Goal: Task Accomplishment & Management: Manage account settings

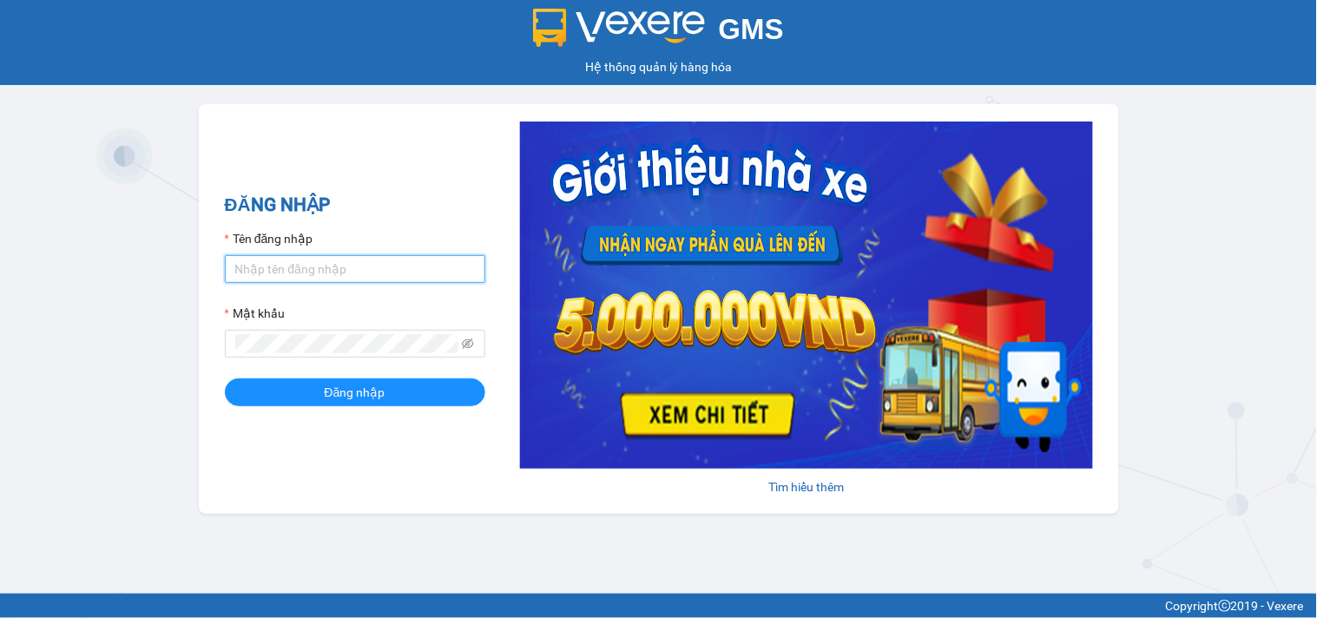
click at [436, 267] on input "Tên đăng nhập" at bounding box center [355, 269] width 260 height 28
type input "ltkoanh.namcuonglimo"
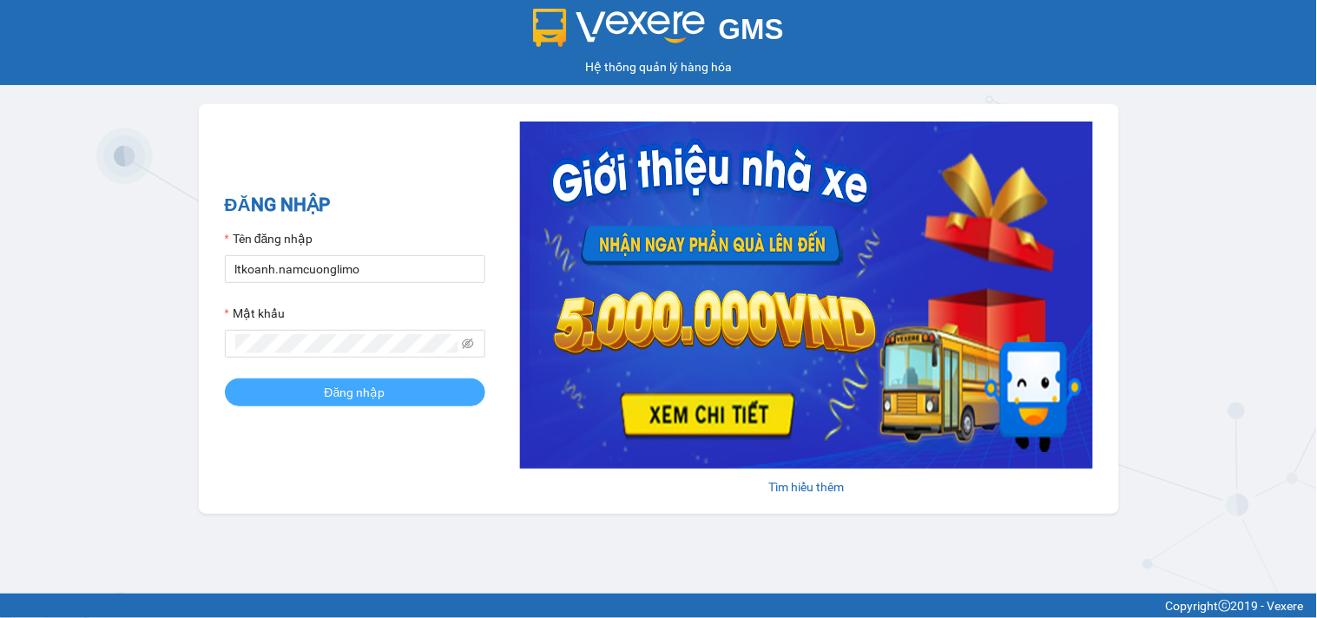
click at [375, 386] on span "Đăng nhập" at bounding box center [355, 392] width 61 height 19
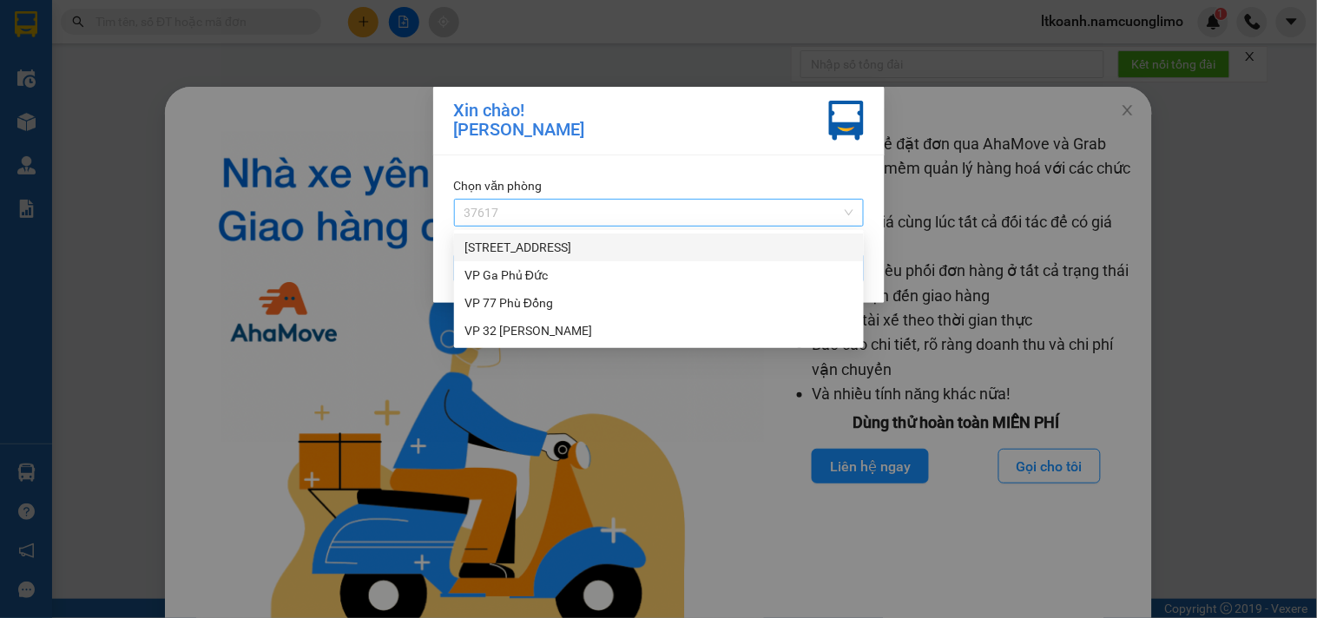
click at [745, 219] on span "37617" at bounding box center [658, 213] width 389 height 26
click at [526, 253] on div "[STREET_ADDRESS]" at bounding box center [658, 247] width 389 height 19
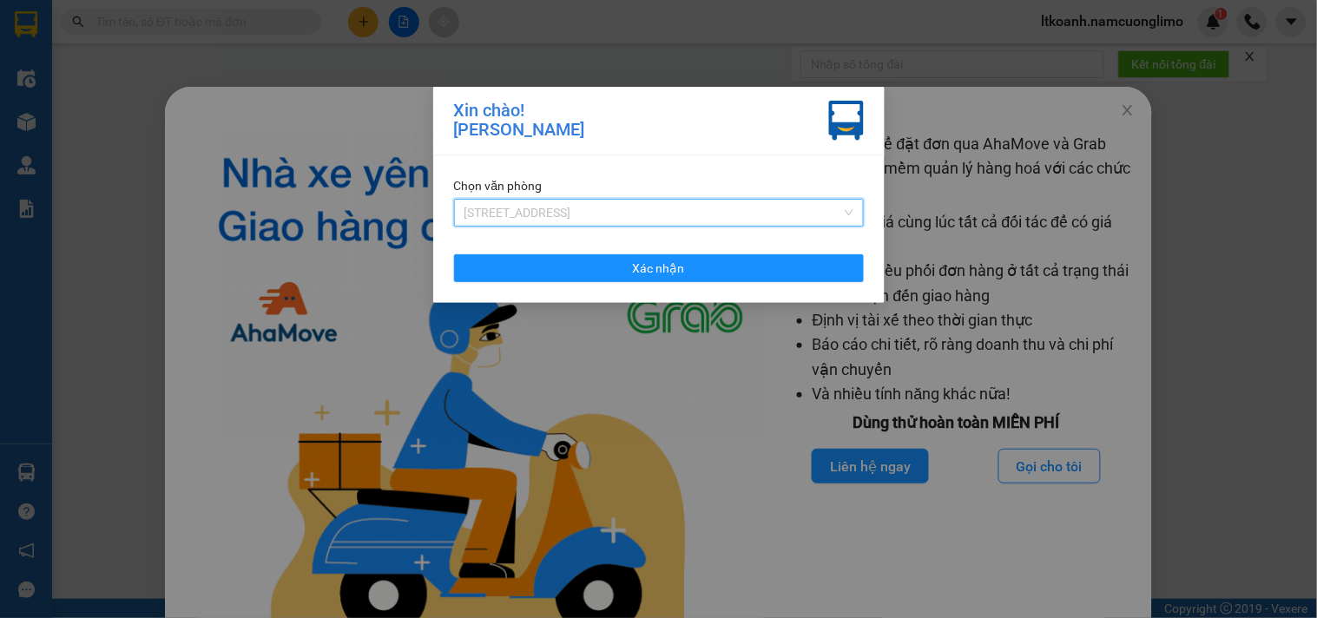
click at [655, 214] on span "[STREET_ADDRESS]" at bounding box center [658, 213] width 389 height 26
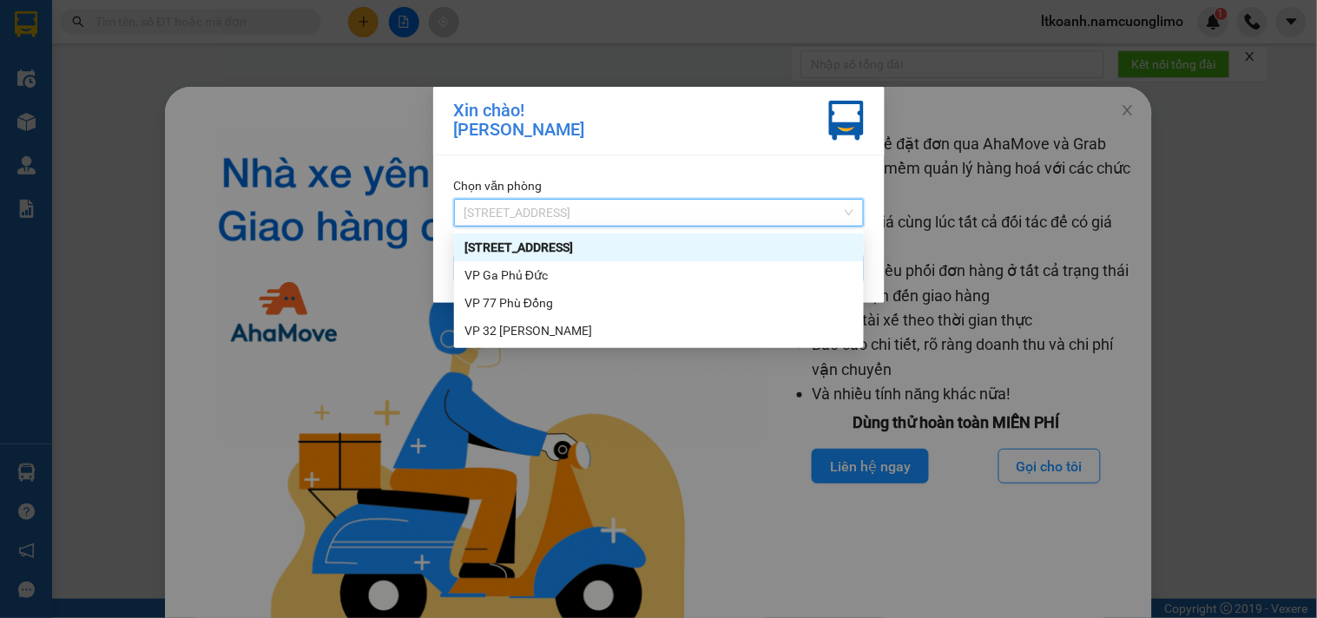
click at [562, 254] on div "[STREET_ADDRESS]" at bounding box center [658, 247] width 389 height 19
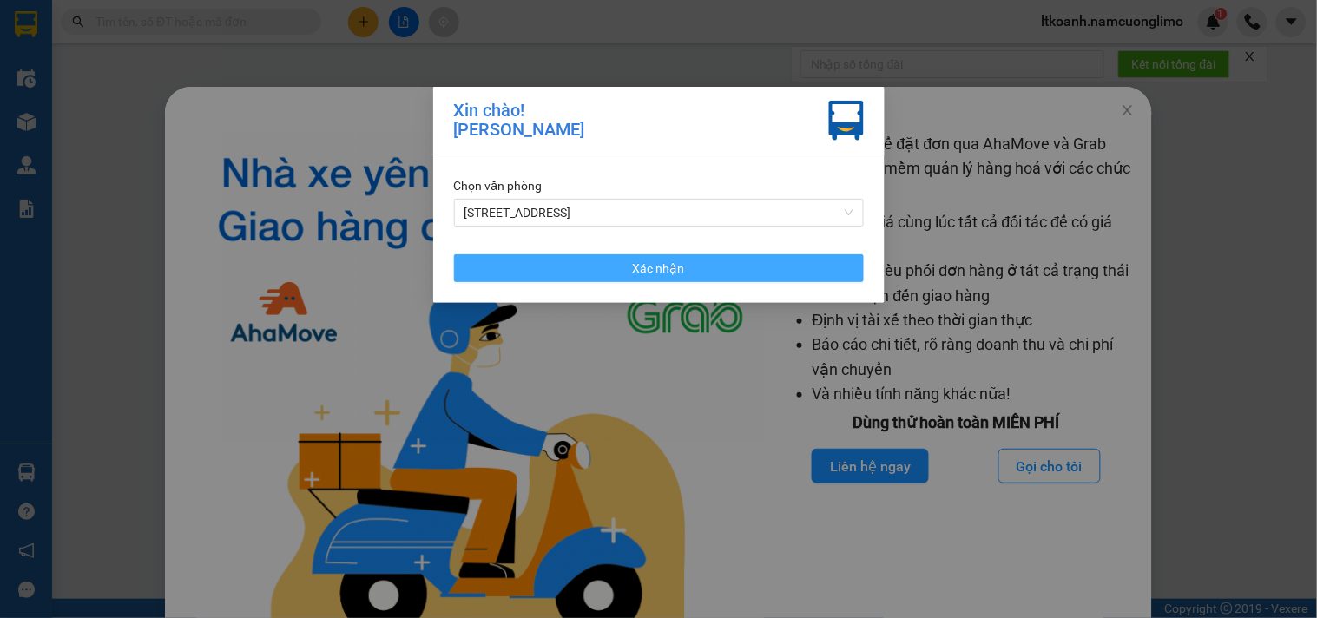
click at [677, 265] on span "Xác nhận" at bounding box center [659, 268] width 52 height 19
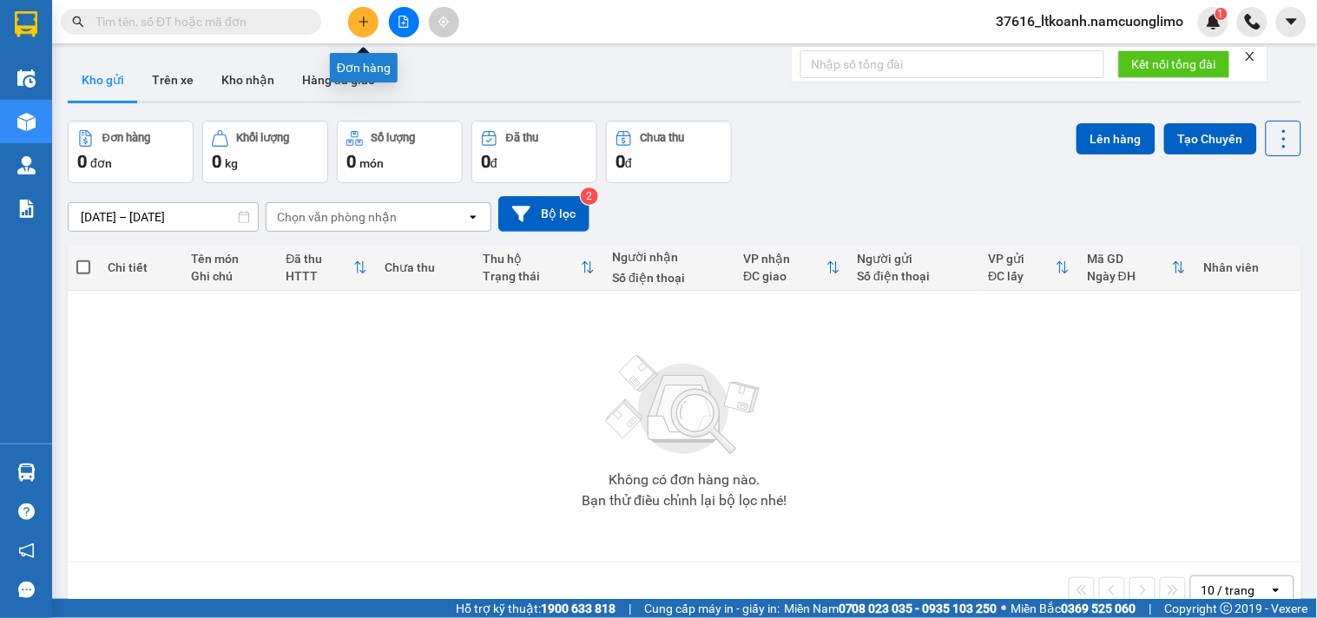
click at [363, 30] on button at bounding box center [363, 22] width 30 height 30
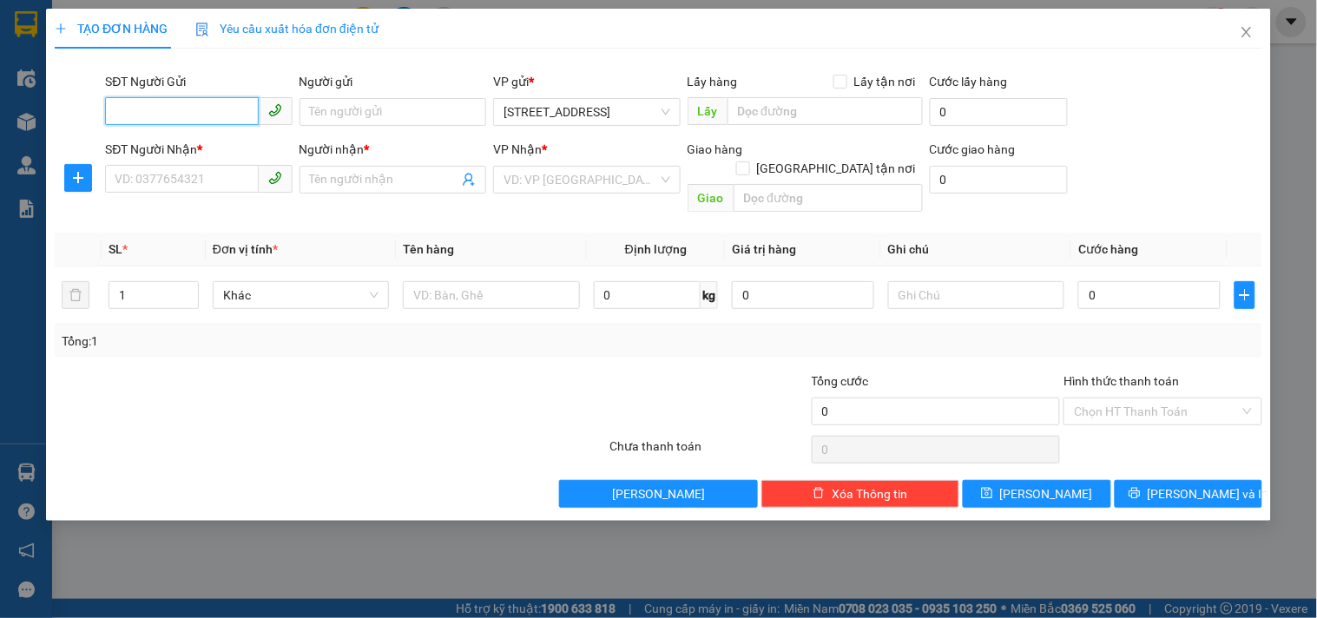
click at [200, 111] on input "SĐT Người Gửi" at bounding box center [181, 111] width 153 height 28
type input "0359445915"
click at [411, 109] on input "Người gửi" at bounding box center [392, 112] width 187 height 28
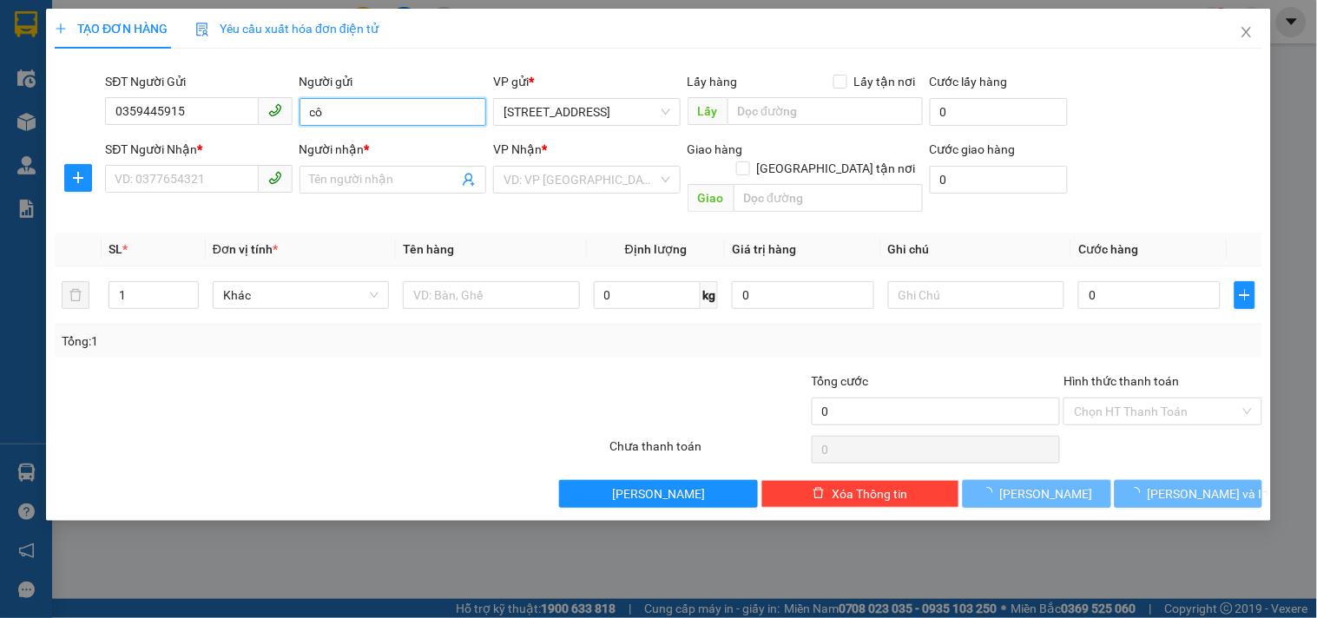
type input "c"
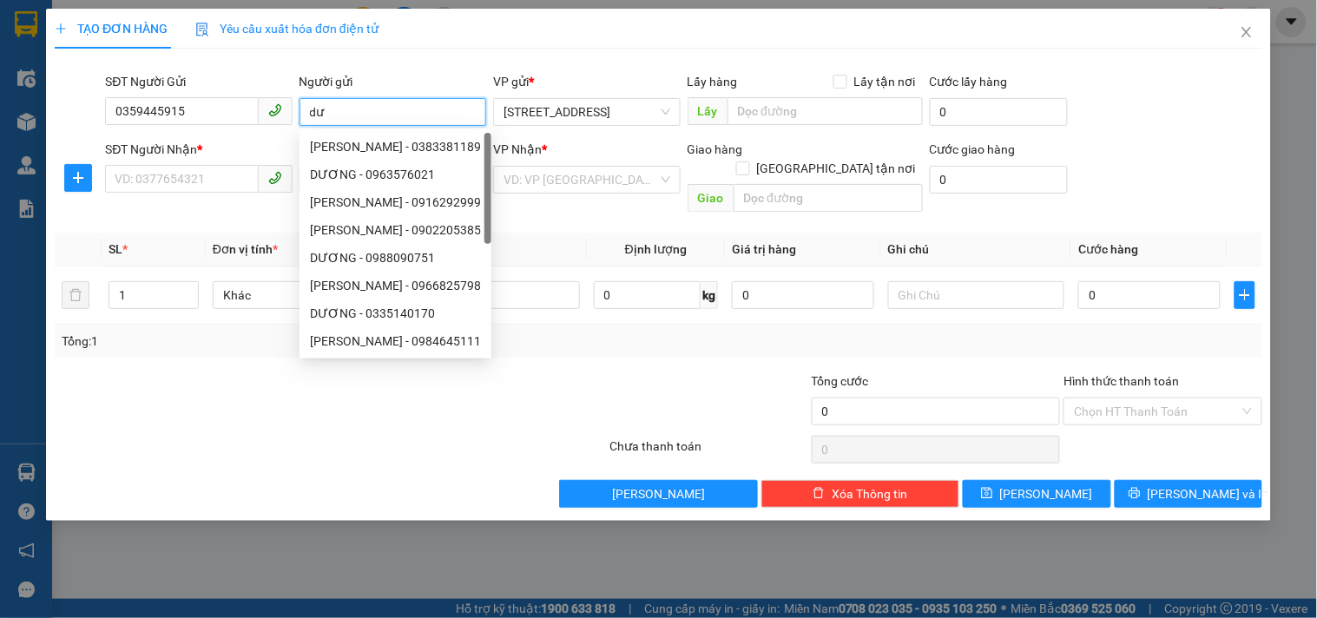
type input "d"
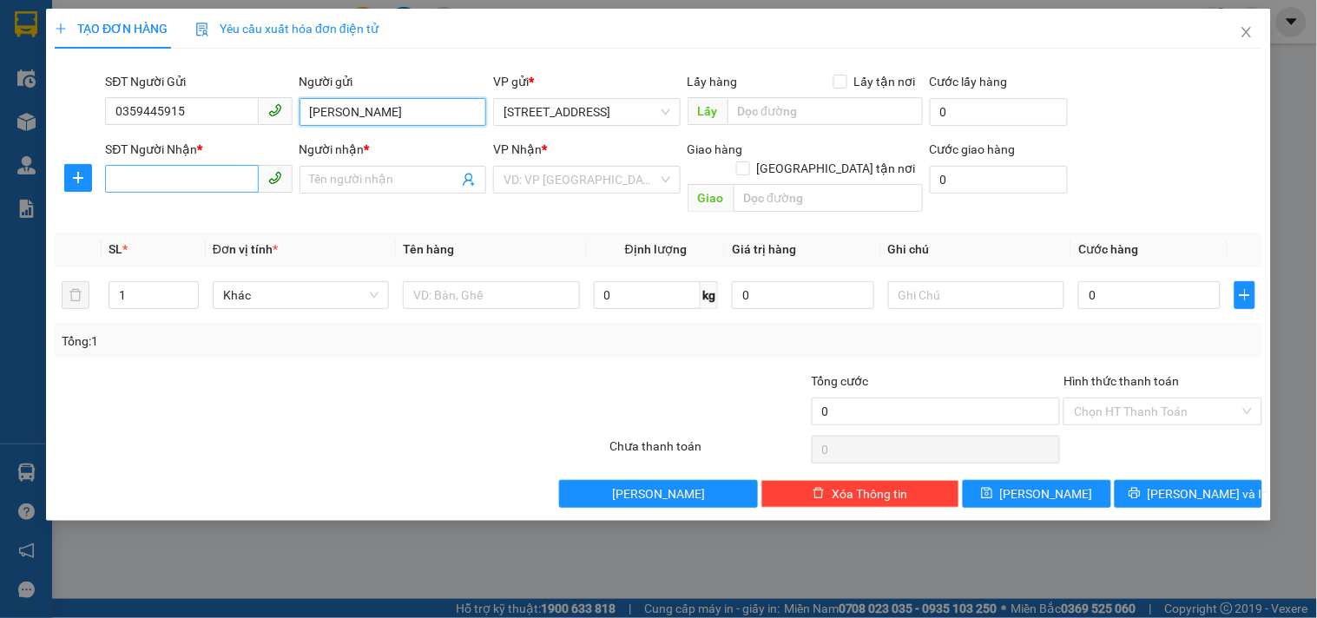
type input "[PERSON_NAME]"
click at [226, 176] on input "SĐT Người Nhận *" at bounding box center [181, 179] width 153 height 28
type input "0989252328"
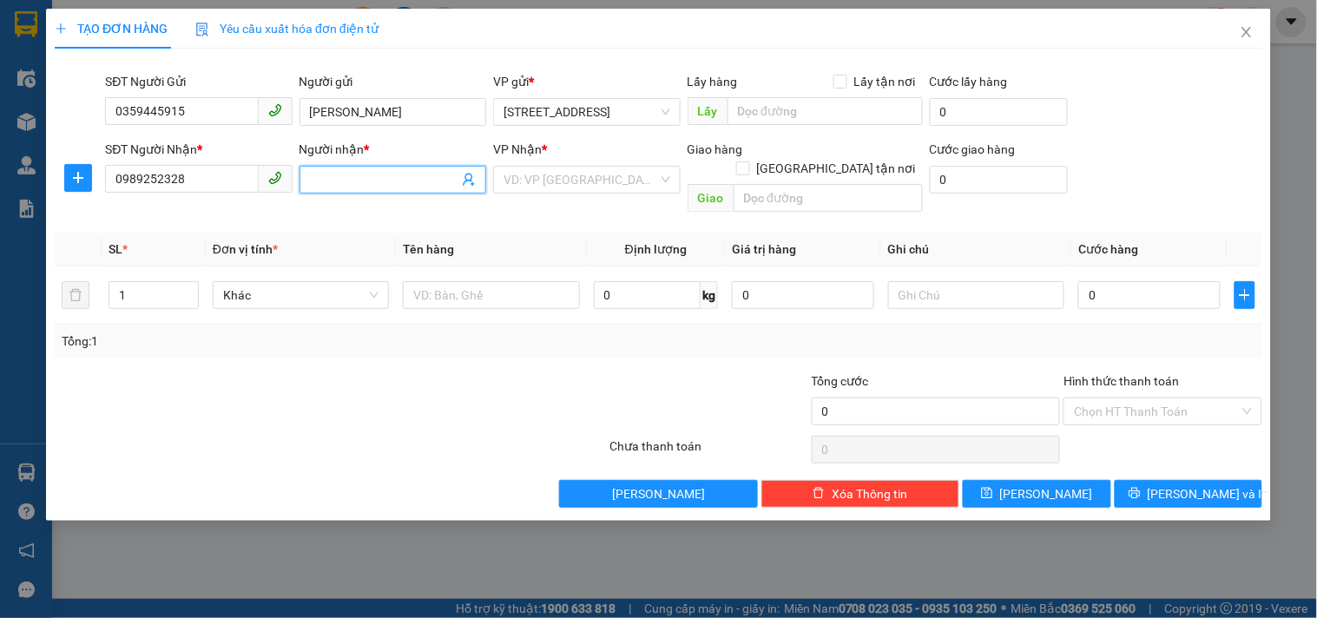
click at [334, 170] on input "Người nhận *" at bounding box center [384, 179] width 148 height 19
type input "[PERSON_NAME]"
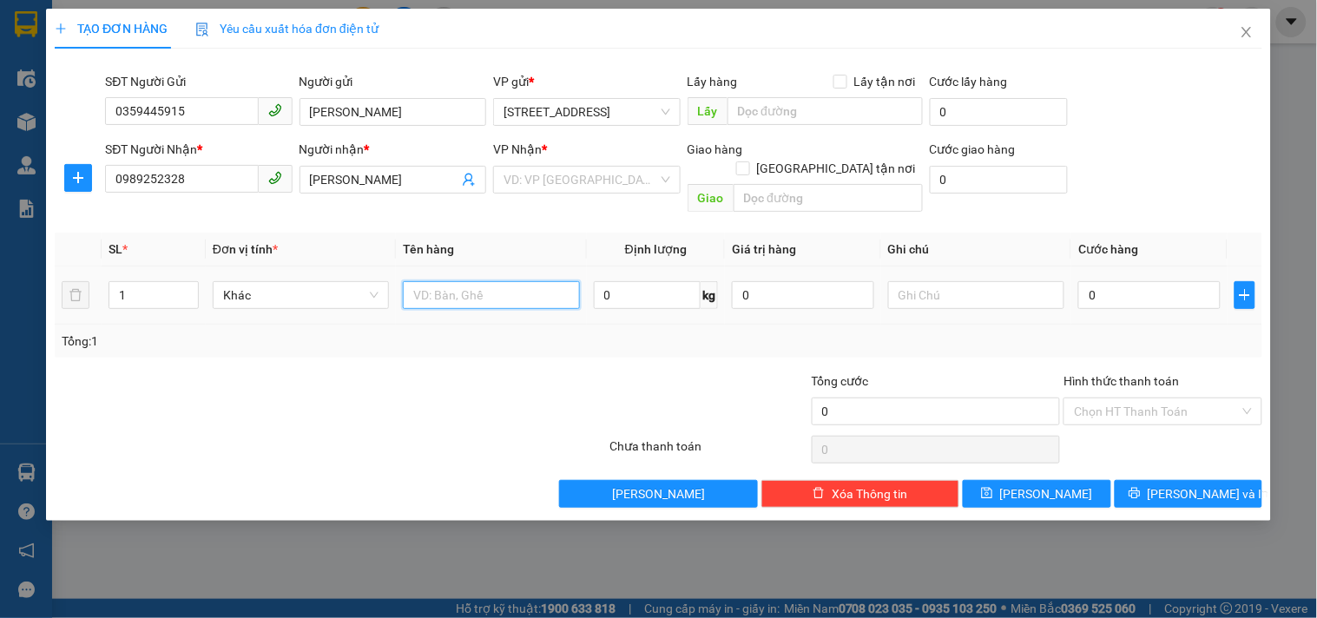
click at [437, 281] on input "text" at bounding box center [491, 295] width 176 height 28
type input "GT"
click at [1132, 281] on input "0" at bounding box center [1149, 295] width 142 height 28
type input "3"
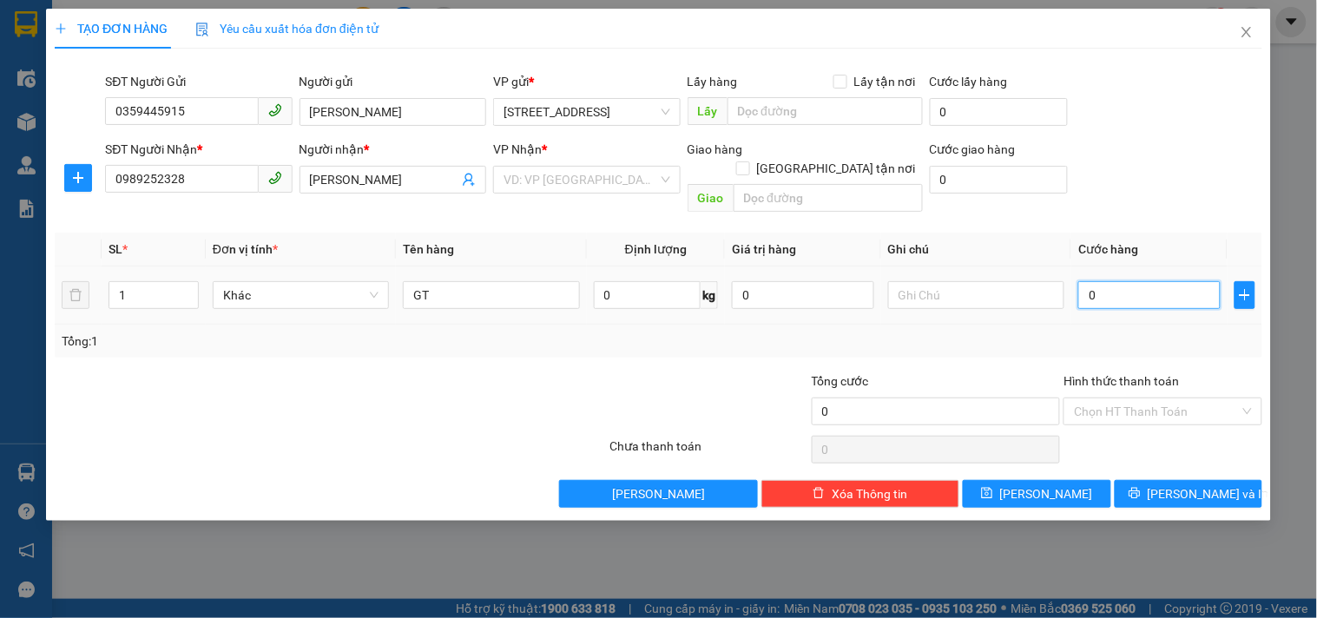
type input "3"
type input "30"
type input "300"
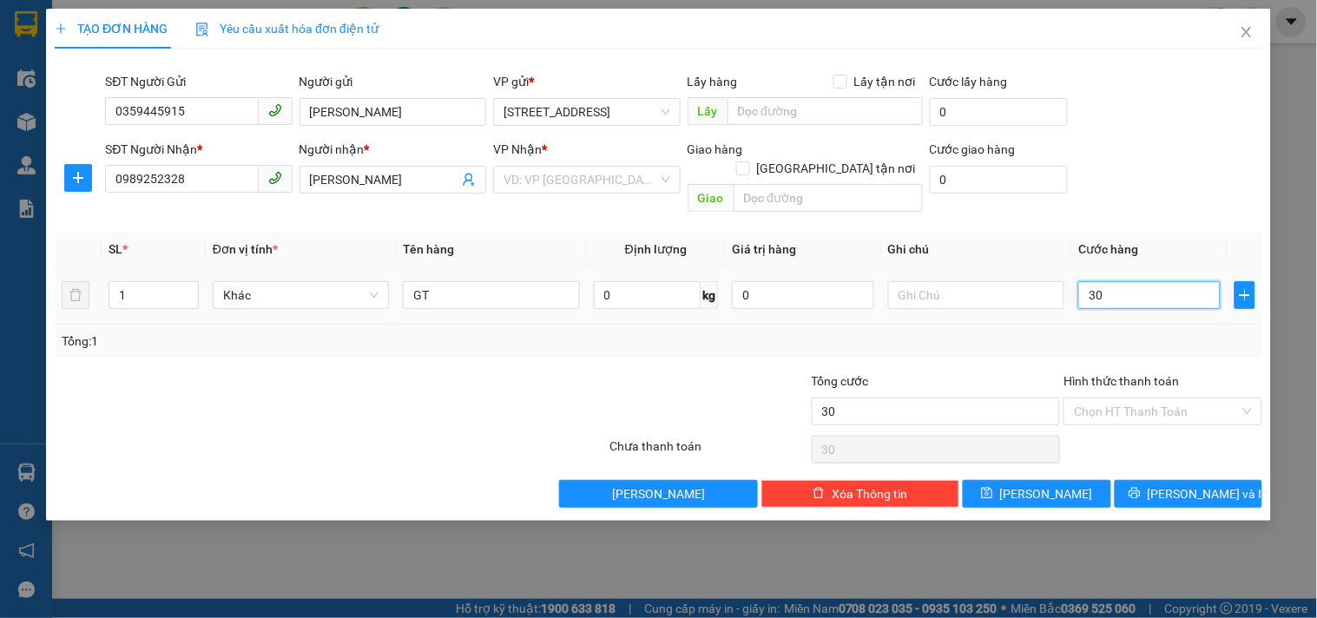
type input "300"
type input "3.000"
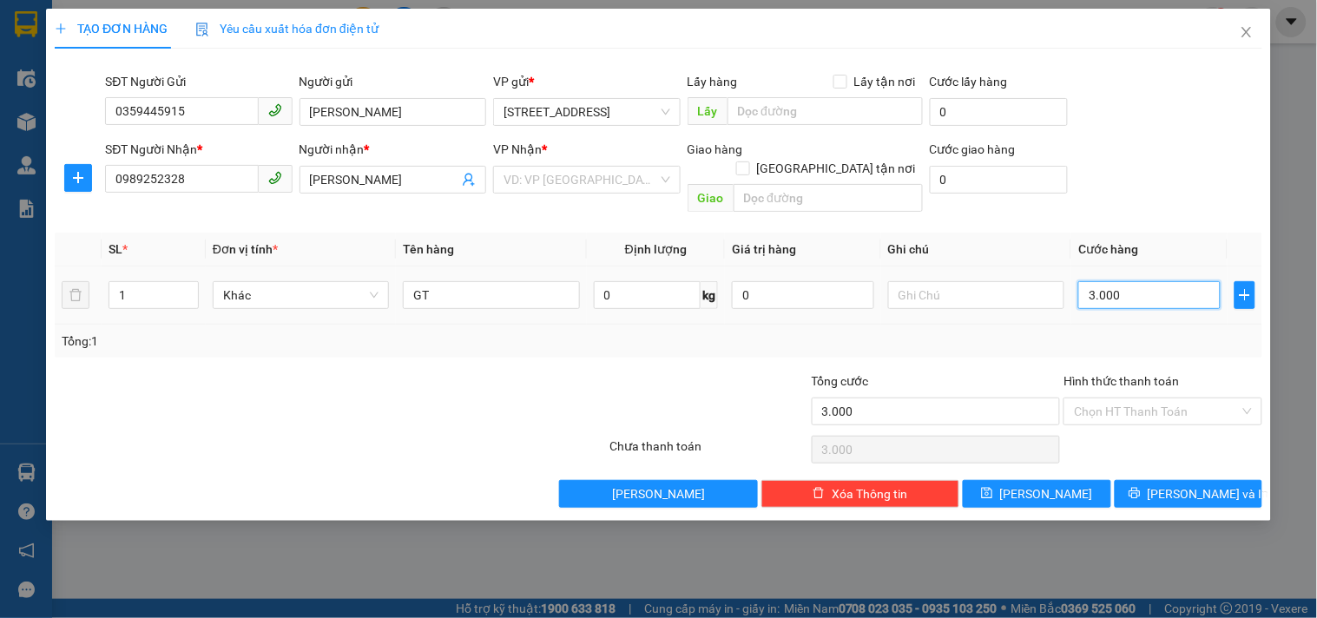
type input "30.000"
click at [1219, 398] on input "Hình thức thanh toán" at bounding box center [1156, 411] width 165 height 26
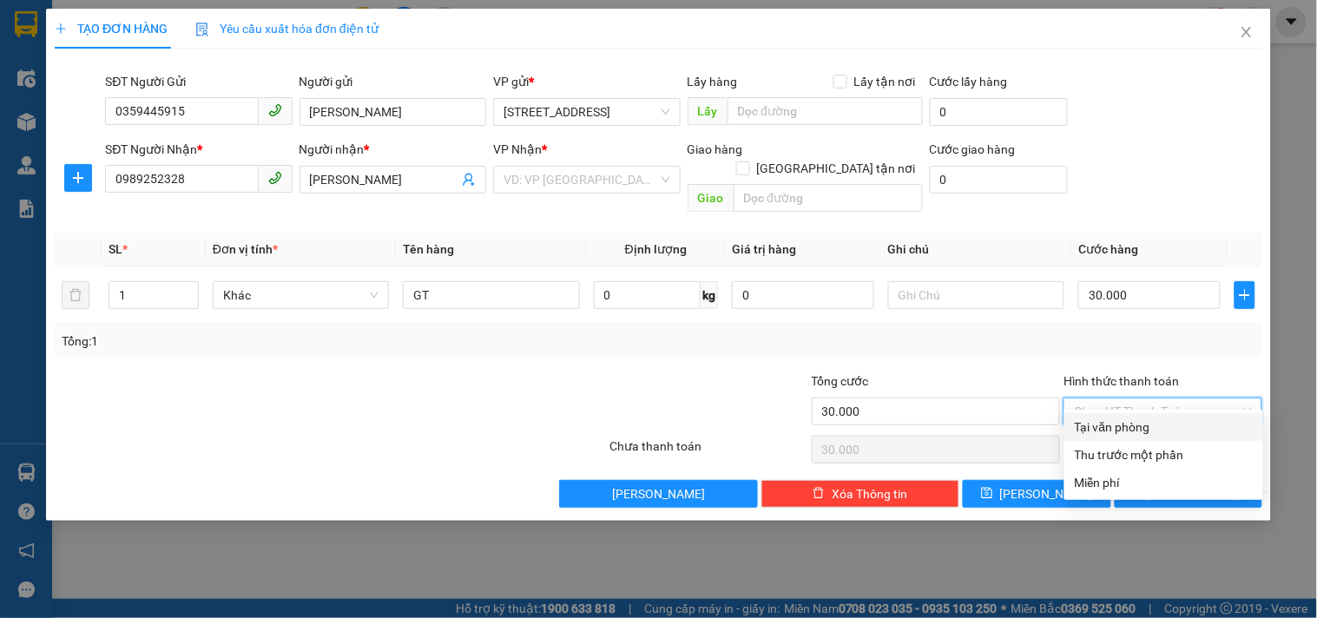
click at [1151, 429] on div "Tại văn phòng" at bounding box center [1164, 427] width 178 height 19
type input "0"
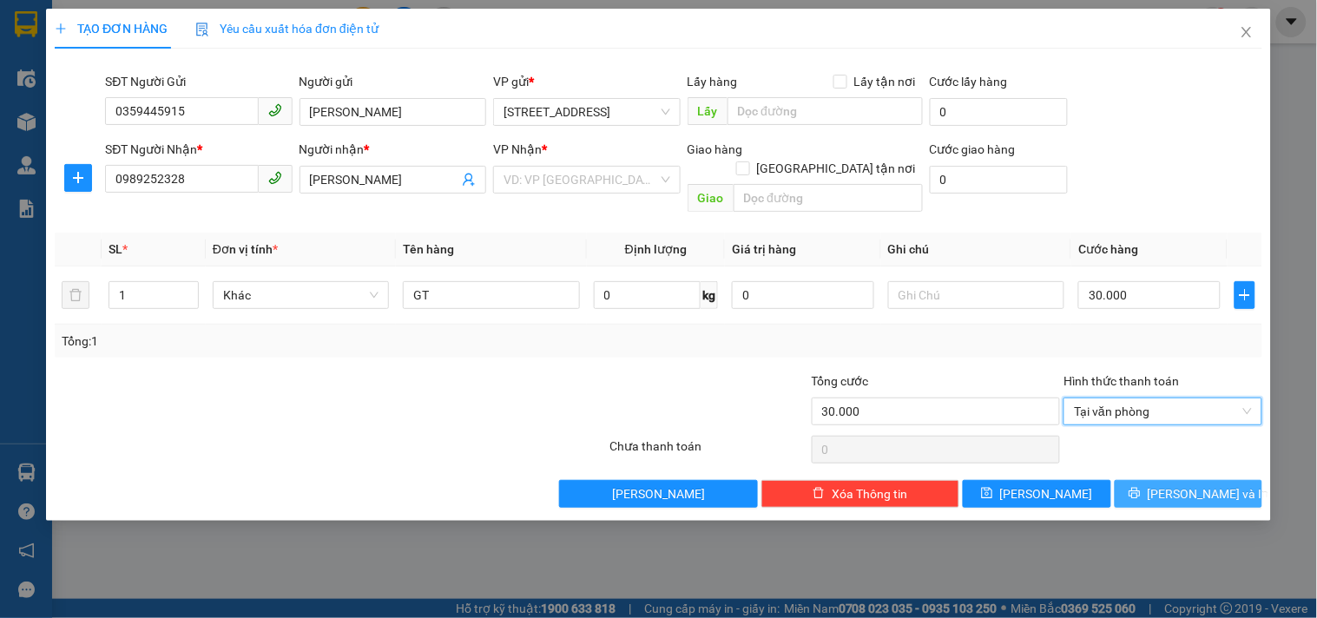
click at [1199, 484] on span "[PERSON_NAME] và In" at bounding box center [1209, 493] width 122 height 19
click at [613, 170] on input "search" at bounding box center [580, 180] width 154 height 26
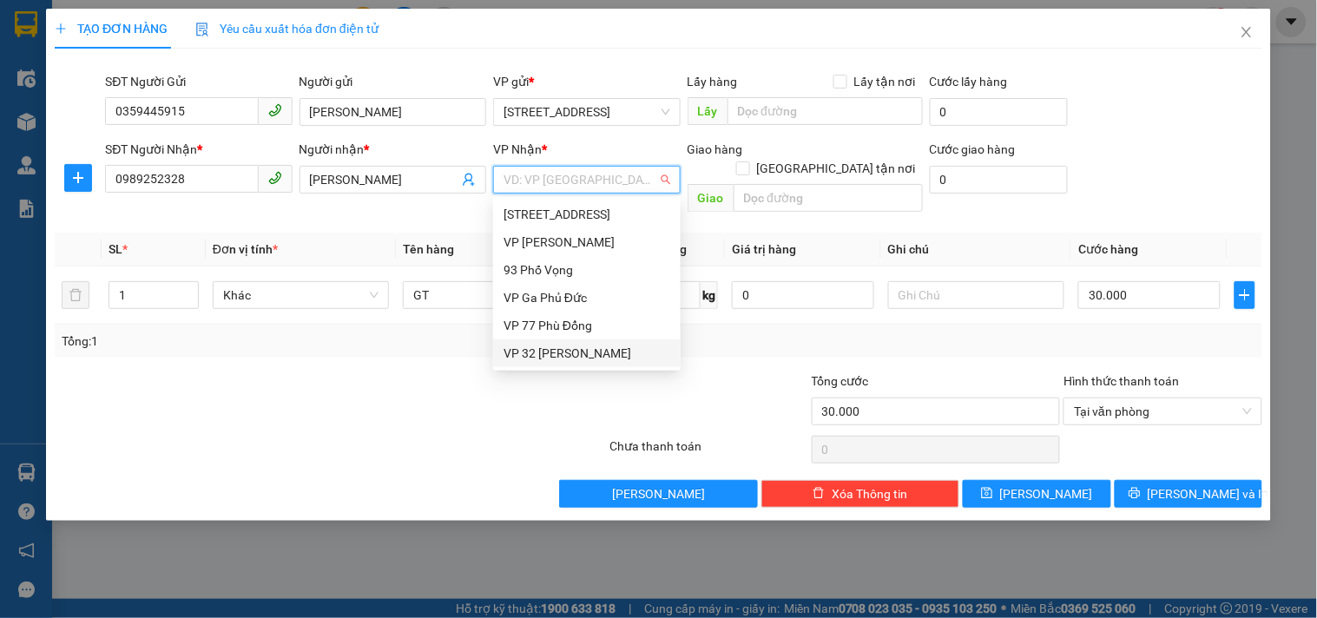
click at [545, 348] on div "VP 32 [PERSON_NAME]" at bounding box center [586, 353] width 167 height 19
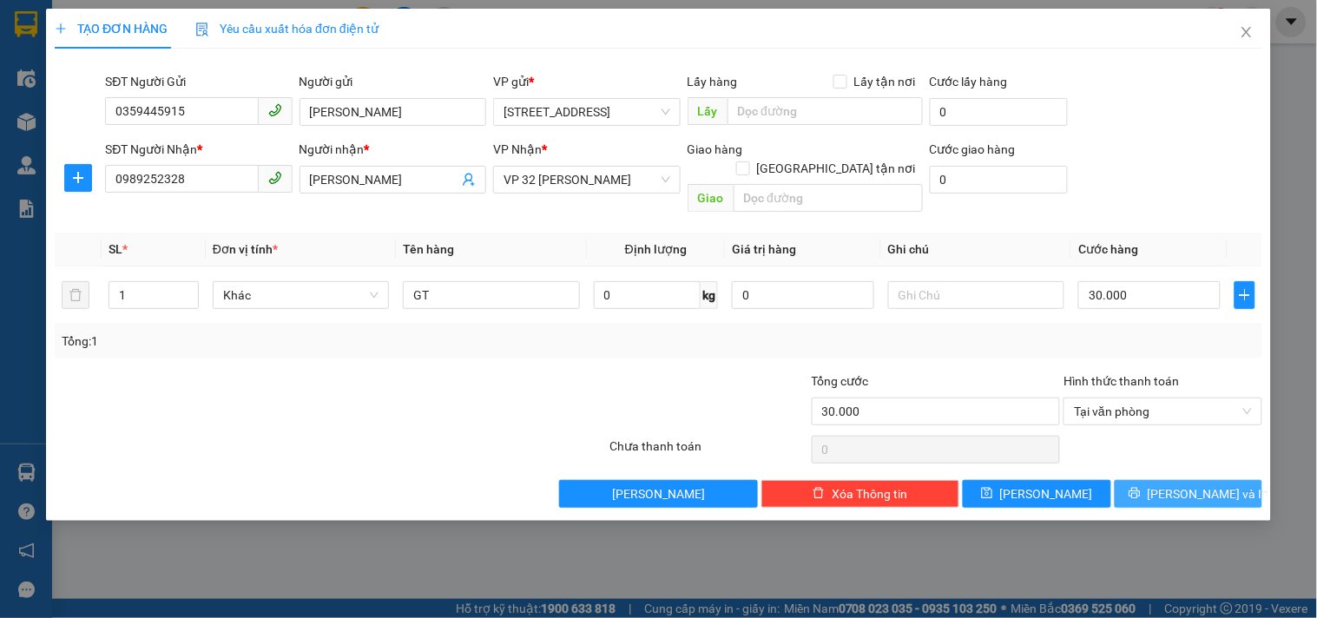
click at [1155, 480] on button "[PERSON_NAME] và In" at bounding box center [1189, 494] width 148 height 28
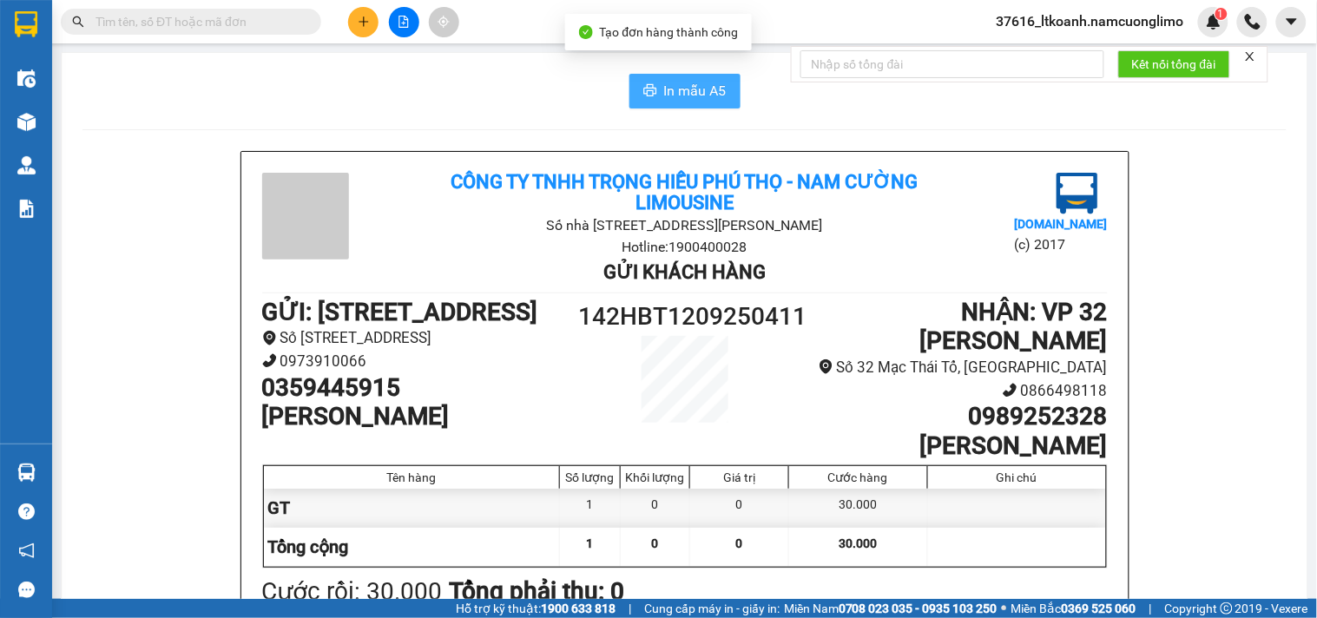
click at [692, 94] on span "In mẫu A5" at bounding box center [695, 91] width 63 height 22
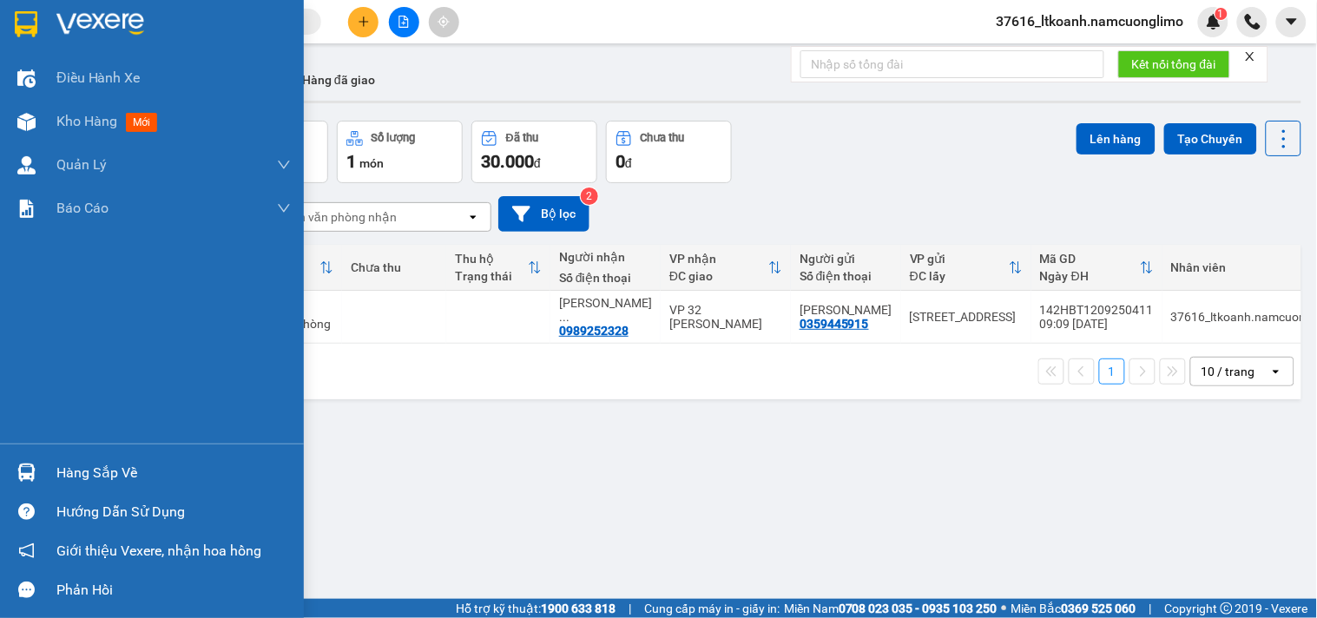
click at [44, 465] on div "Hàng sắp về" at bounding box center [152, 472] width 304 height 39
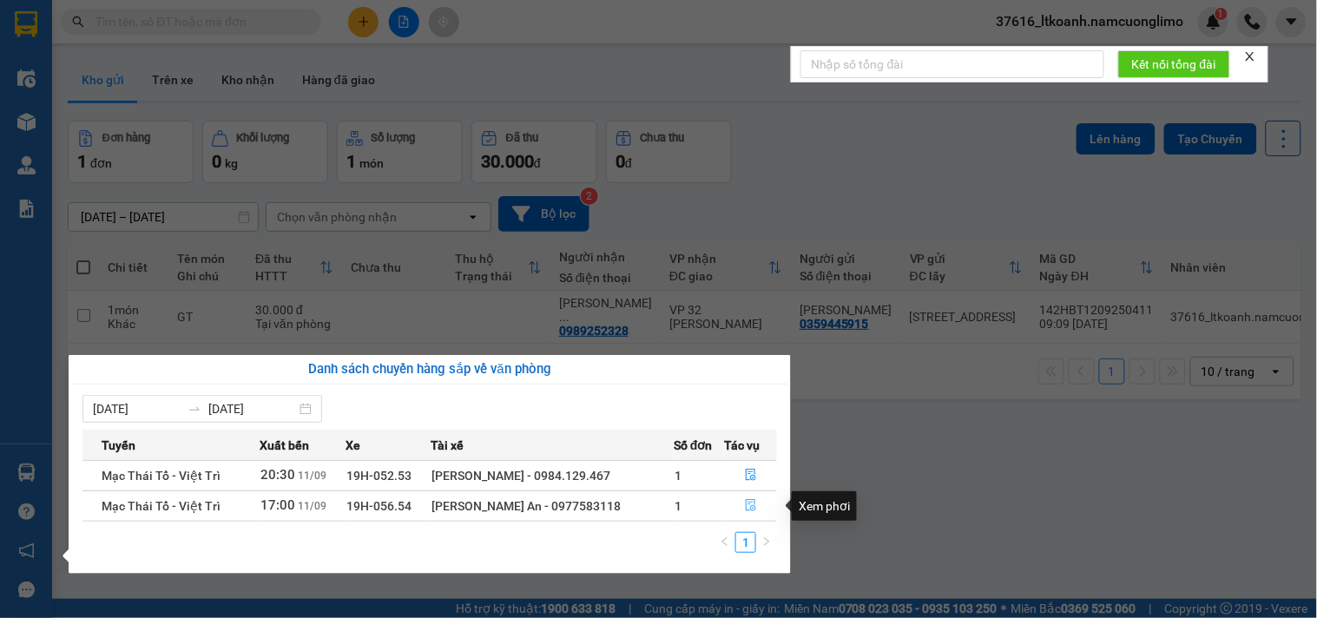
click at [748, 500] on icon "file-done" at bounding box center [751, 505] width 12 height 12
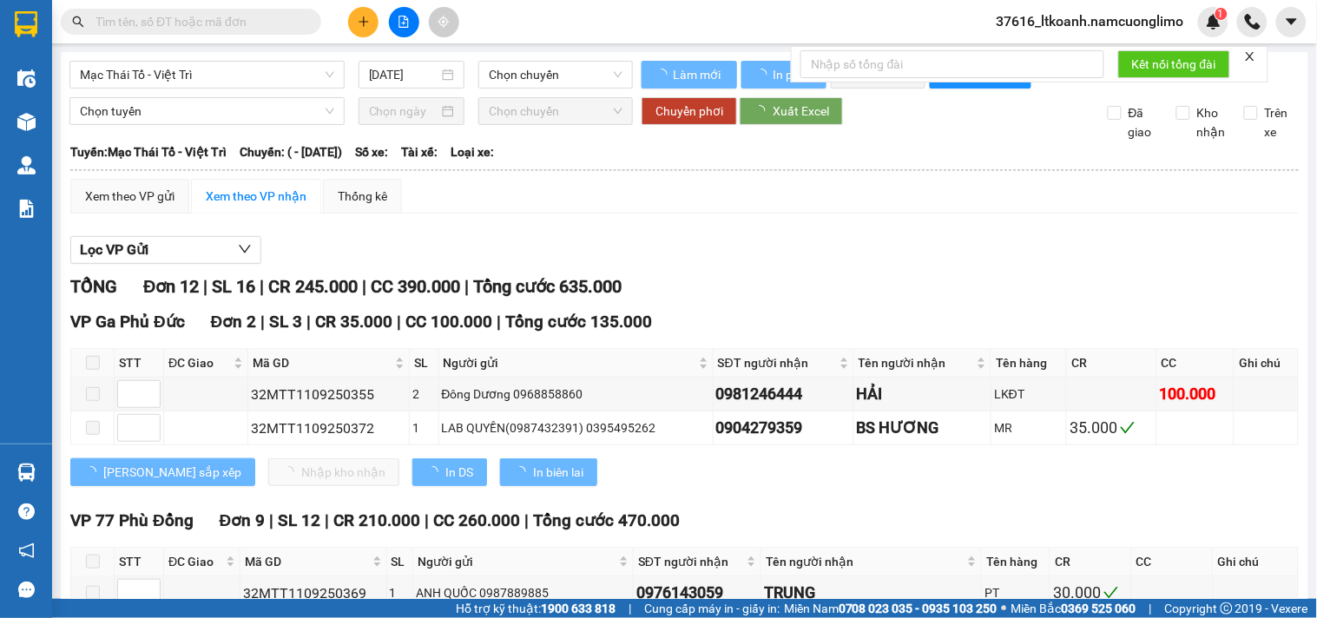
type input "[DATE]"
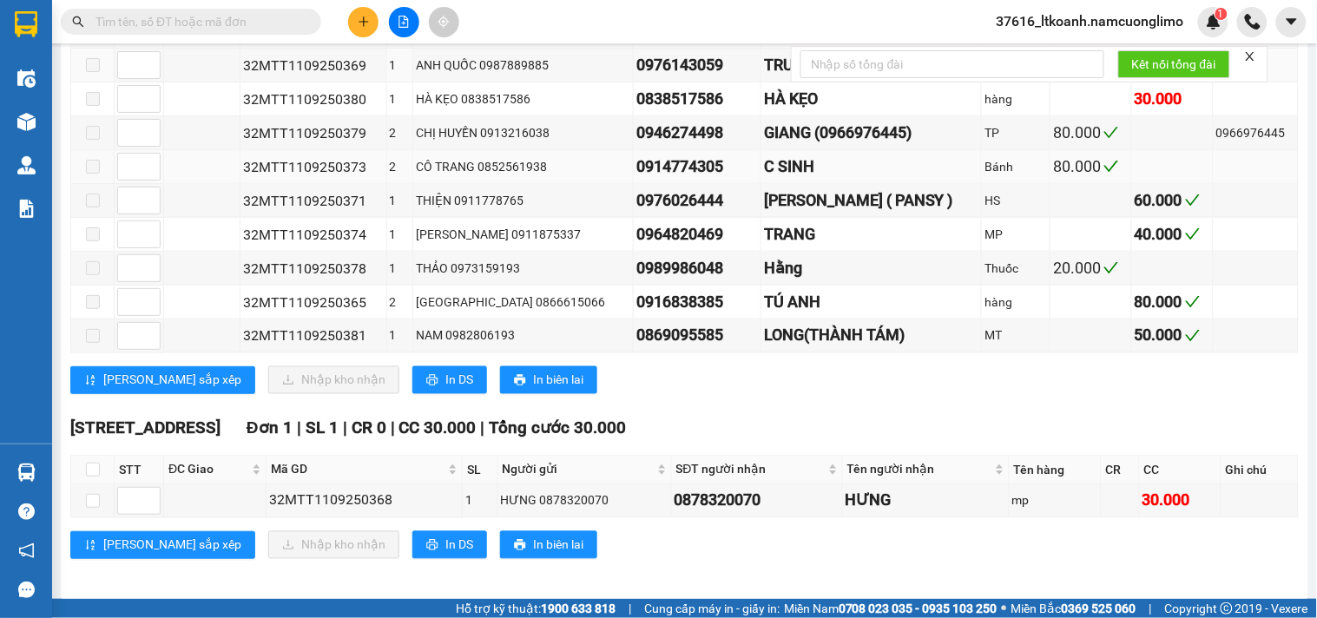
scroll to position [554, 0]
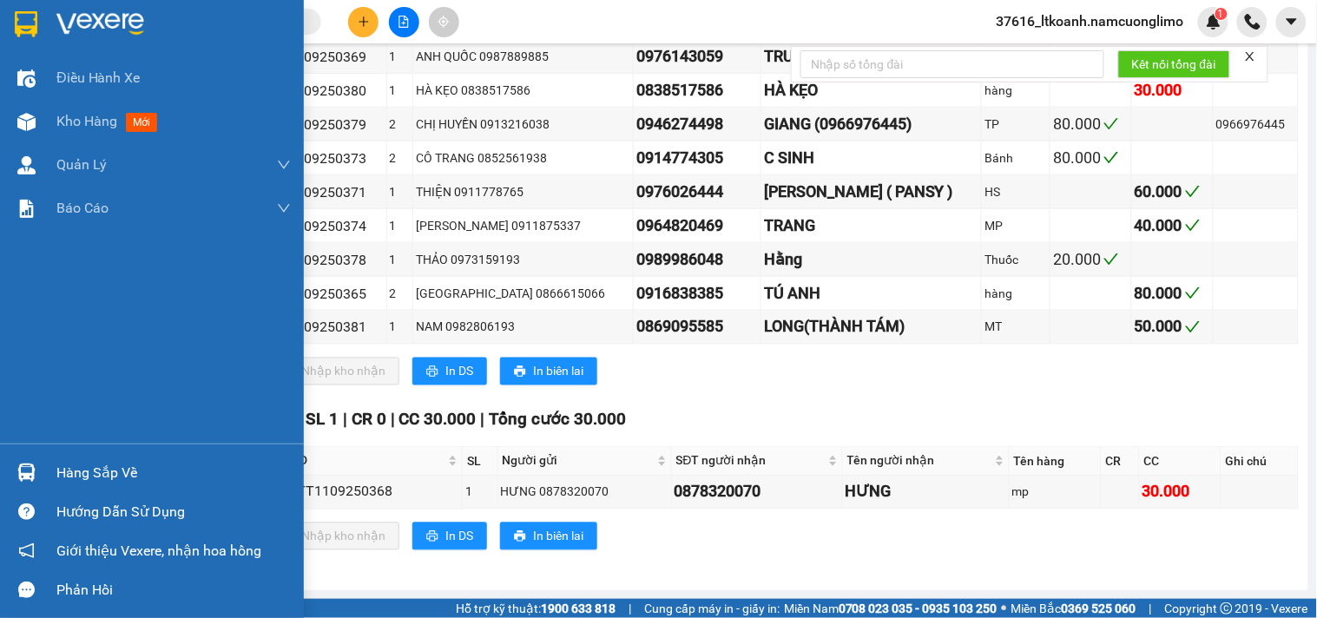
click at [24, 471] on img at bounding box center [26, 473] width 18 height 18
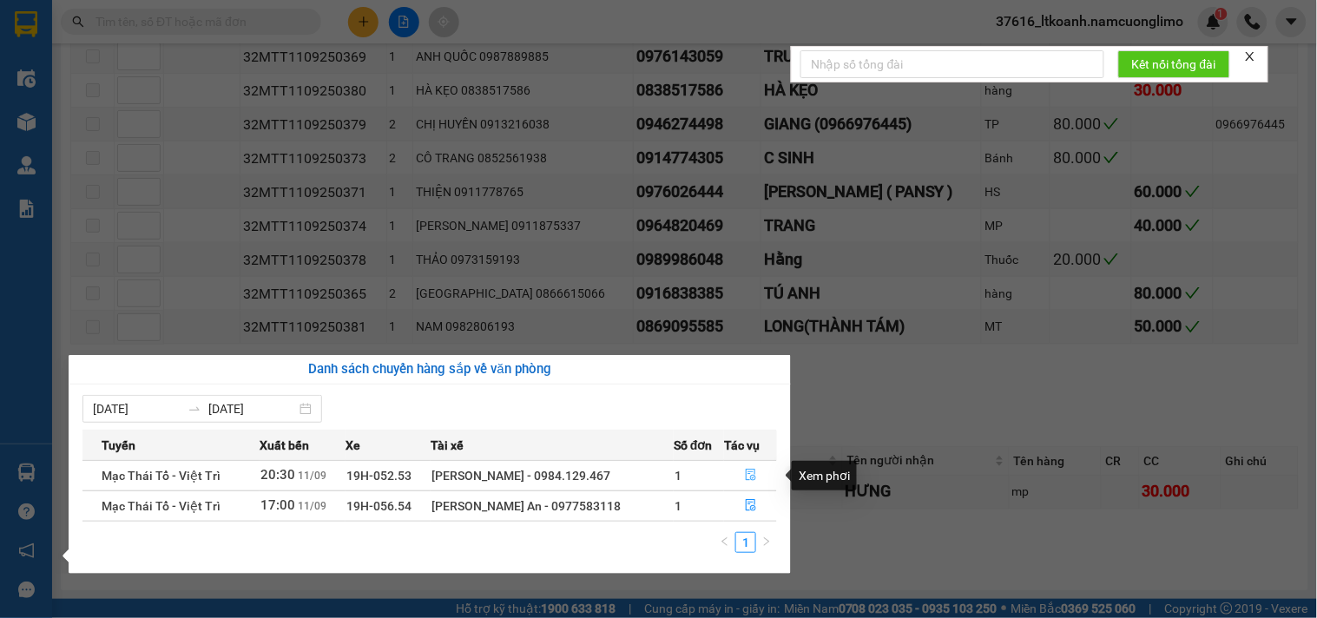
click at [747, 475] on icon "file-done" at bounding box center [751, 475] width 12 height 12
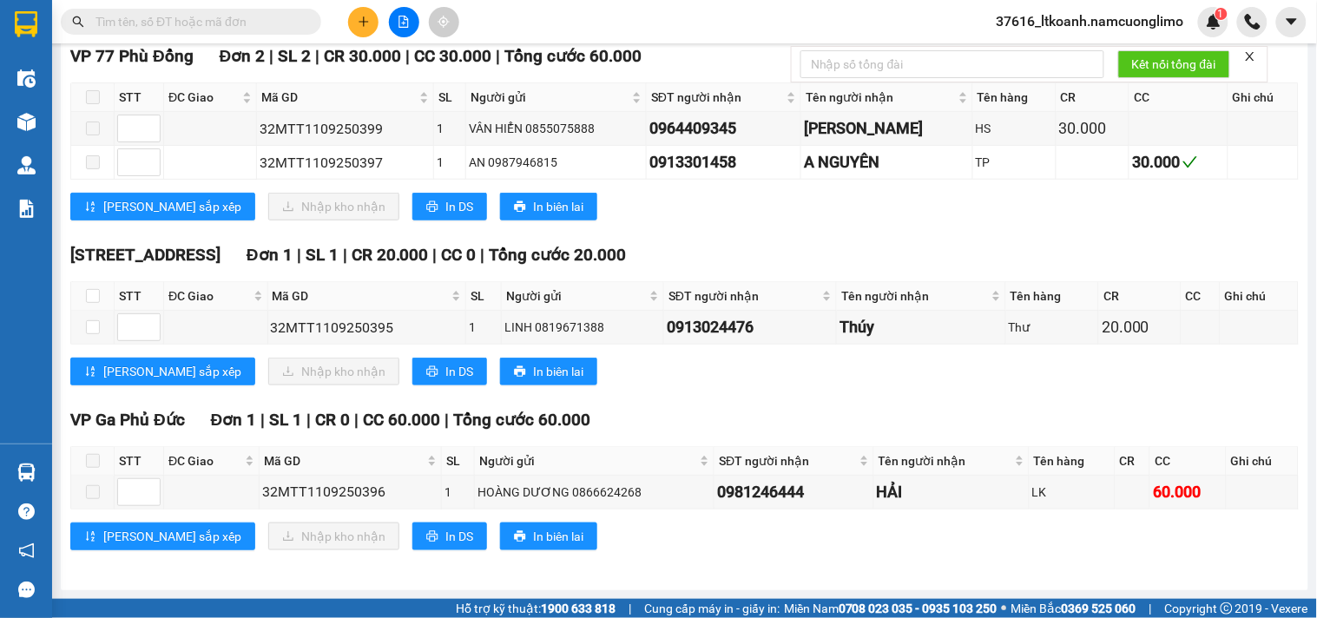
scroll to position [282, 0]
click at [92, 326] on input "checkbox" at bounding box center [93, 327] width 14 height 14
checkbox input "true"
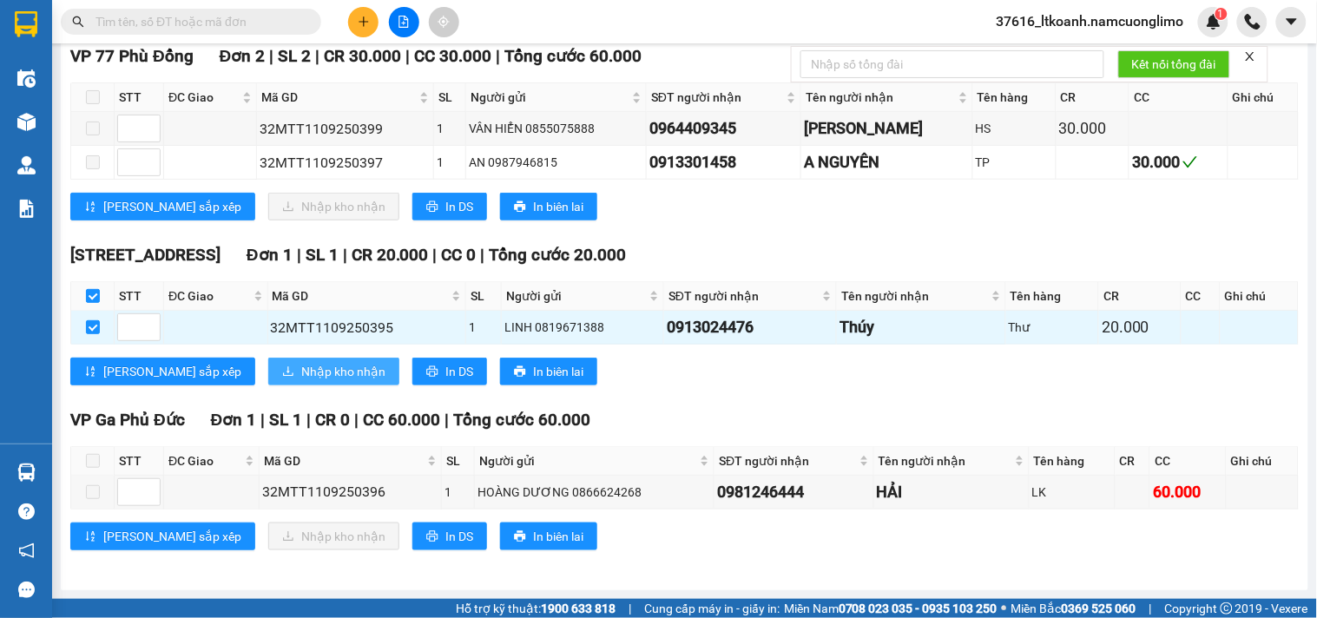
click at [301, 371] on span "Nhập kho nhận" at bounding box center [343, 371] width 84 height 19
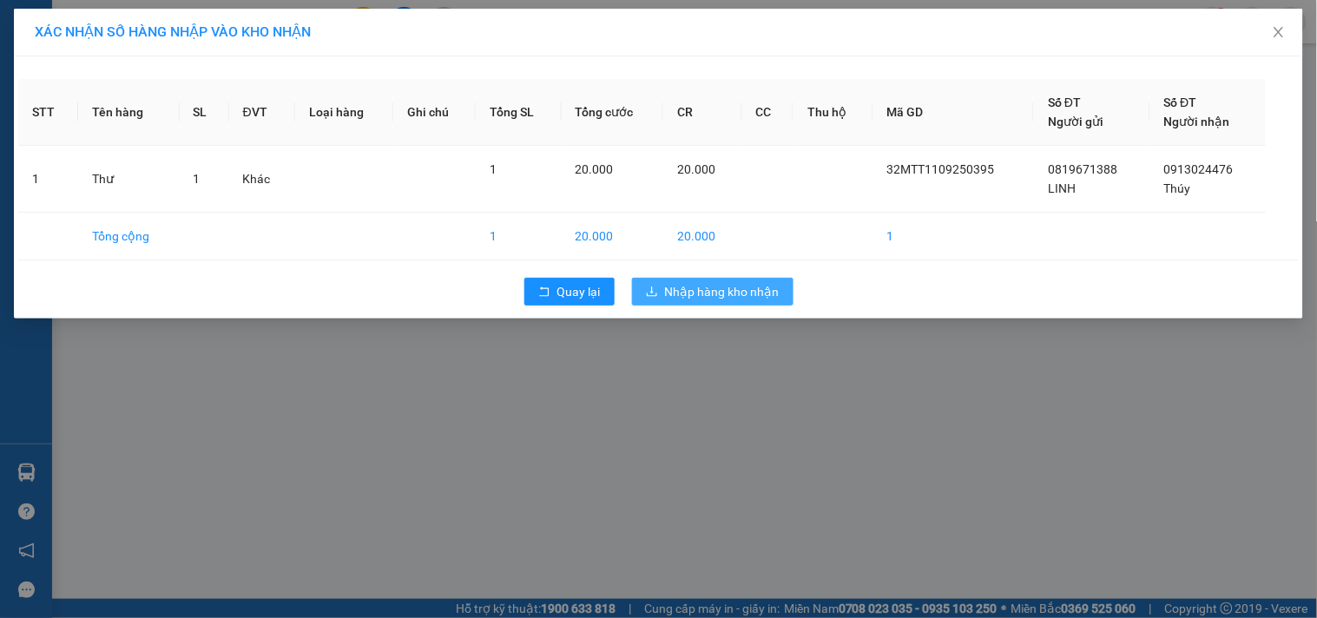
click at [748, 293] on span "Nhập hàng kho nhận" at bounding box center [722, 291] width 115 height 19
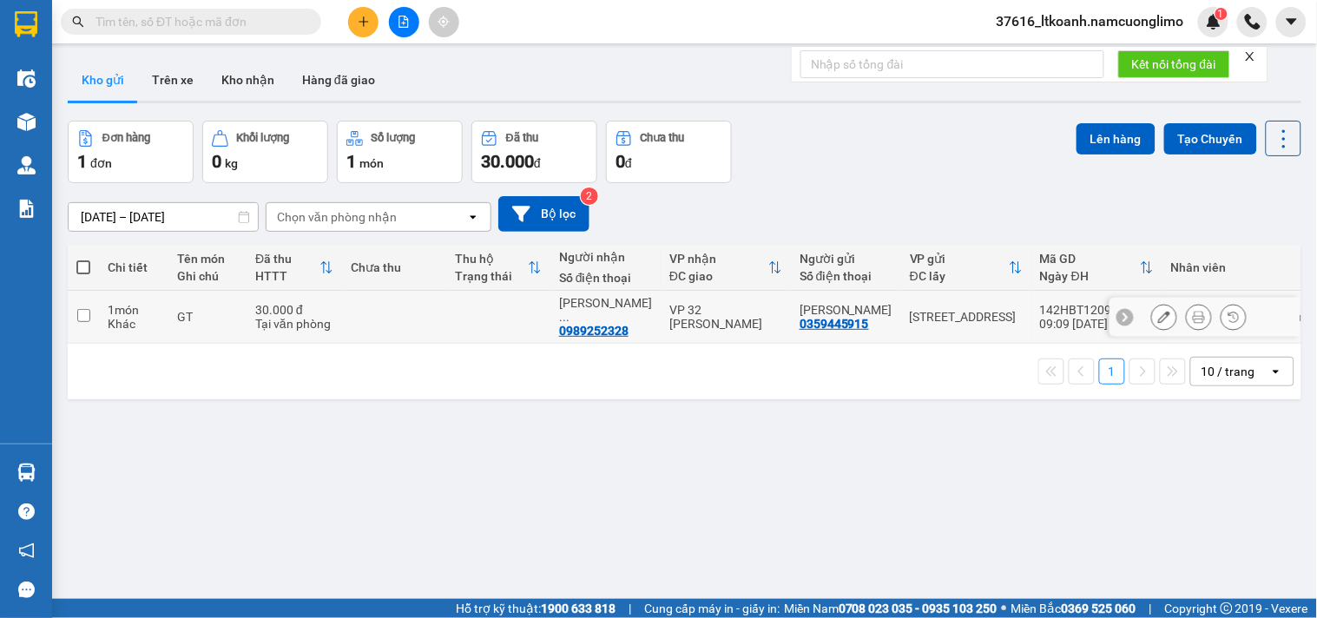
click at [79, 318] on input "checkbox" at bounding box center [83, 315] width 13 height 13
checkbox input "true"
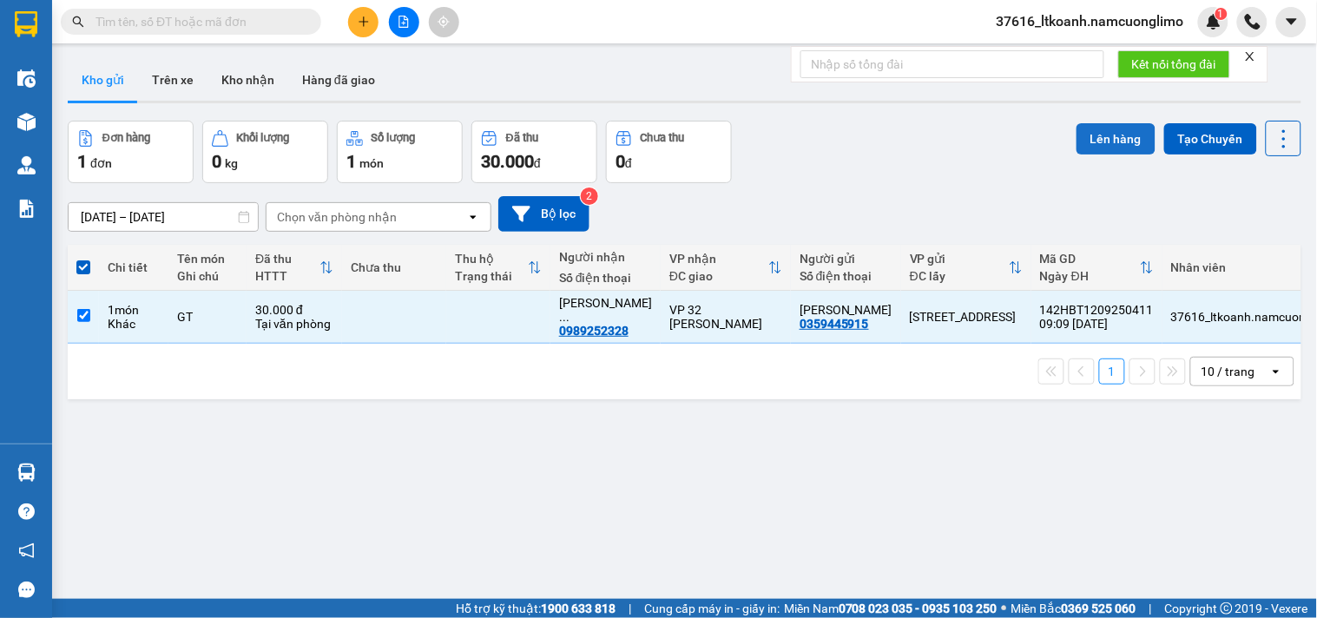
click at [1114, 137] on button "Lên hàng" at bounding box center [1115, 138] width 79 height 31
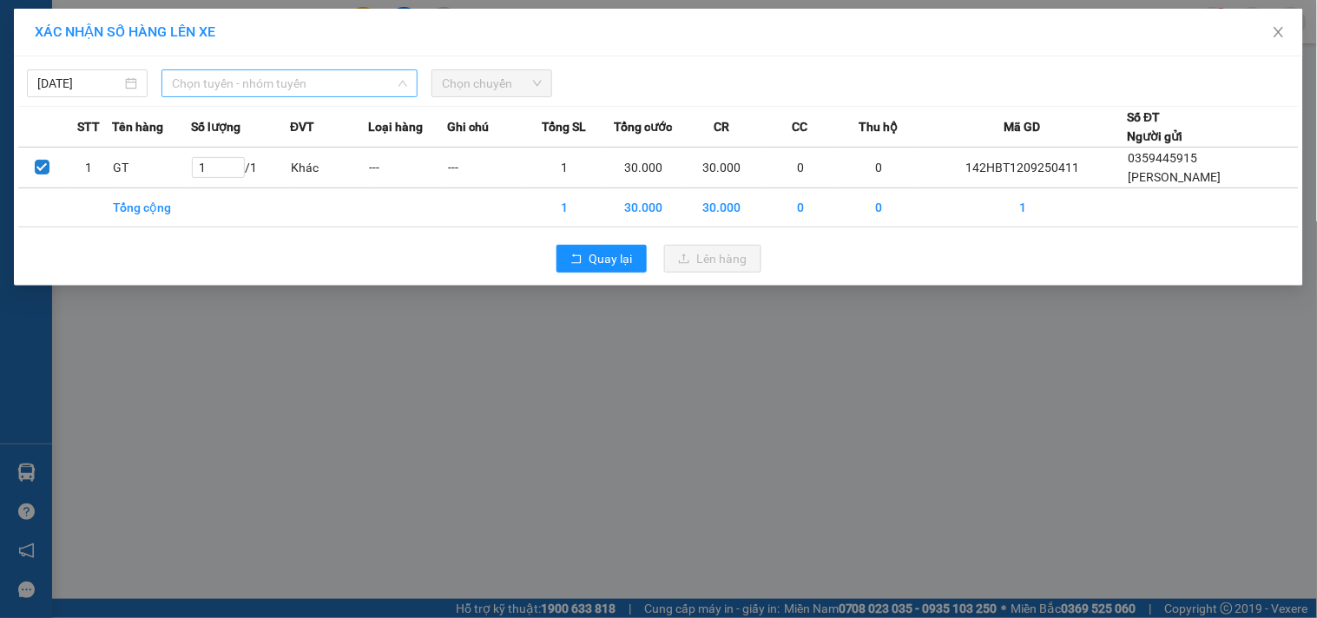
click at [273, 89] on span "Chọn tuyến - nhóm tuyến" at bounding box center [289, 83] width 235 height 26
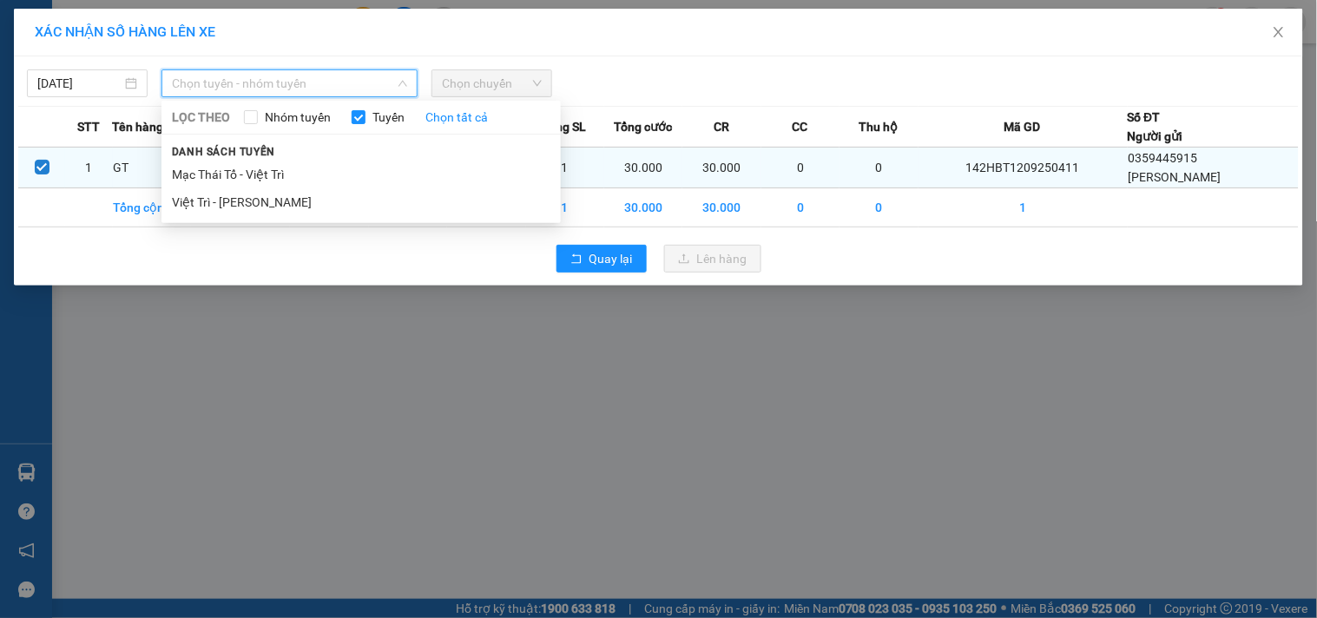
drag, startPoint x: 252, startPoint y: 201, endPoint x: 393, endPoint y: 149, distance: 150.8
click at [247, 201] on li "Việt Trì - [PERSON_NAME]" at bounding box center [360, 202] width 399 height 28
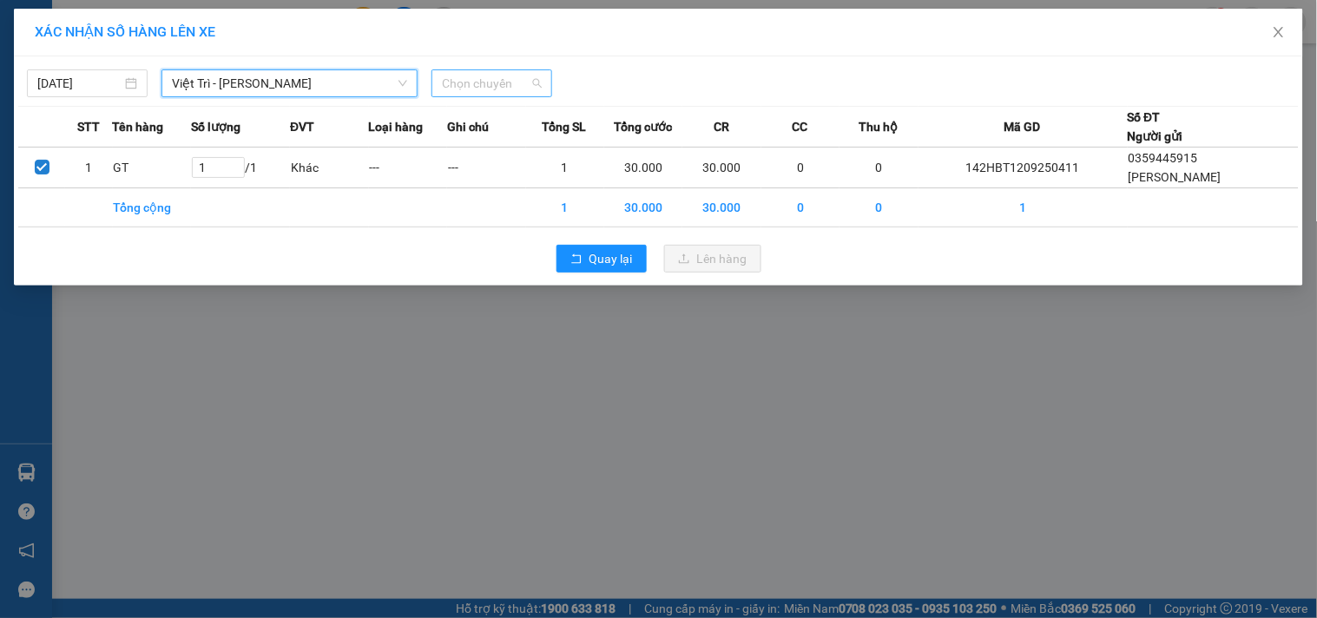
click at [515, 81] on span "Chọn chuyến" at bounding box center [492, 83] width 100 height 26
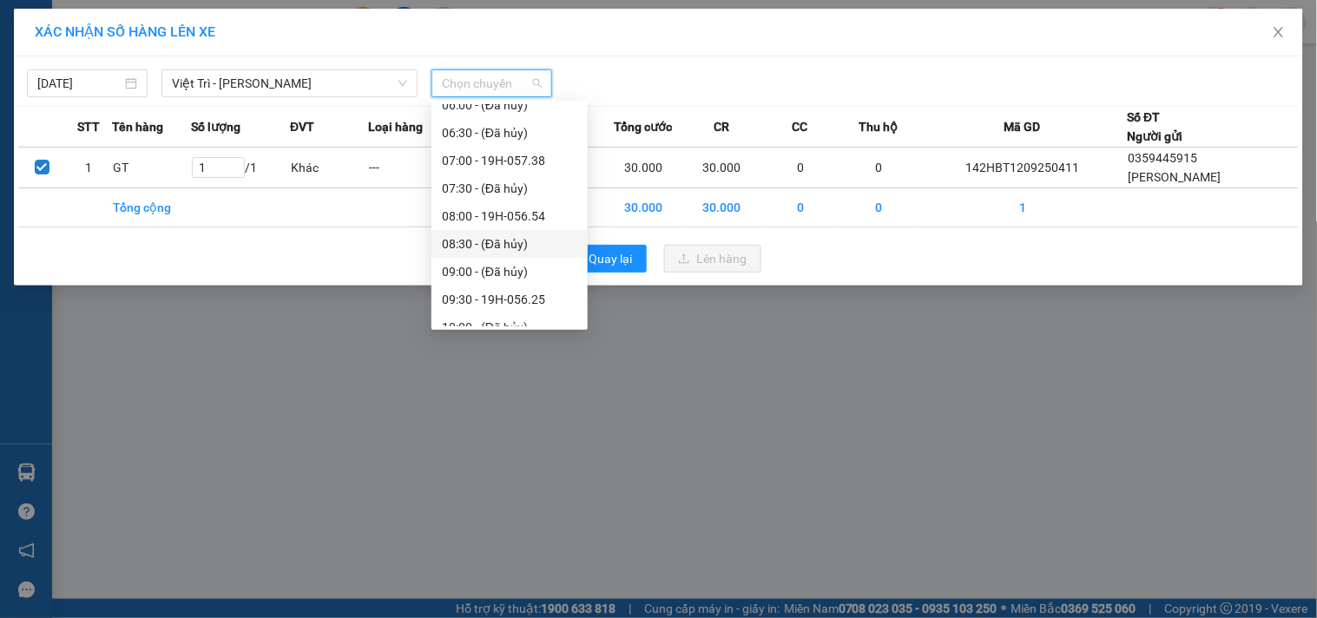
scroll to position [193, 0]
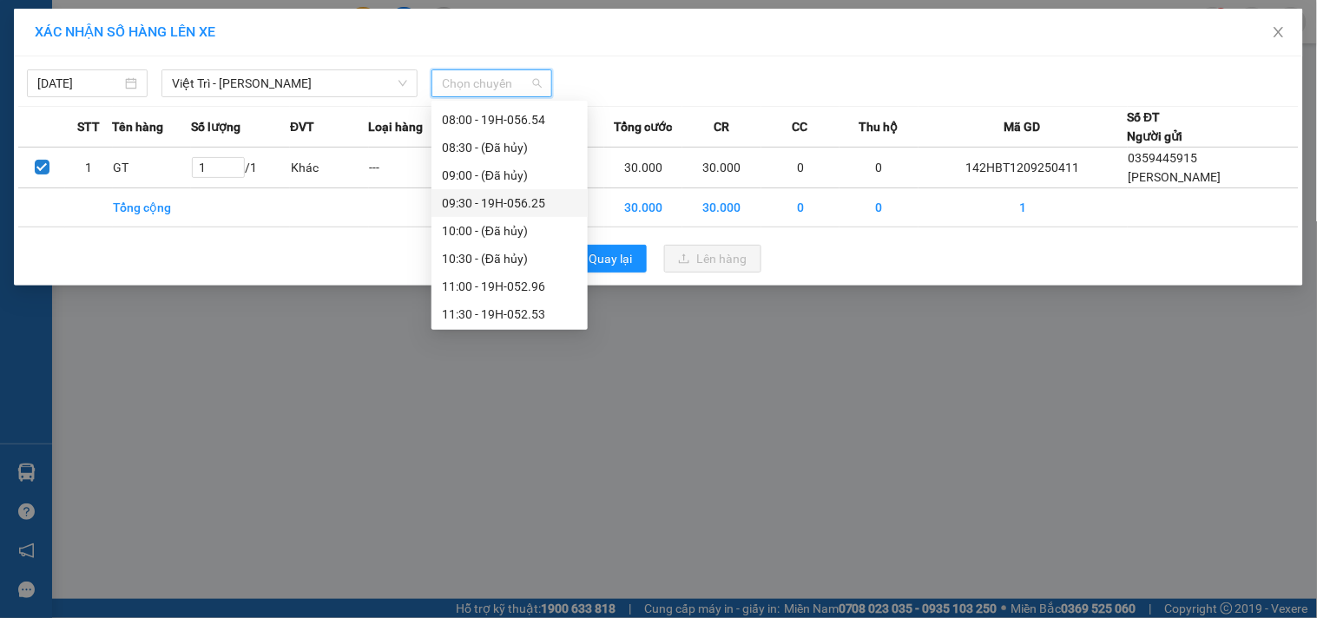
click at [538, 202] on div "09:30 - 19H-056.25" at bounding box center [509, 203] width 135 height 19
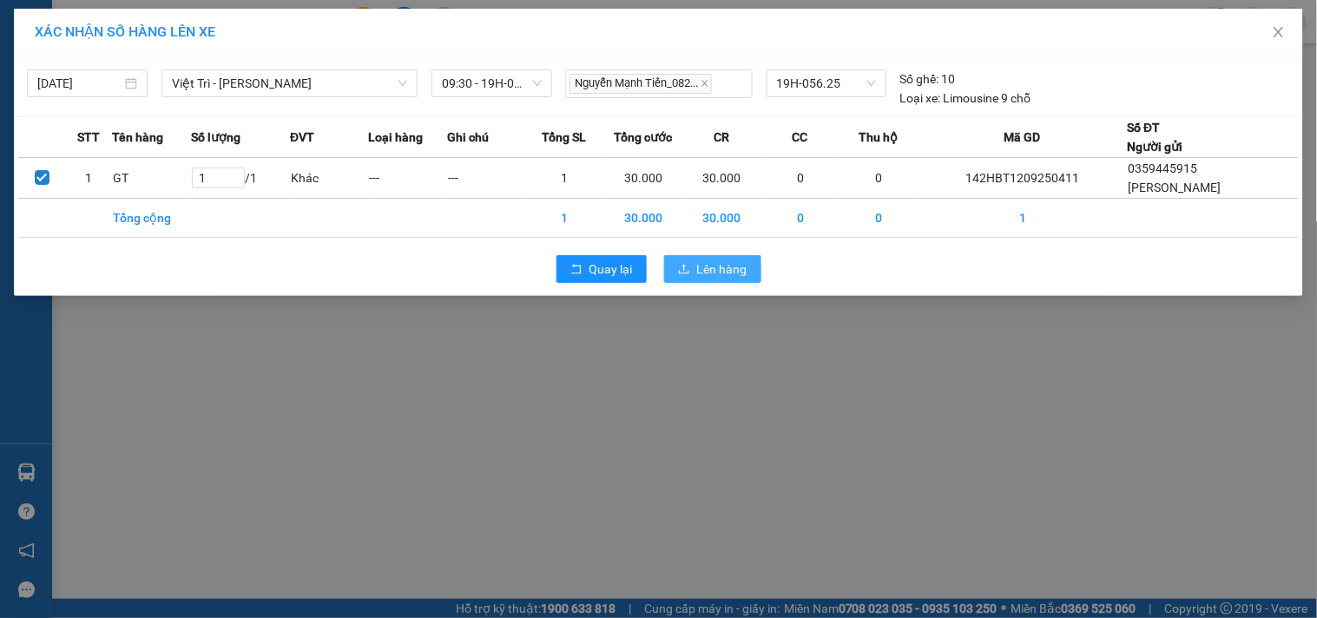
click at [752, 283] on button "Lên hàng" at bounding box center [712, 269] width 97 height 28
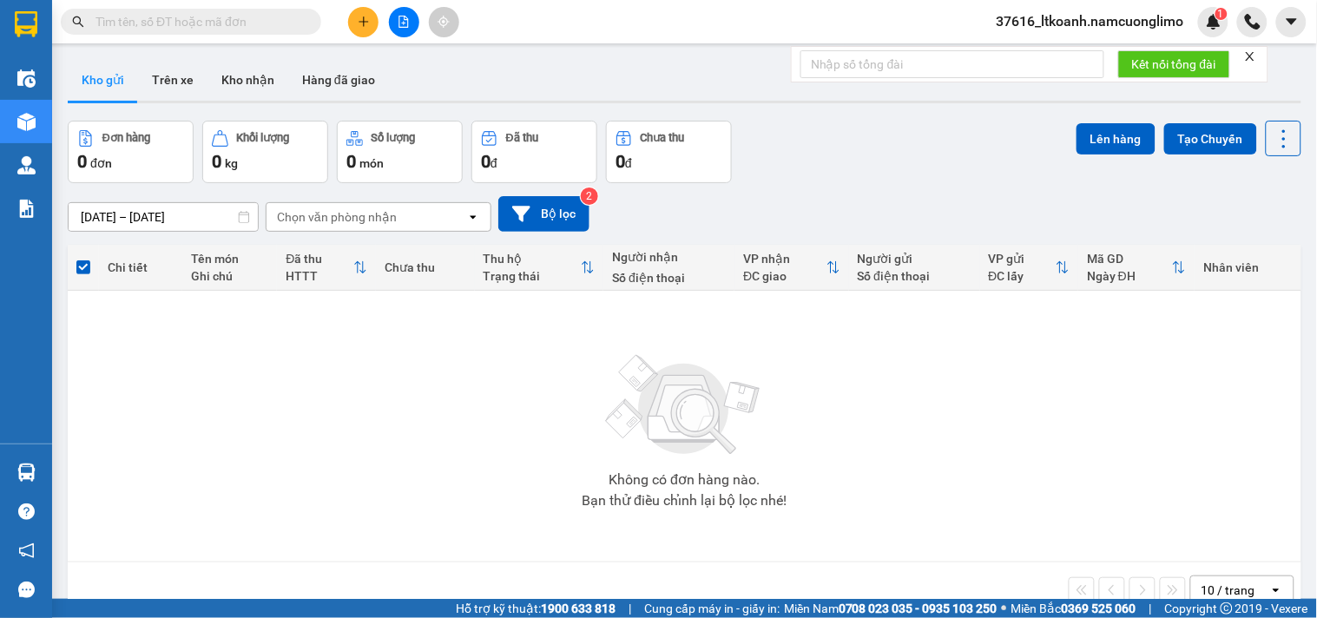
click at [192, 14] on input "text" at bounding box center [197, 21] width 205 height 19
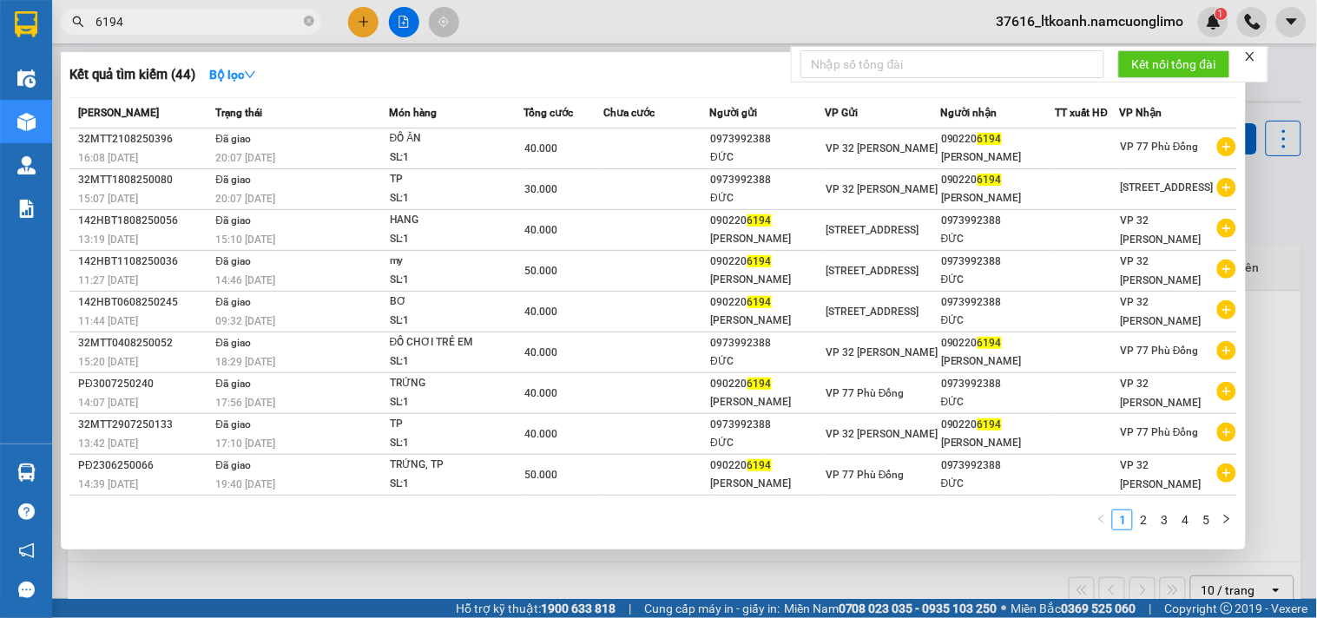
drag, startPoint x: 244, startPoint y: 22, endPoint x: 42, endPoint y: 90, distance: 213.6
click at [42, 90] on section "Kết quả tìm kiếm ( 44 ) Bộ lọc Mã ĐH Trạng thái Món hàng Tổng cước Chưa cước Ng…" at bounding box center [658, 309] width 1317 height 618
type input "6194"
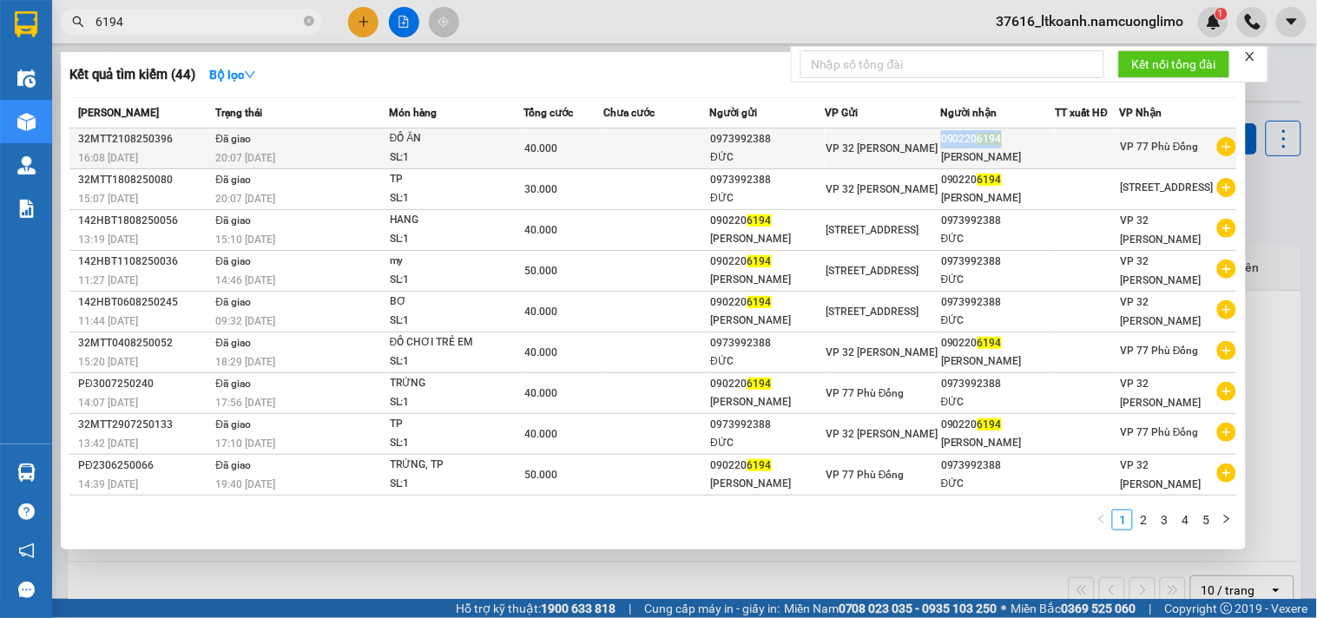
drag, startPoint x: 1001, startPoint y: 140, endPoint x: 938, endPoint y: 136, distance: 63.5
click at [941, 136] on div "090220 6194" at bounding box center [998, 139] width 114 height 18
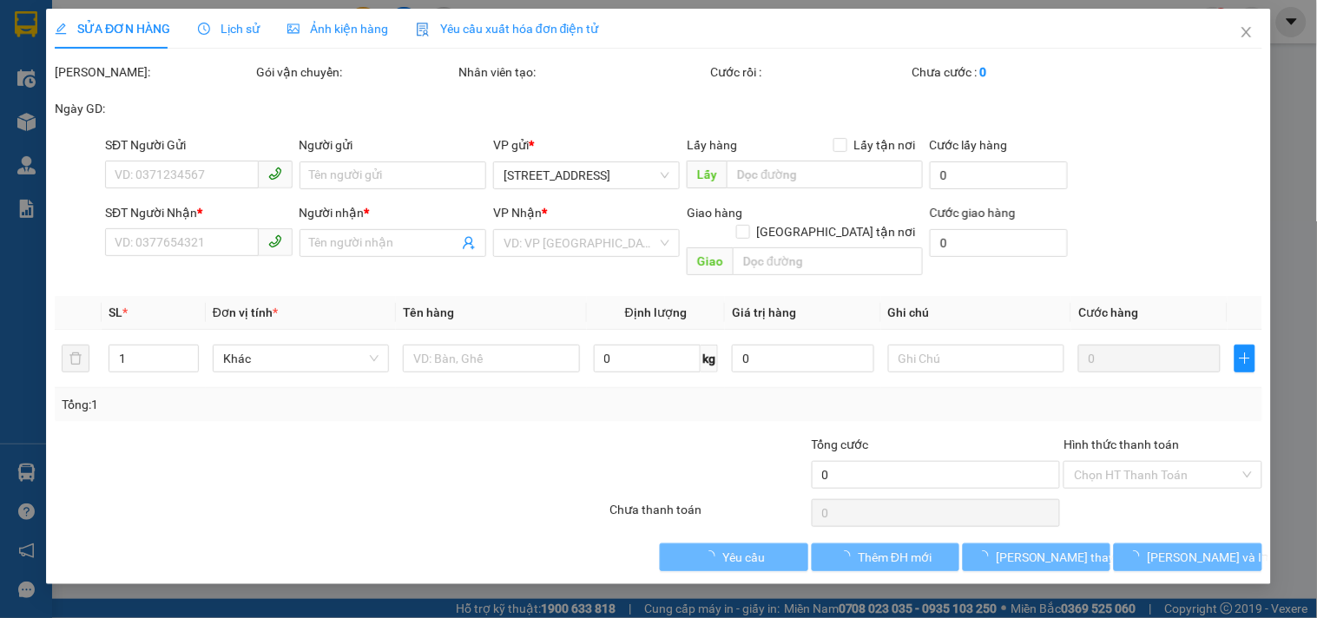
type input "0973992388"
type input "ĐỨC"
type input "0902206194"
type input "[PERSON_NAME]"
type input "40.000"
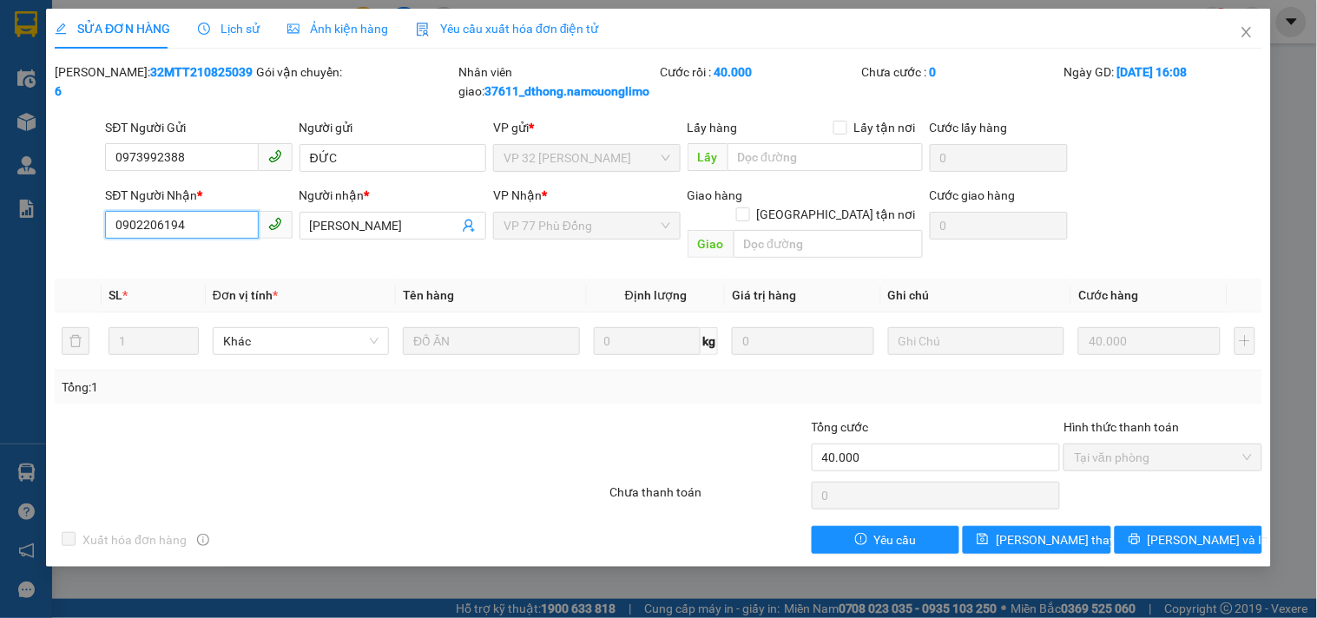
drag, startPoint x: 944, startPoint y: 134, endPoint x: 87, endPoint y: 252, distance: 865.7
click at [87, 252] on div "Total Paid Fee 40.000 Total UnPaid Fee 0 Cash Collection Total Fee Mã ĐH: 32MTT…" at bounding box center [658, 308] width 1207 height 491
click at [1253, 30] on icon "close" at bounding box center [1247, 32] width 14 height 14
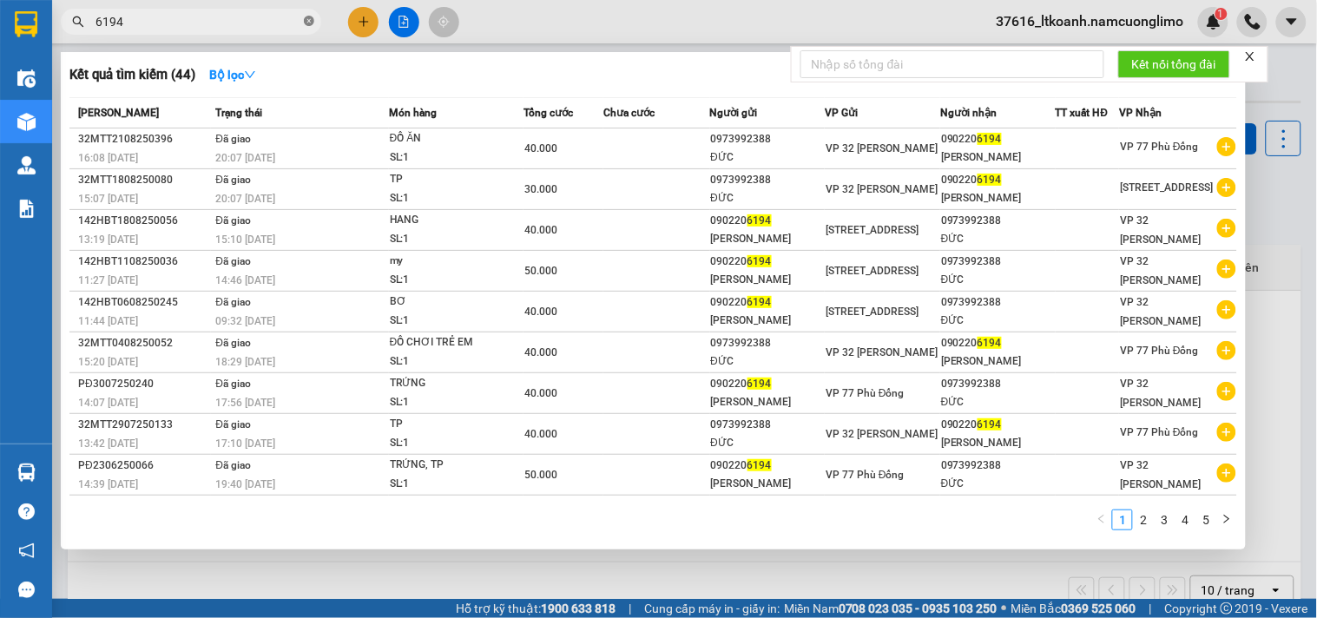
click at [307, 21] on icon "close-circle" at bounding box center [309, 21] width 10 height 10
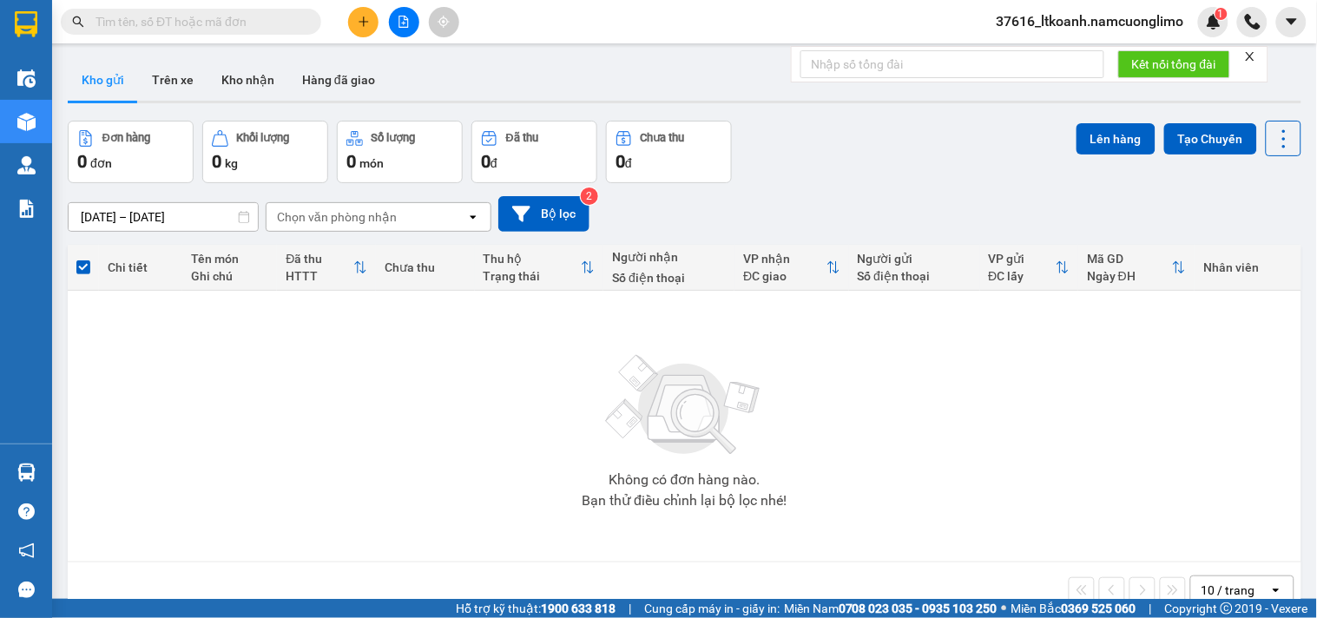
click at [243, 22] on input "text" at bounding box center [197, 21] width 205 height 19
click at [240, 23] on input "text" at bounding box center [197, 21] width 205 height 19
click at [252, 22] on input "text" at bounding box center [197, 21] width 205 height 19
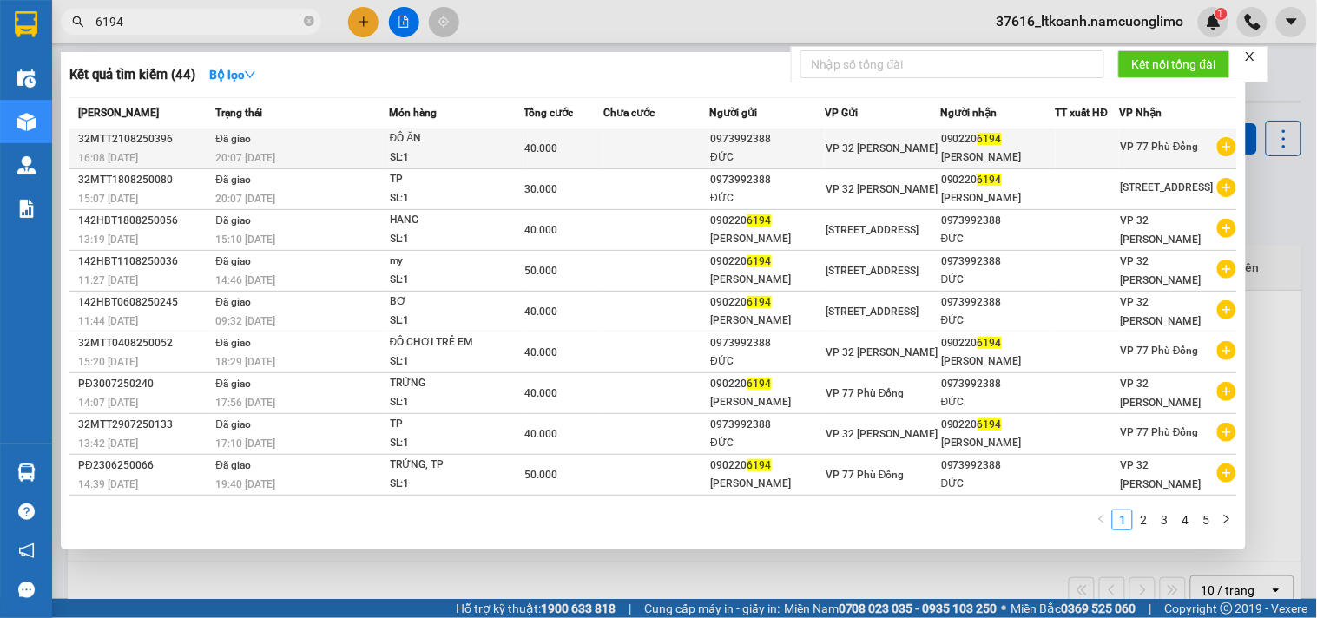
type input "6194"
drag, startPoint x: 1016, startPoint y: 139, endPoint x: 935, endPoint y: 136, distance: 81.6
click at [940, 136] on td "090220 6194 ANH TIẾN" at bounding box center [997, 148] width 115 height 41
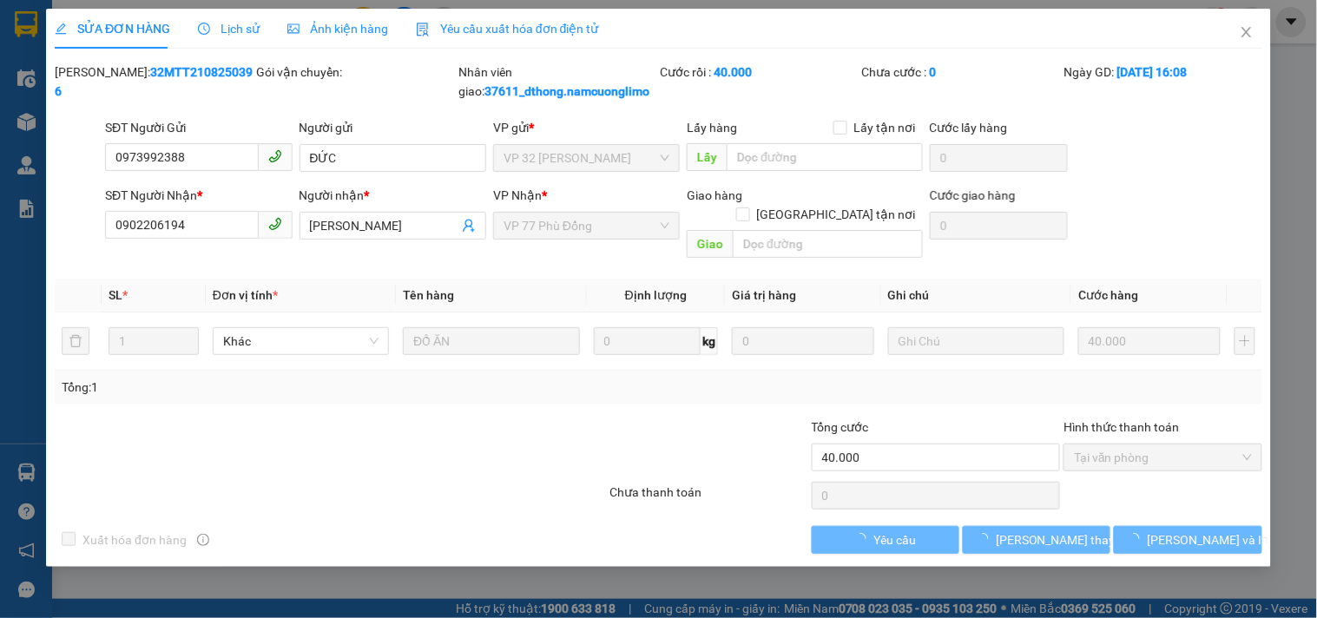
type input "0973992388"
type input "ĐỨC"
type input "0902206194"
type input "[PERSON_NAME]"
type input "40.000"
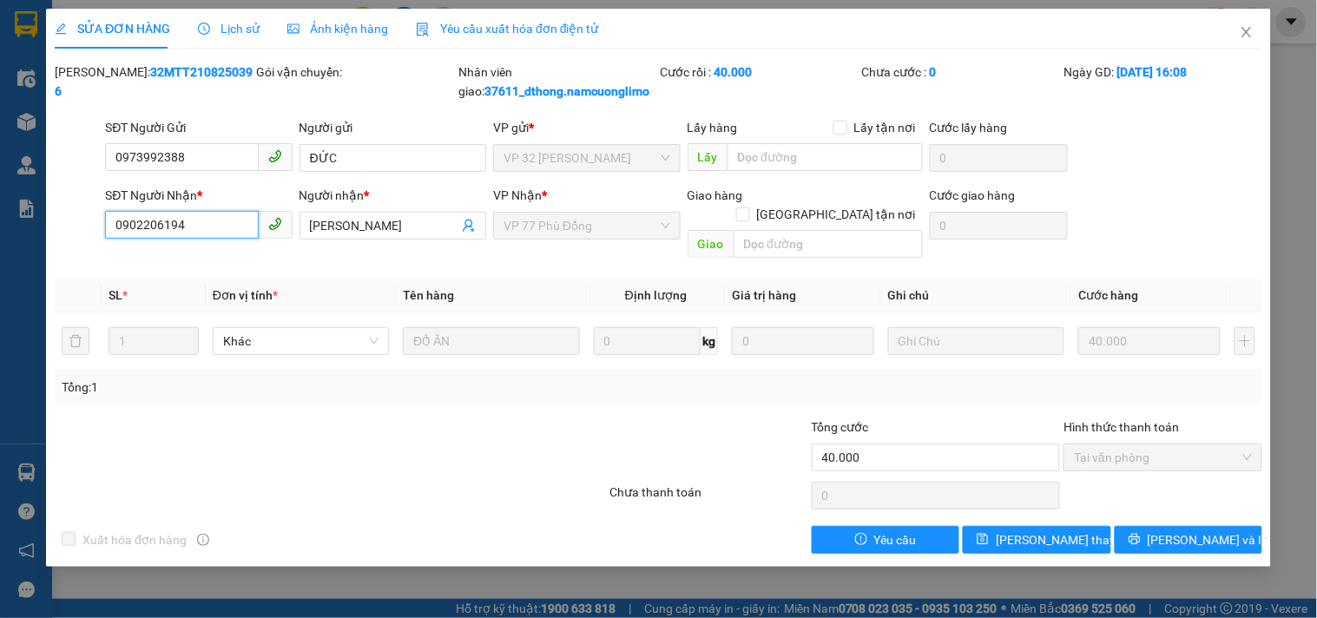
drag, startPoint x: 950, startPoint y: 137, endPoint x: 115, endPoint y: 237, distance: 840.2
click at [115, 237] on input "0902206194" at bounding box center [181, 225] width 153 height 28
click at [1242, 27] on icon "close" at bounding box center [1247, 32] width 14 height 14
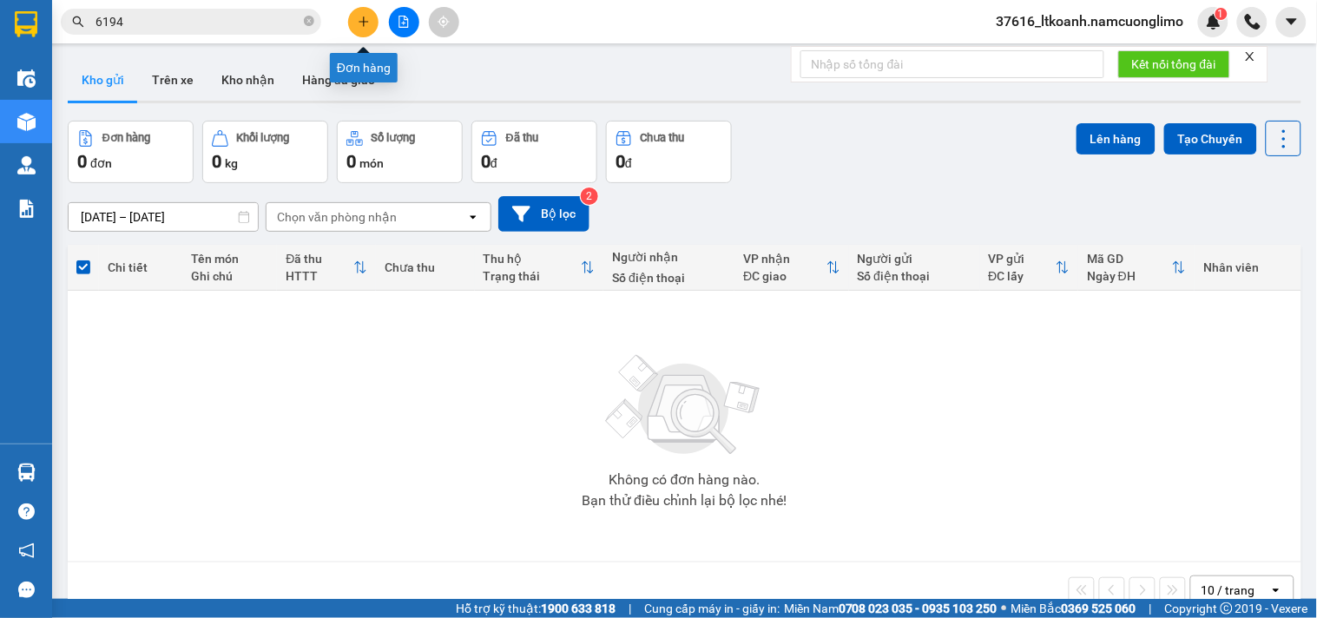
click at [365, 27] on icon "plus" at bounding box center [364, 22] width 12 height 12
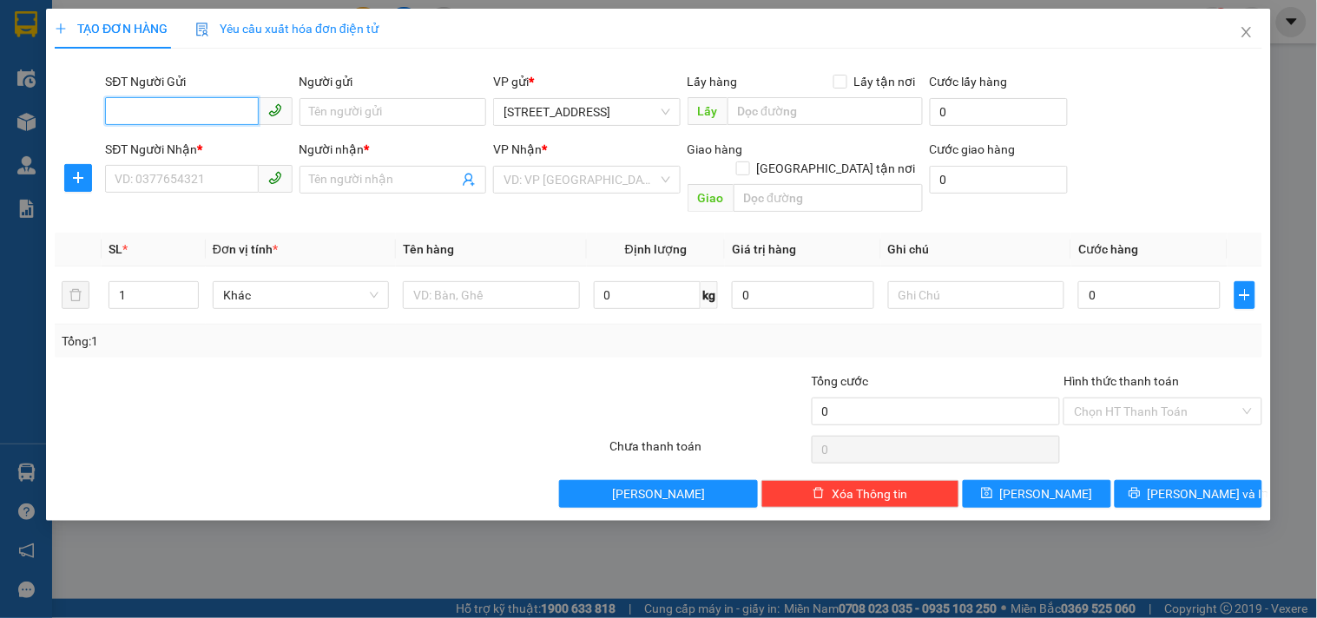
paste input "0902206194"
type input "0902206194"
click at [254, 141] on div "0902206194 - [PERSON_NAME]" at bounding box center [200, 146] width 171 height 19
type input "[PERSON_NAME]"
type input "0902206194"
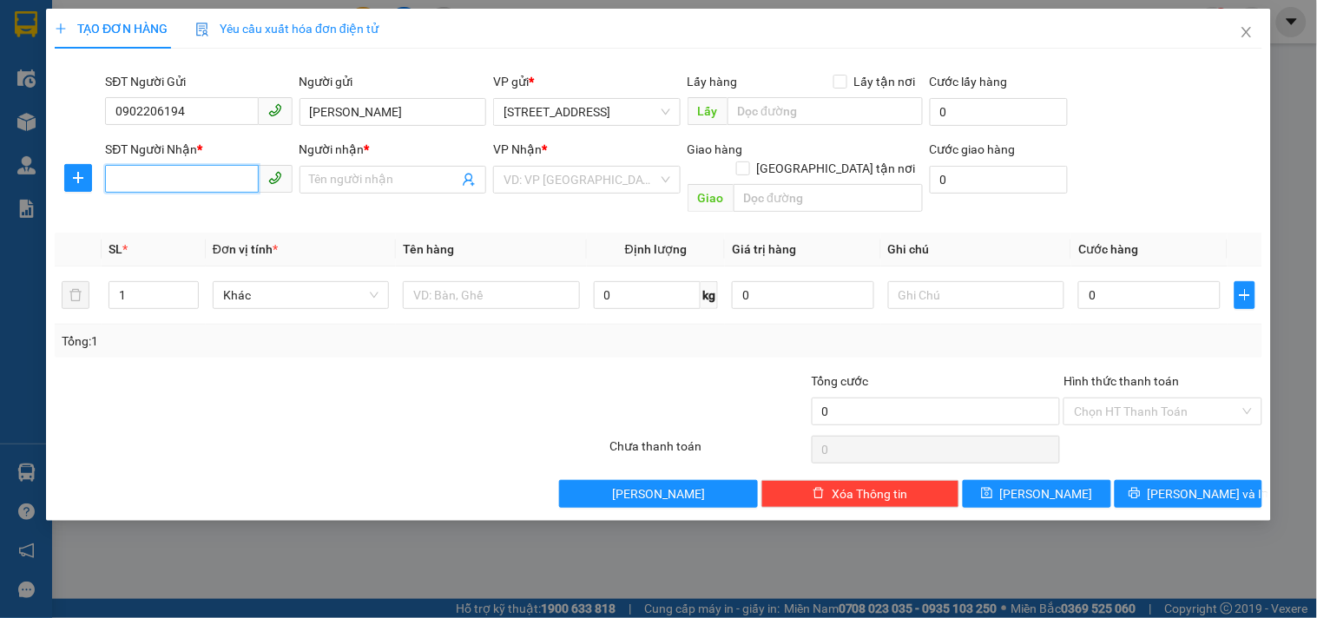
click at [232, 170] on input "SĐT Người Nhận *" at bounding box center [181, 179] width 153 height 28
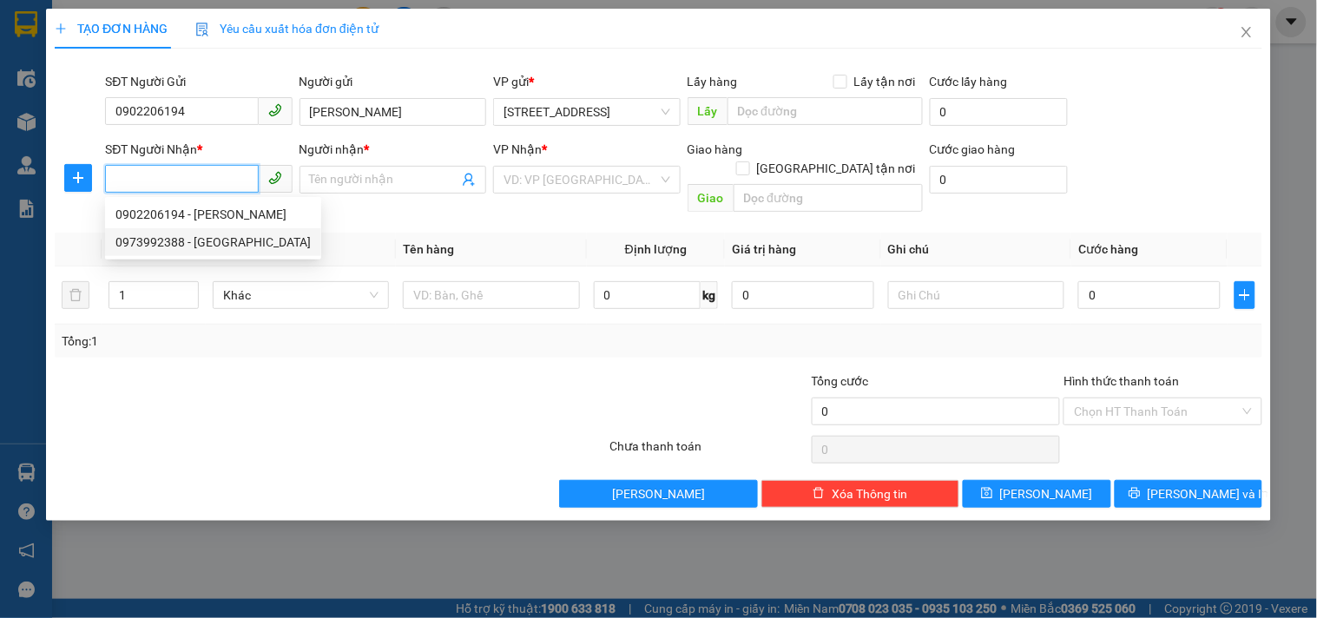
click at [221, 236] on div "0973992388 - [GEOGRAPHIC_DATA]" at bounding box center [212, 242] width 195 height 19
type input "0973992388"
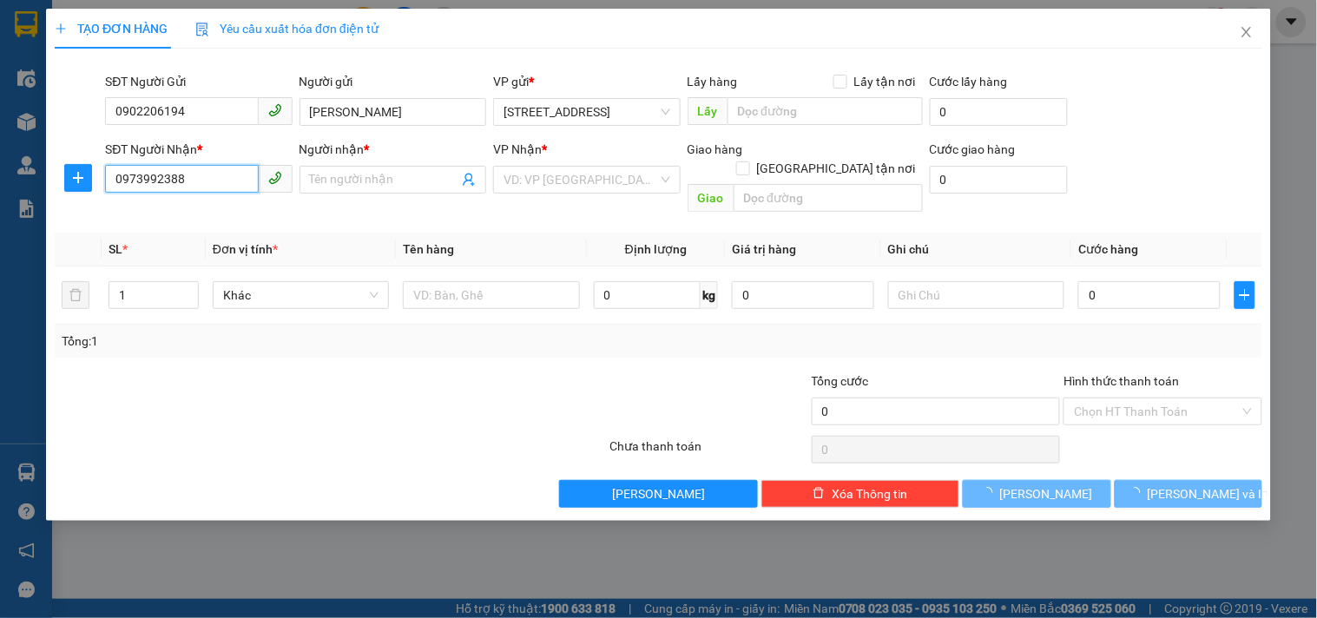
type input "ĐỨC"
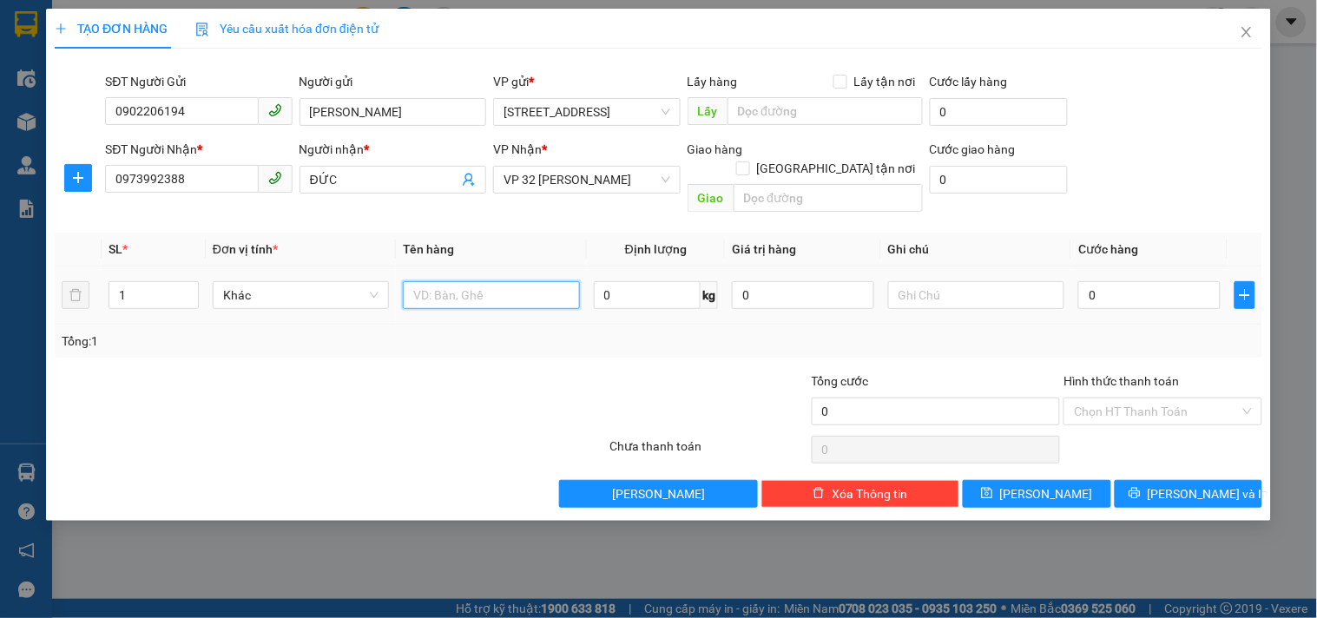
click at [476, 281] on input "text" at bounding box center [491, 295] width 176 height 28
type input "HOA QUẢ"
click at [1152, 281] on input "0" at bounding box center [1149, 295] width 142 height 28
type input "4"
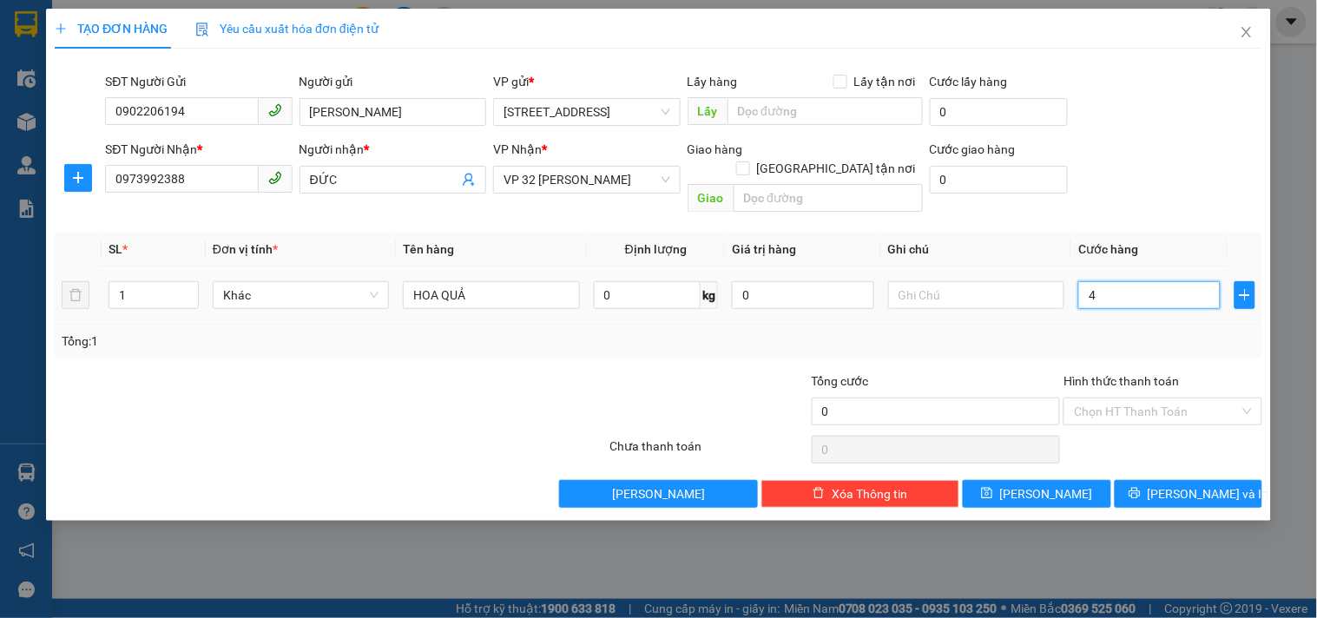
type input "4"
type input "40"
type input "400"
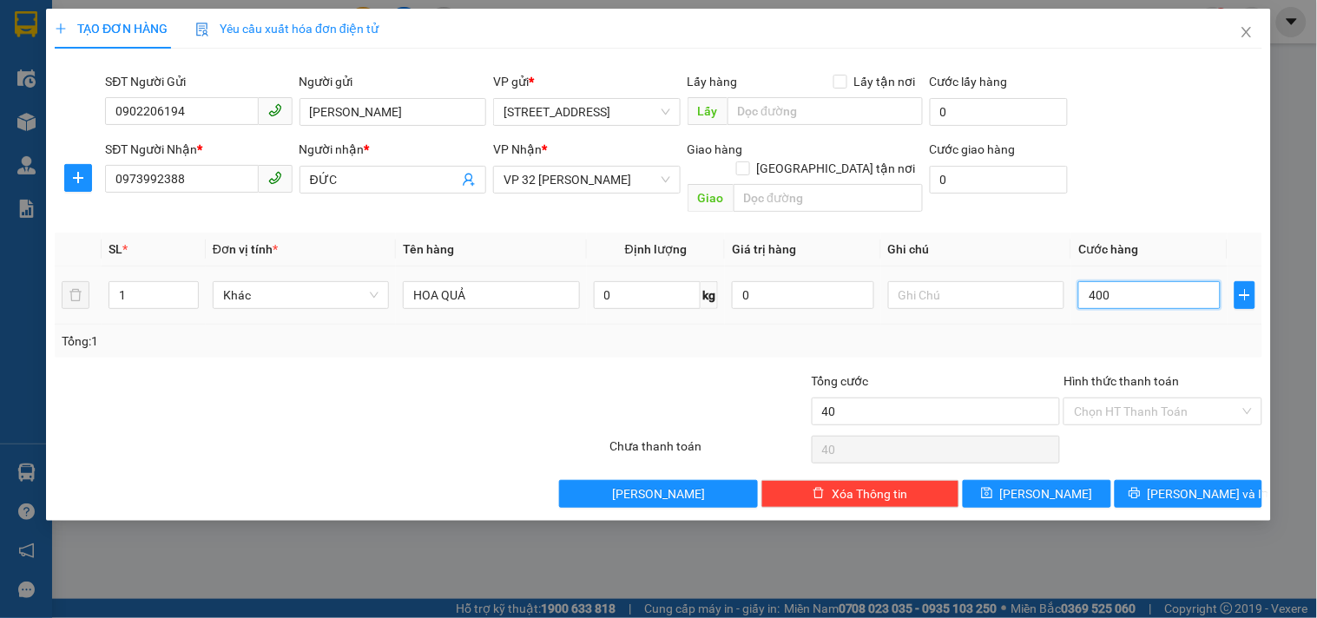
type input "400"
type input "4.000"
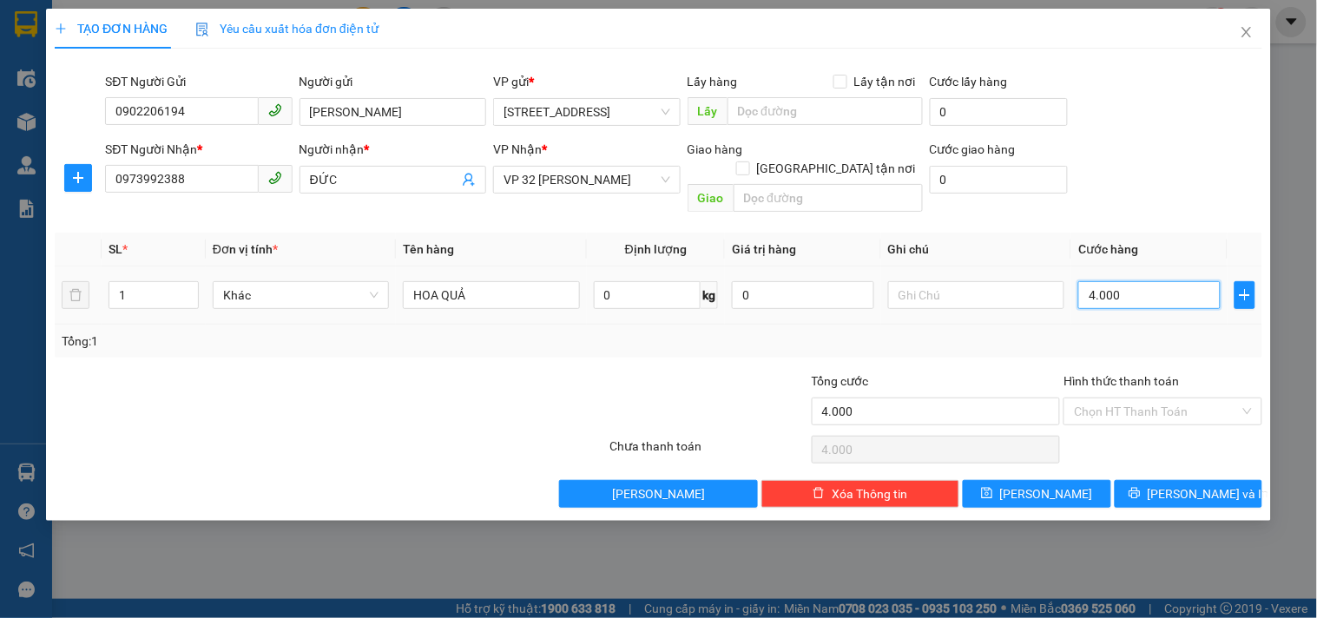
type input "40.000"
click at [1148, 398] on input "Hình thức thanh toán" at bounding box center [1156, 411] width 165 height 26
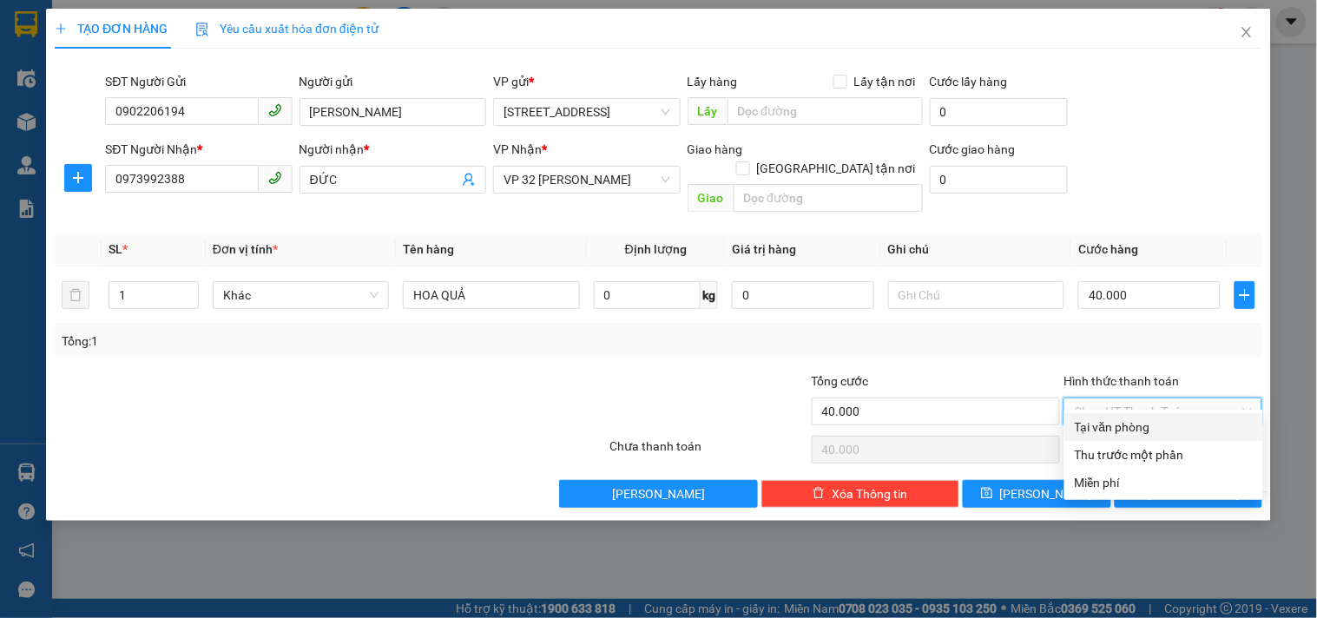
click at [1123, 424] on div "Tại văn phòng" at bounding box center [1164, 427] width 178 height 19
type input "0"
click at [1122, 421] on div "Tại văn phòng" at bounding box center [1164, 427] width 178 height 19
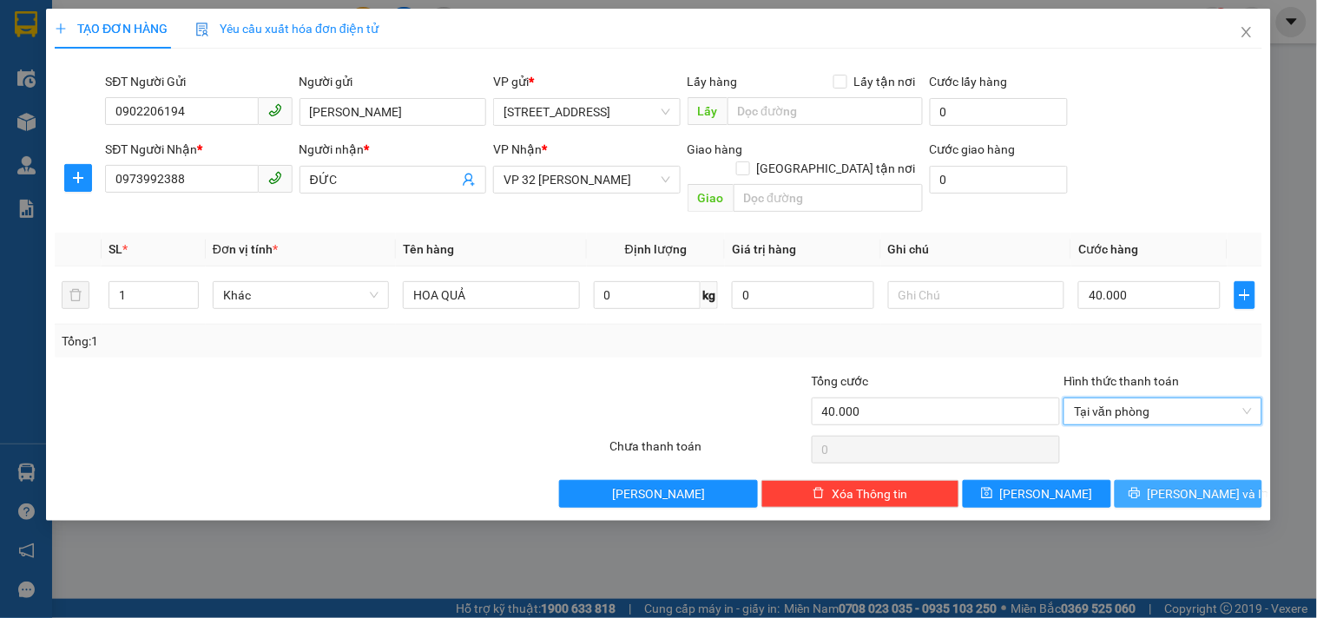
click at [1191, 484] on span "[PERSON_NAME] và In" at bounding box center [1209, 493] width 122 height 19
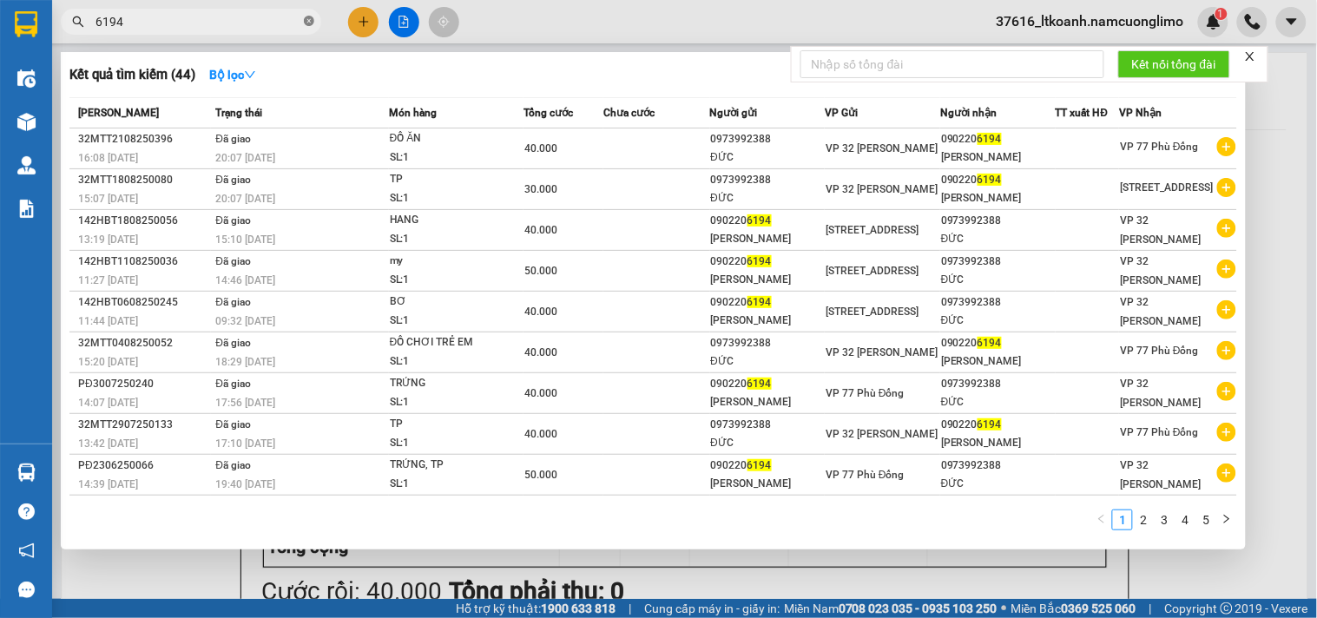
click at [306, 26] on icon "close-circle" at bounding box center [309, 21] width 10 height 10
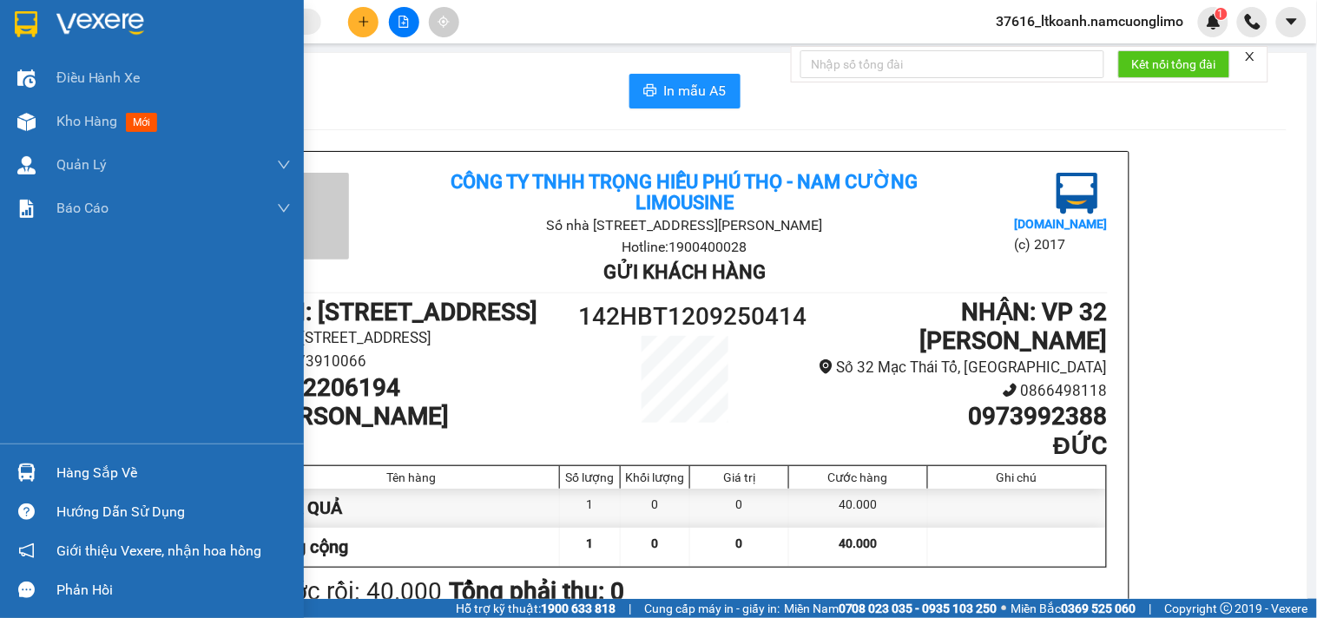
click at [32, 35] on img at bounding box center [26, 24] width 23 height 26
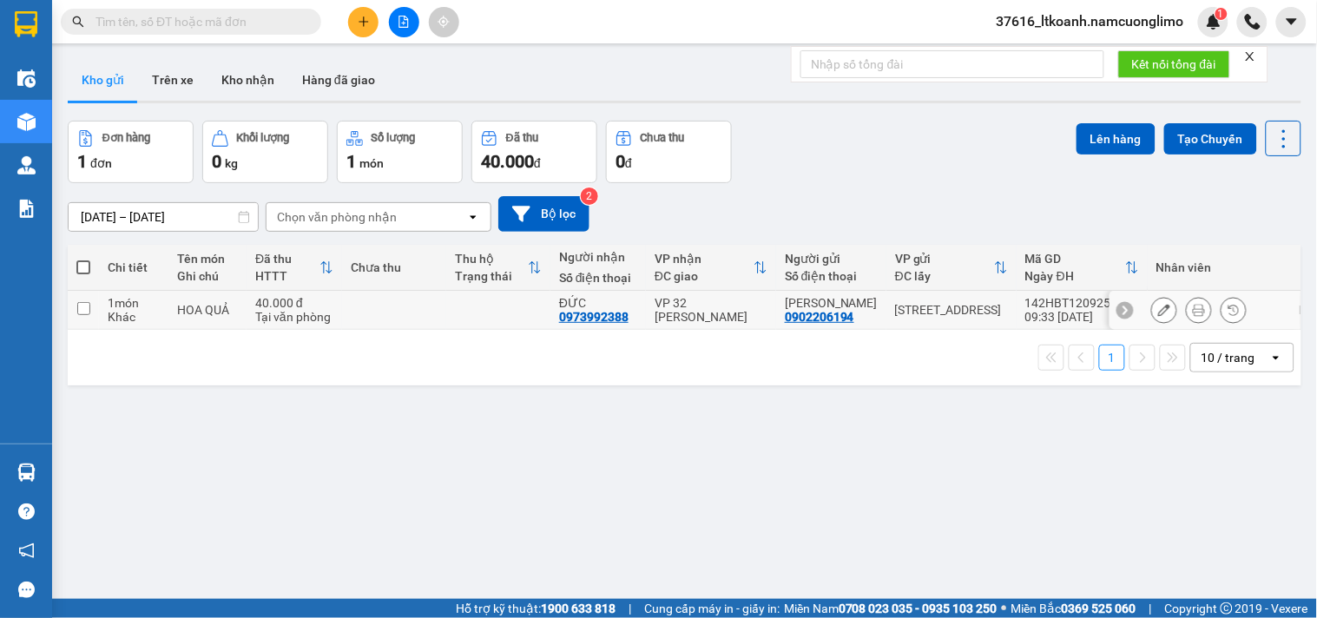
click at [85, 309] on input "checkbox" at bounding box center [83, 308] width 13 height 13
checkbox input "true"
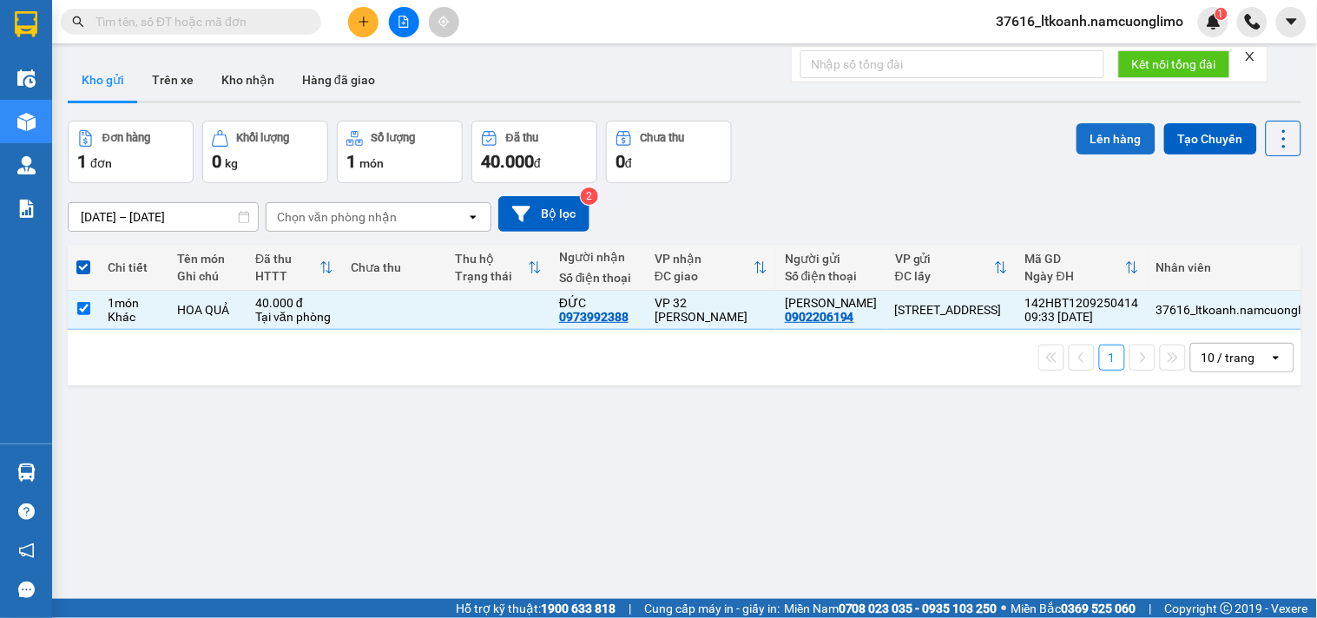
click at [1095, 135] on button "Lên hàng" at bounding box center [1115, 138] width 79 height 31
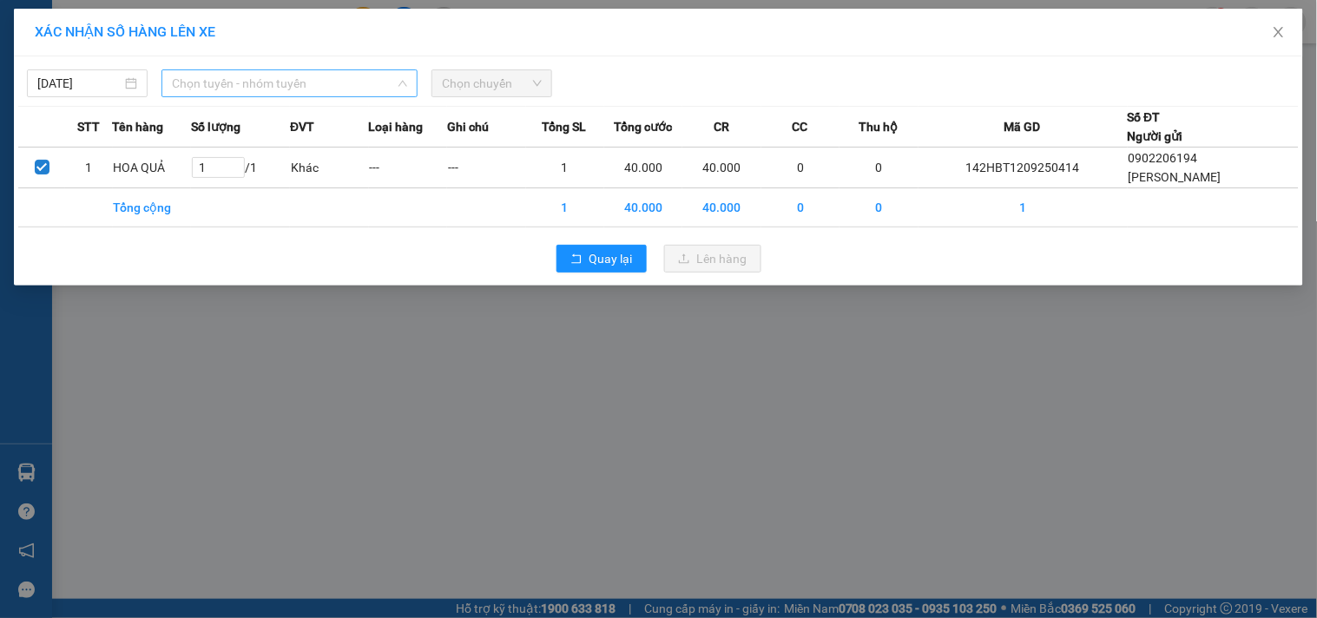
click at [258, 84] on span "Chọn tuyến - nhóm tuyến" at bounding box center [289, 83] width 235 height 26
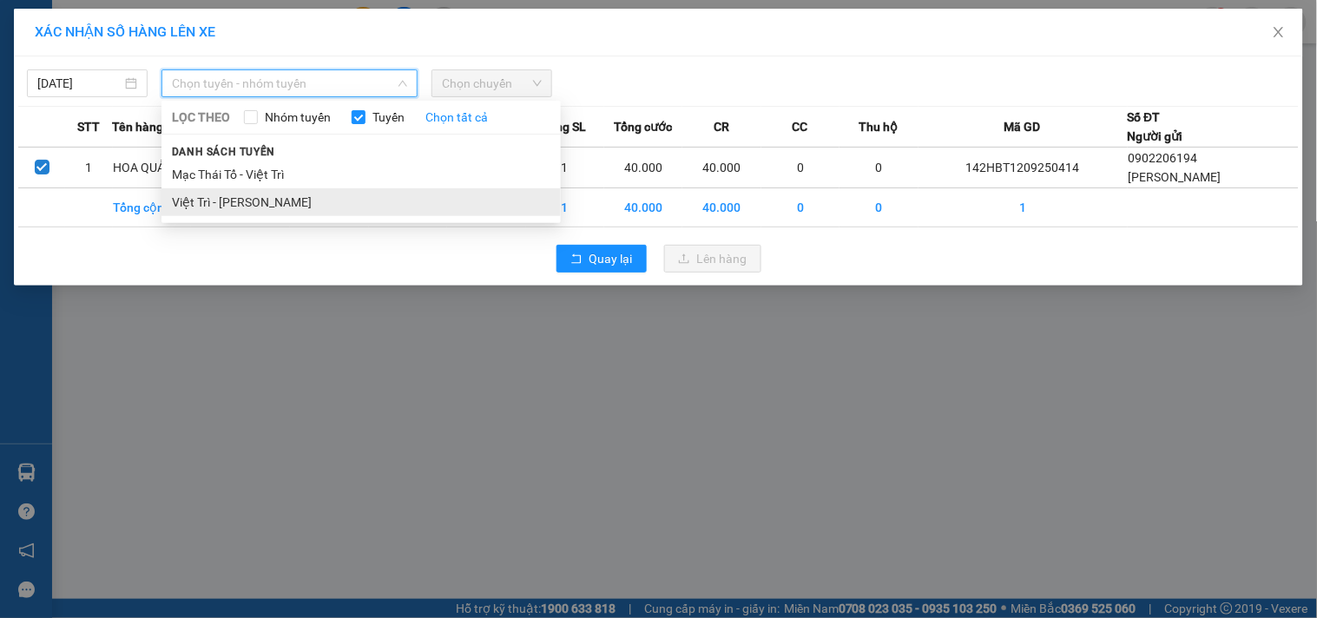
click at [236, 195] on li "Việt Trì - [PERSON_NAME]" at bounding box center [360, 202] width 399 height 28
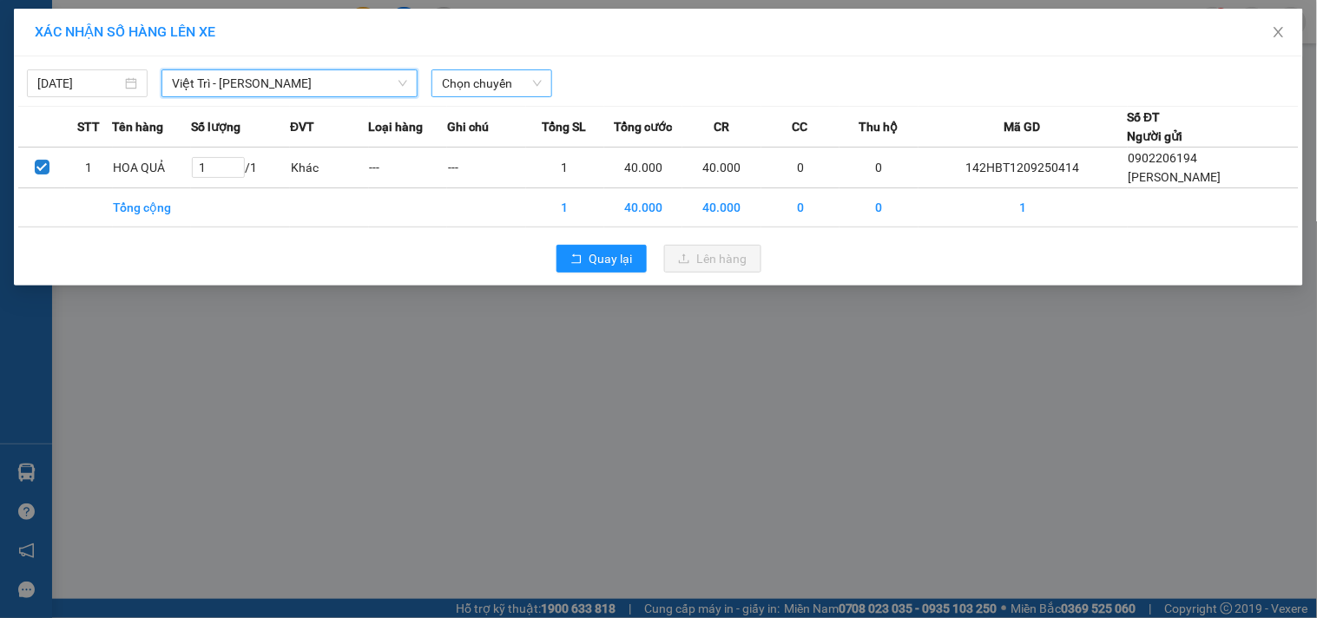
click at [472, 76] on span "Chọn chuyến" at bounding box center [492, 83] width 100 height 26
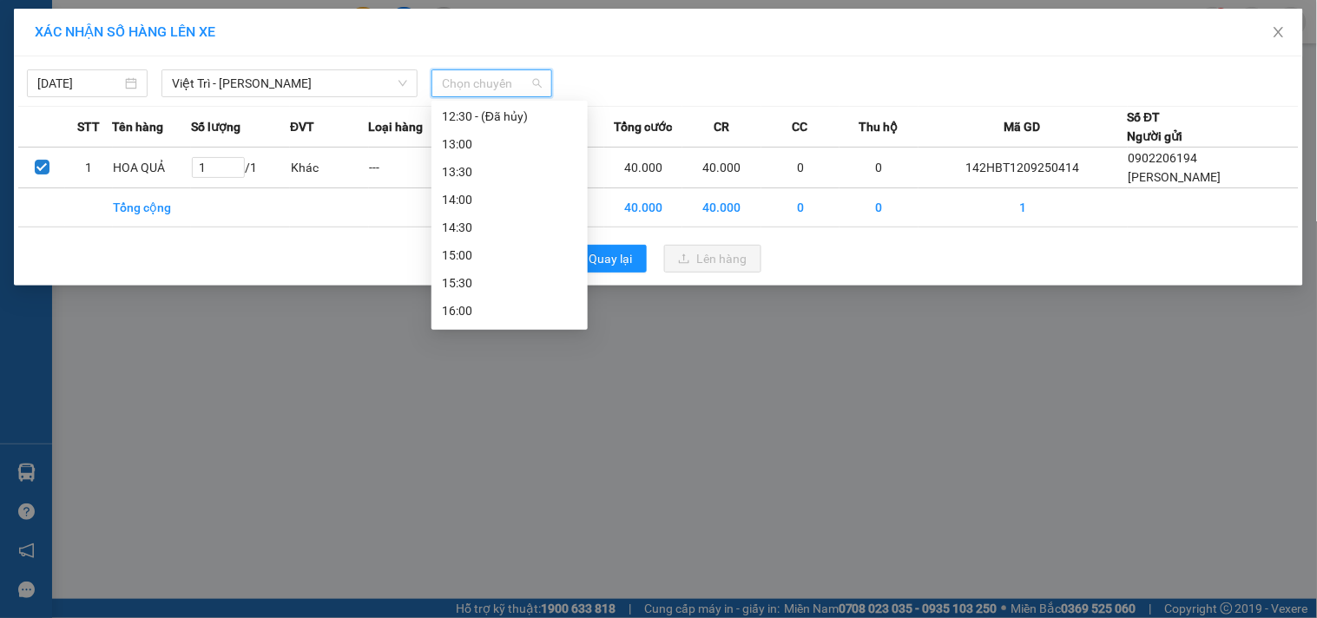
scroll to position [482, 0]
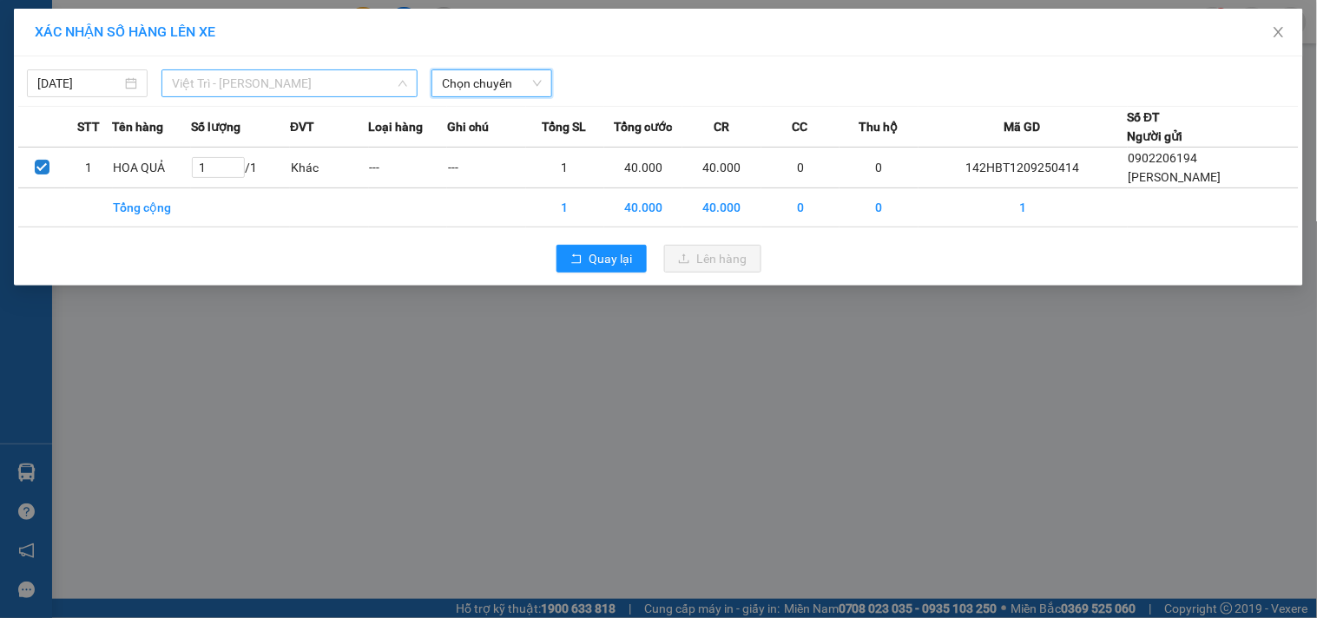
click at [374, 83] on span "Việt Trì - [PERSON_NAME]" at bounding box center [289, 83] width 235 height 26
click at [507, 78] on span "Chọn chuyến" at bounding box center [492, 83] width 100 height 26
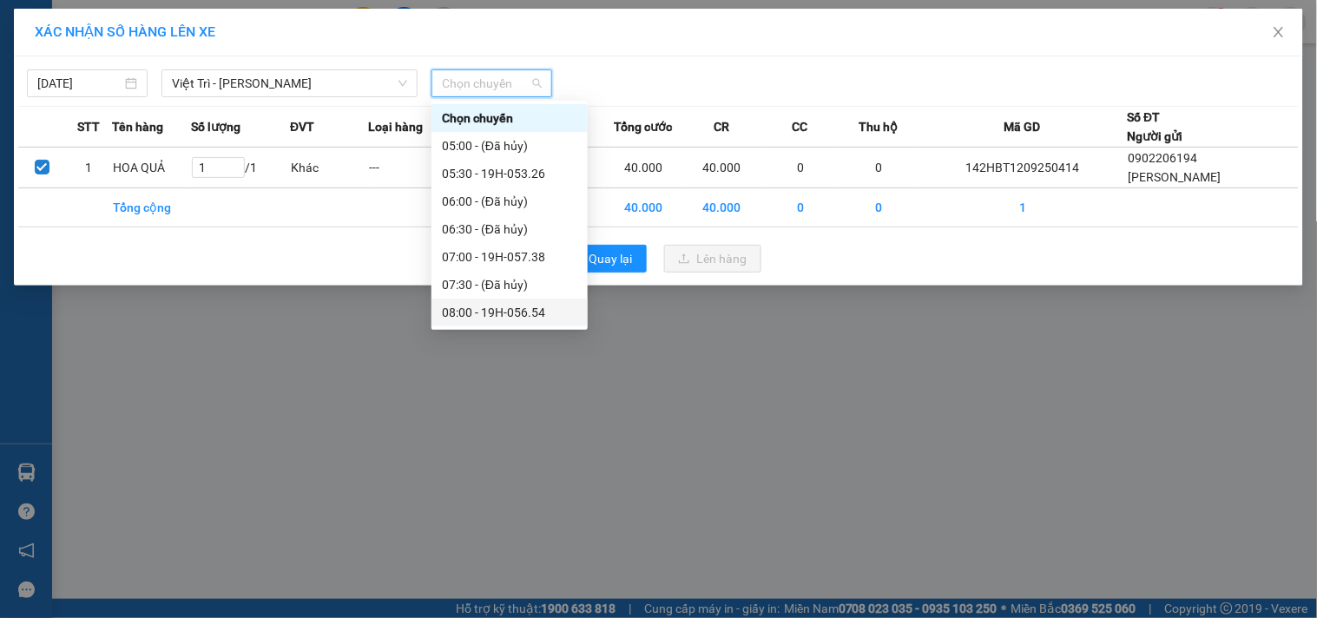
click at [535, 318] on div "08:00 - 19H-056.54" at bounding box center [509, 312] width 135 height 19
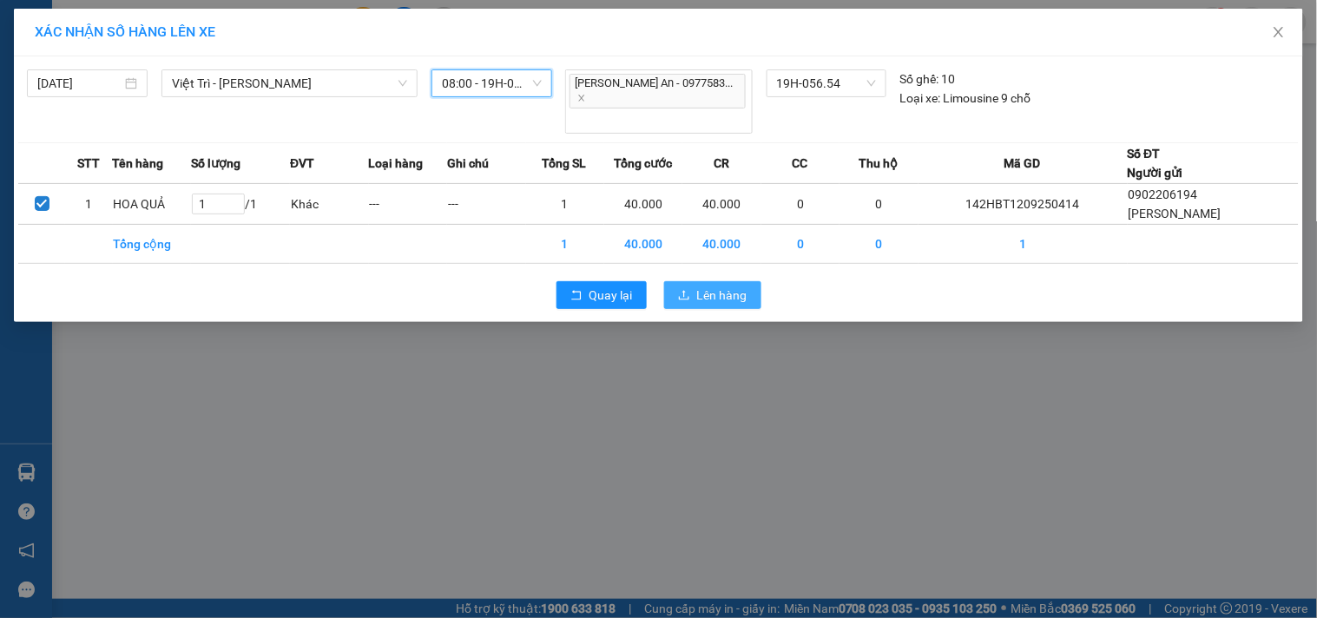
click at [723, 286] on span "Lên hàng" at bounding box center [722, 295] width 50 height 19
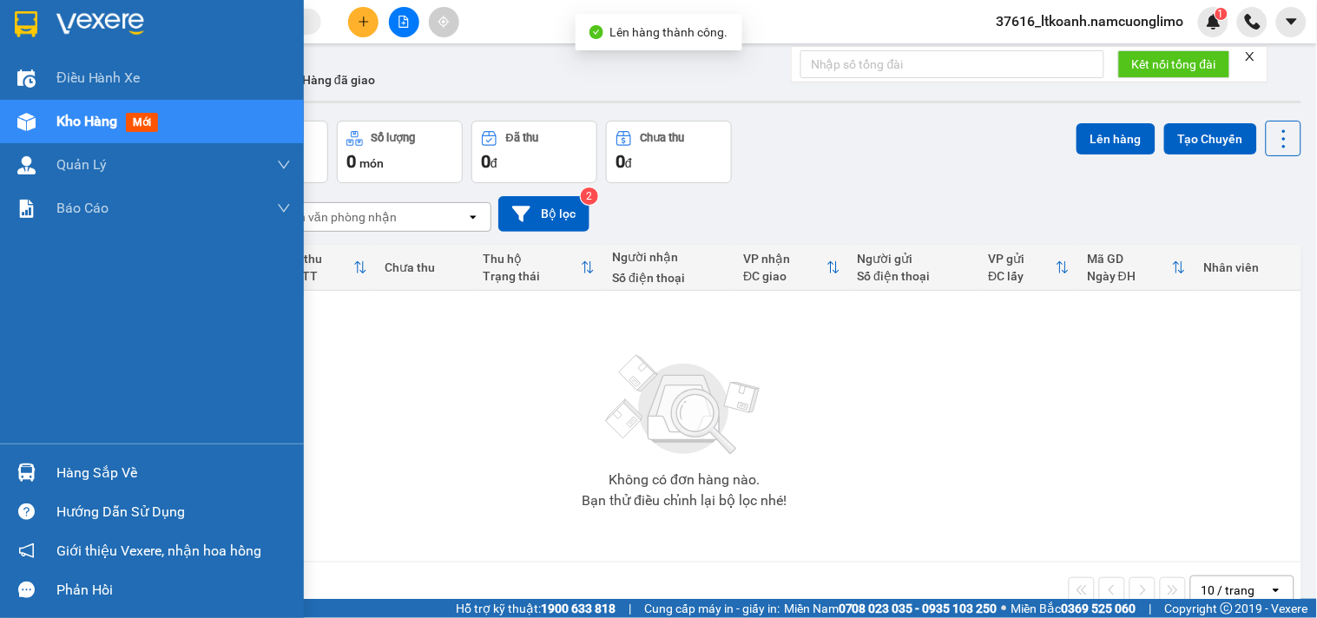
click at [46, 476] on div "Hàng sắp về" at bounding box center [152, 472] width 304 height 39
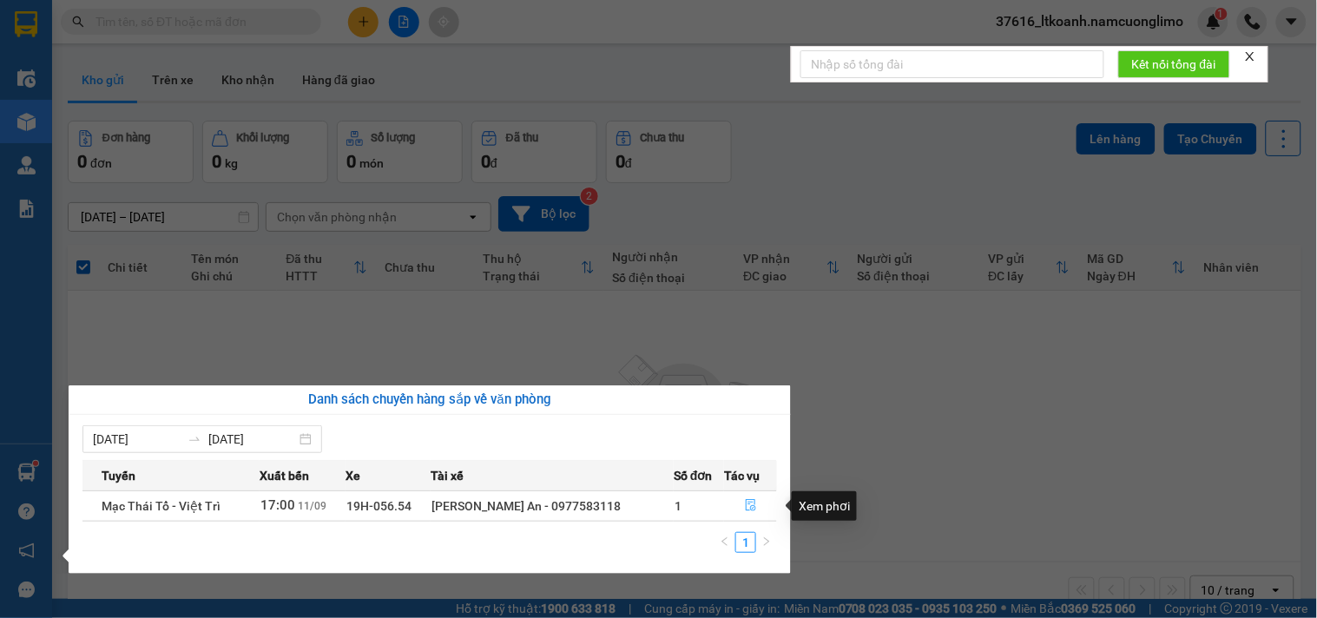
click at [745, 509] on icon "file-done" at bounding box center [751, 505] width 12 height 12
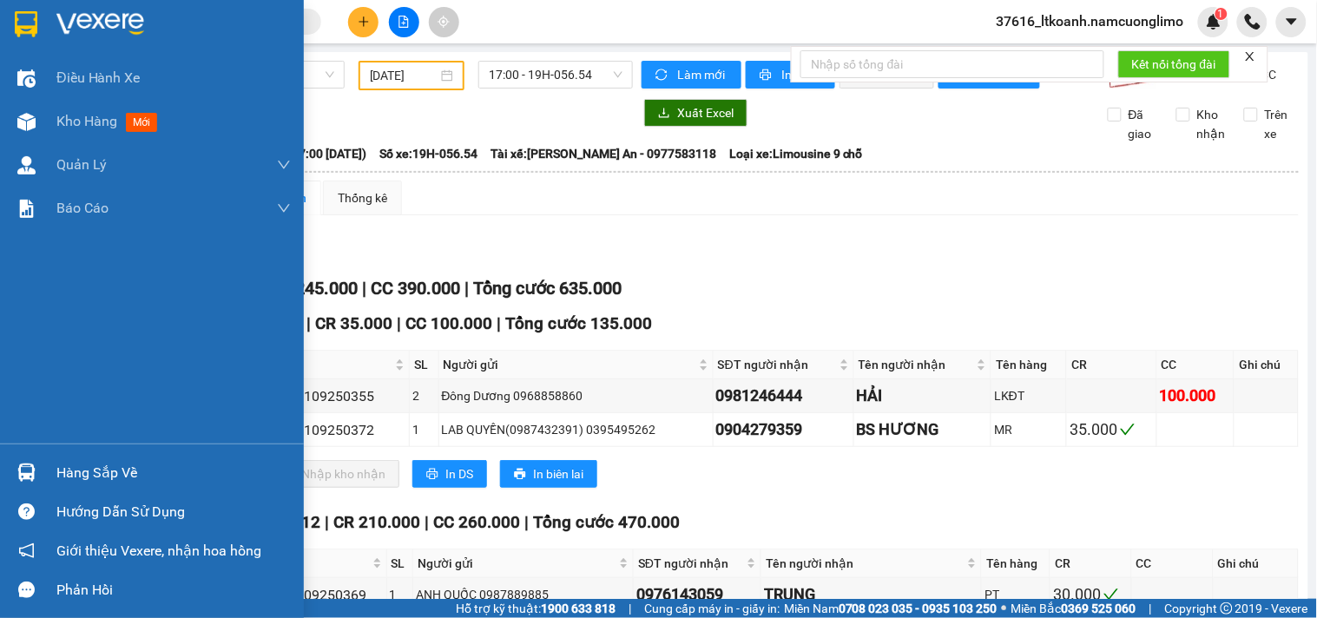
click at [27, 35] on img at bounding box center [26, 24] width 23 height 26
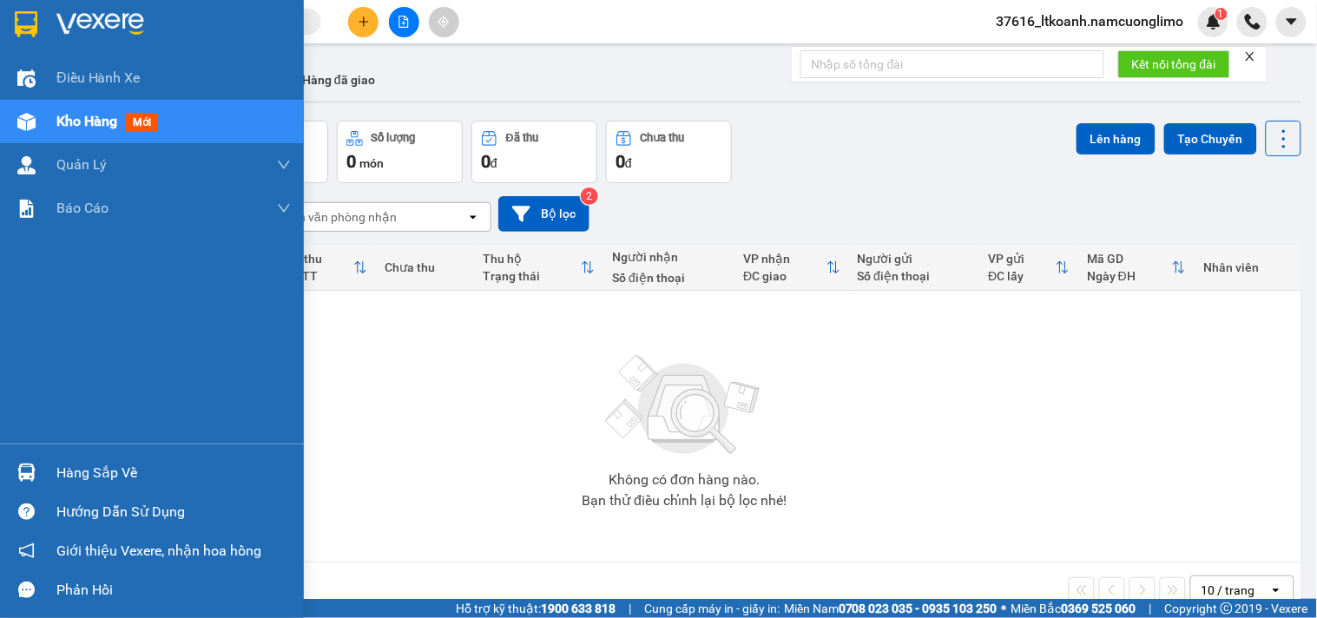
click at [40, 472] on div at bounding box center [26, 472] width 30 height 30
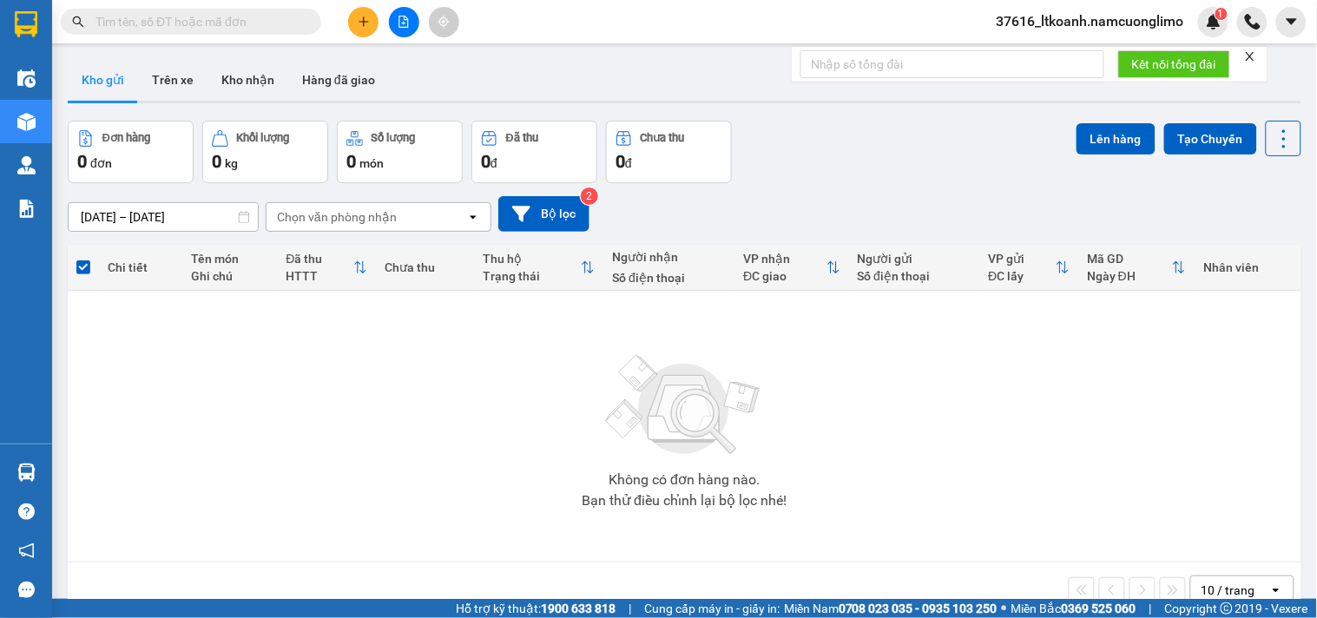
click at [1049, 443] on section "Kết quả tìm kiếm ( 44 ) Bộ lọc Mã ĐH Trạng thái Món hàng Tổng cước Chưa cước Ng…" at bounding box center [658, 309] width 1317 height 618
click at [287, 14] on input "text" at bounding box center [197, 21] width 205 height 19
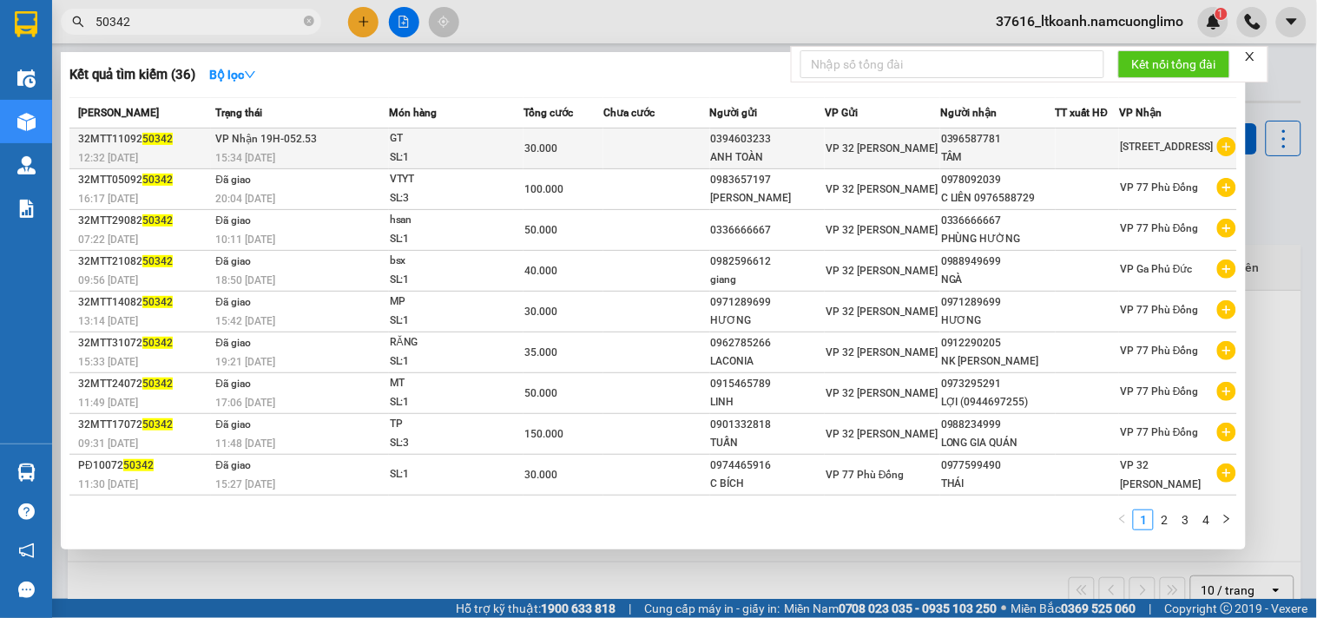
type input "50342"
click at [404, 148] on div "SL: 1" at bounding box center [455, 157] width 130 height 19
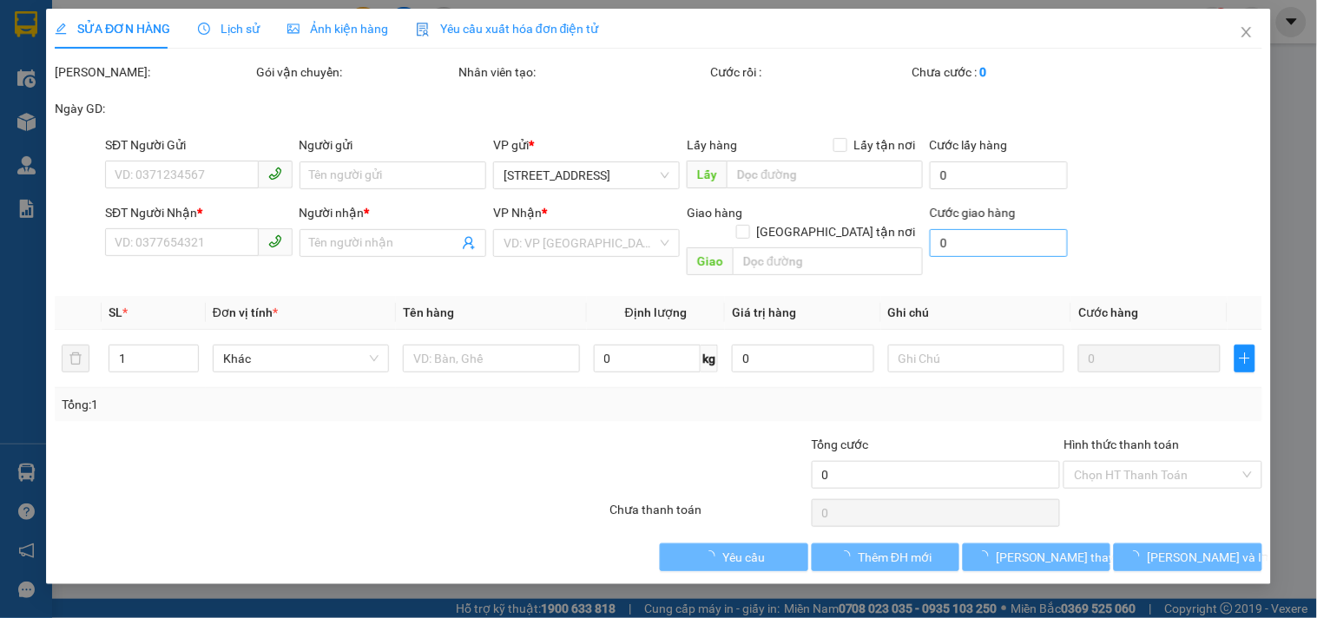
type input "0394603233"
type input "ANH TOÀN"
type input "0396587781"
type input "TÂM"
type input "30.000"
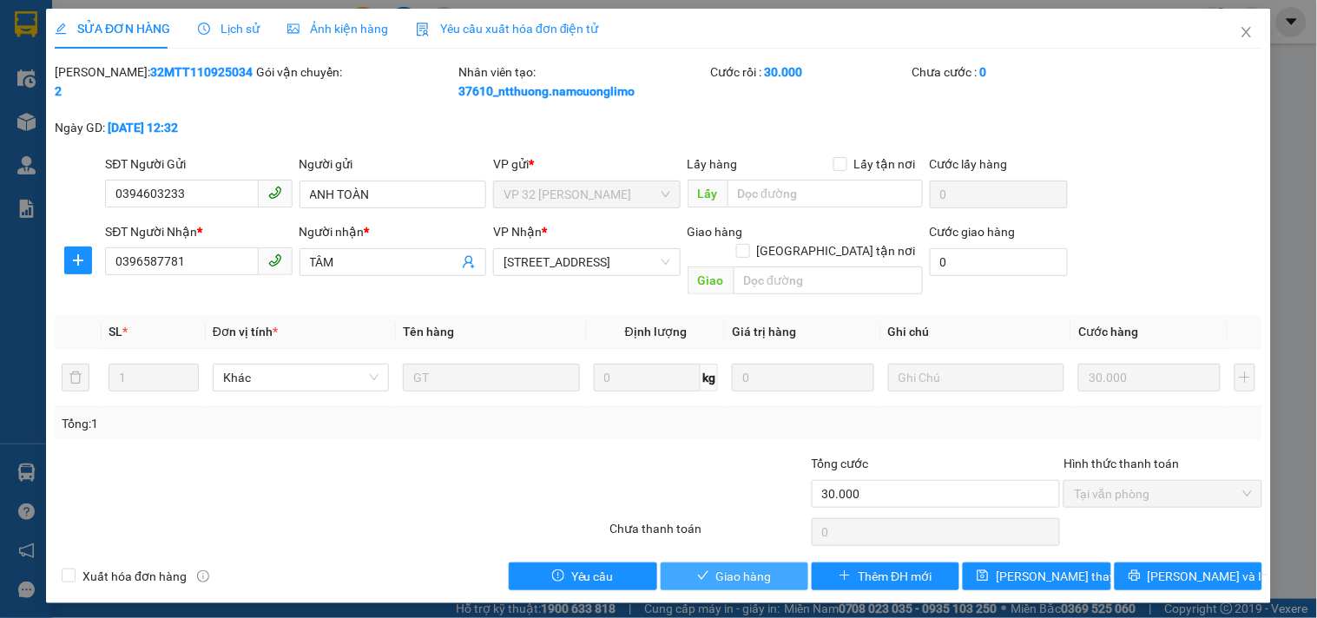
click at [773, 563] on button "Giao hàng" at bounding box center [735, 577] width 148 height 28
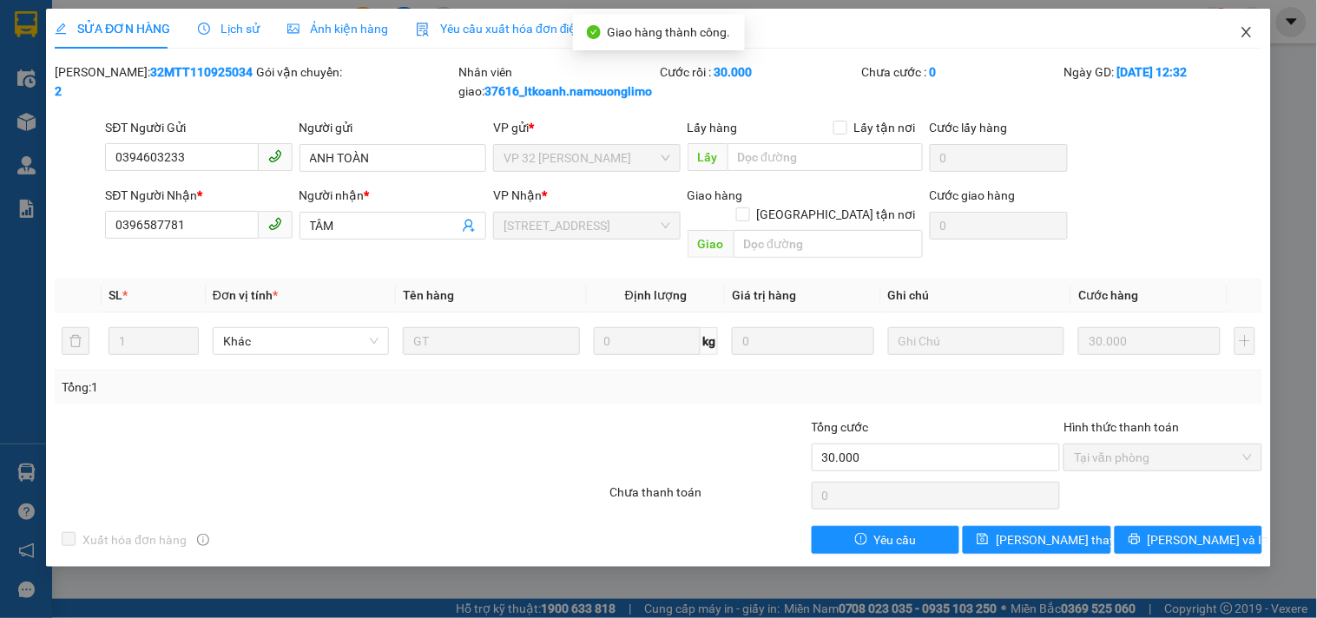
click at [1242, 26] on icon "close" at bounding box center [1247, 32] width 14 height 14
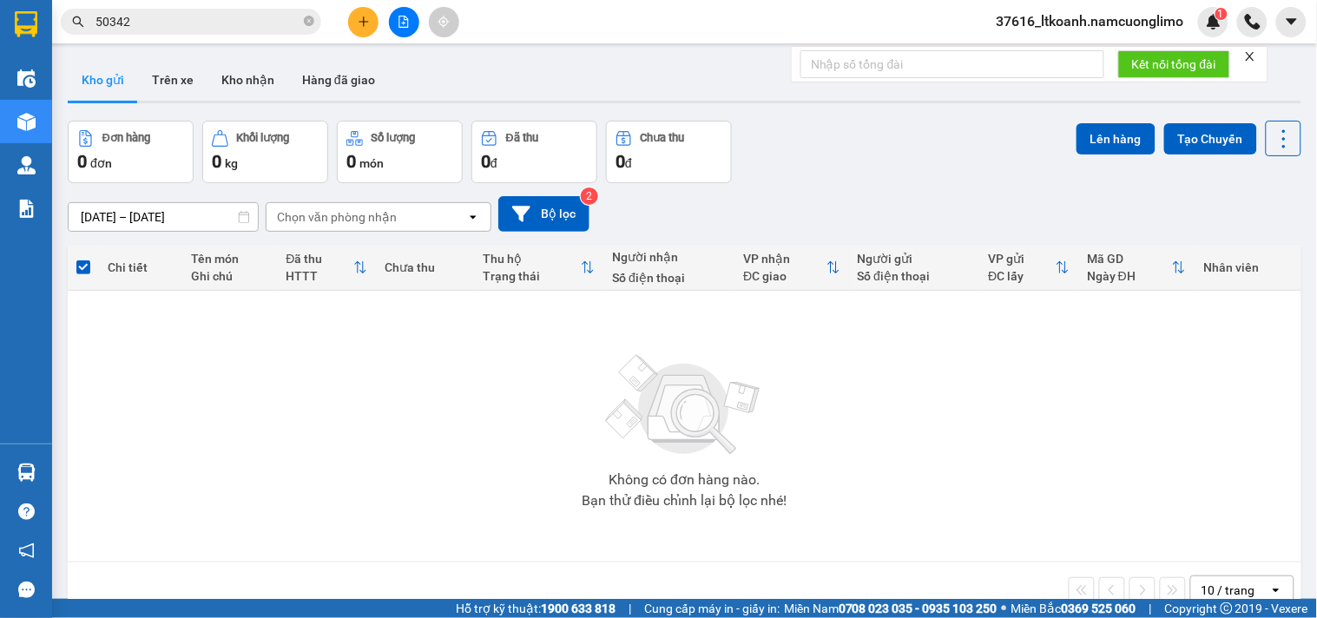
drag, startPoint x: 1242, startPoint y: 27, endPoint x: 1242, endPoint y: 41, distance: 13.9
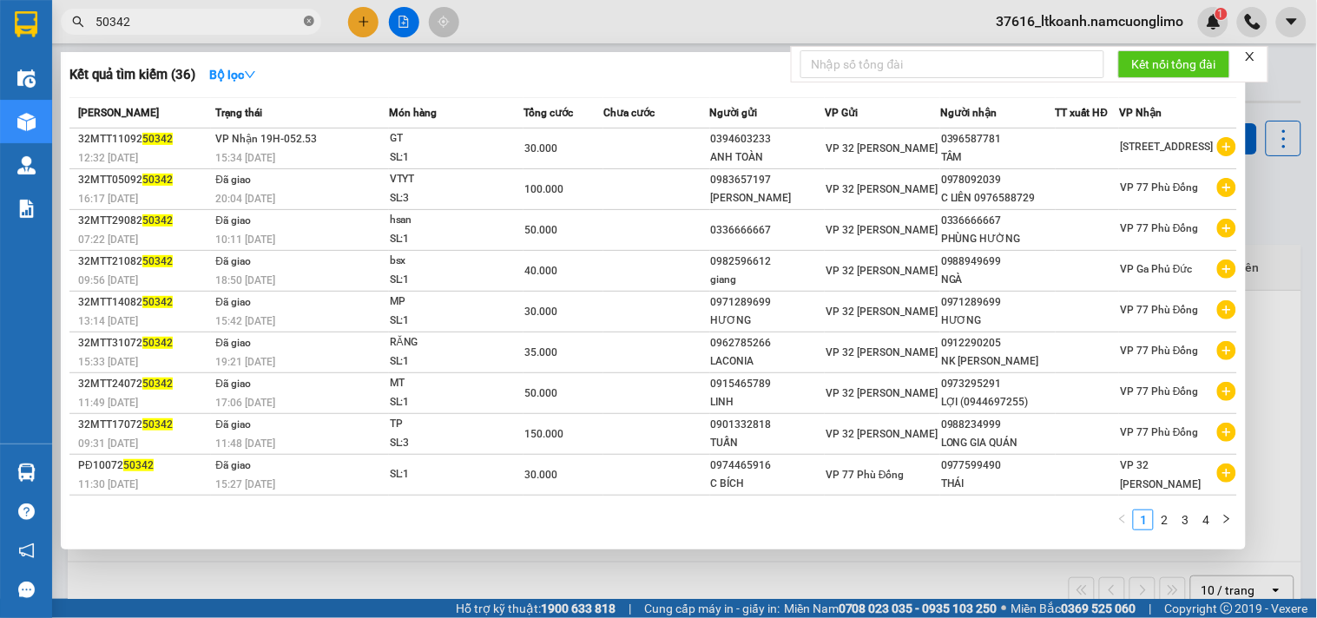
drag, startPoint x: 1242, startPoint y: 41, endPoint x: 306, endPoint y: 20, distance: 936.9
click at [306, 20] on icon "close-circle" at bounding box center [309, 21] width 10 height 10
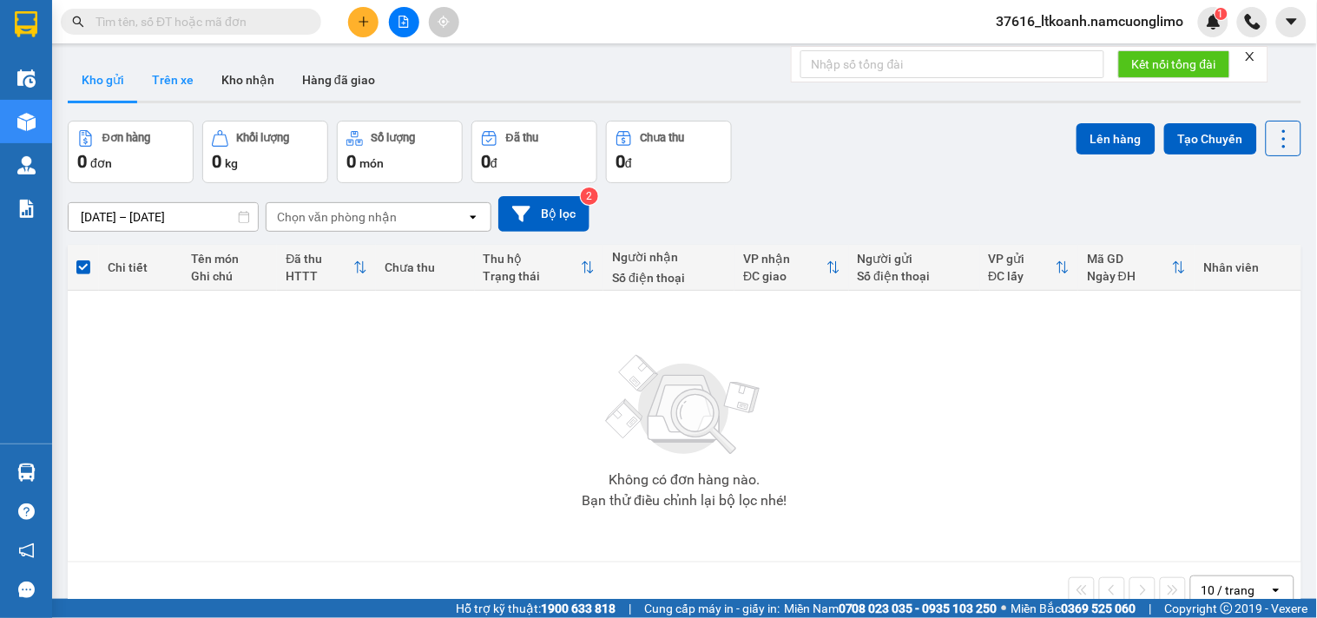
click at [174, 81] on button "Trên xe" at bounding box center [172, 80] width 69 height 42
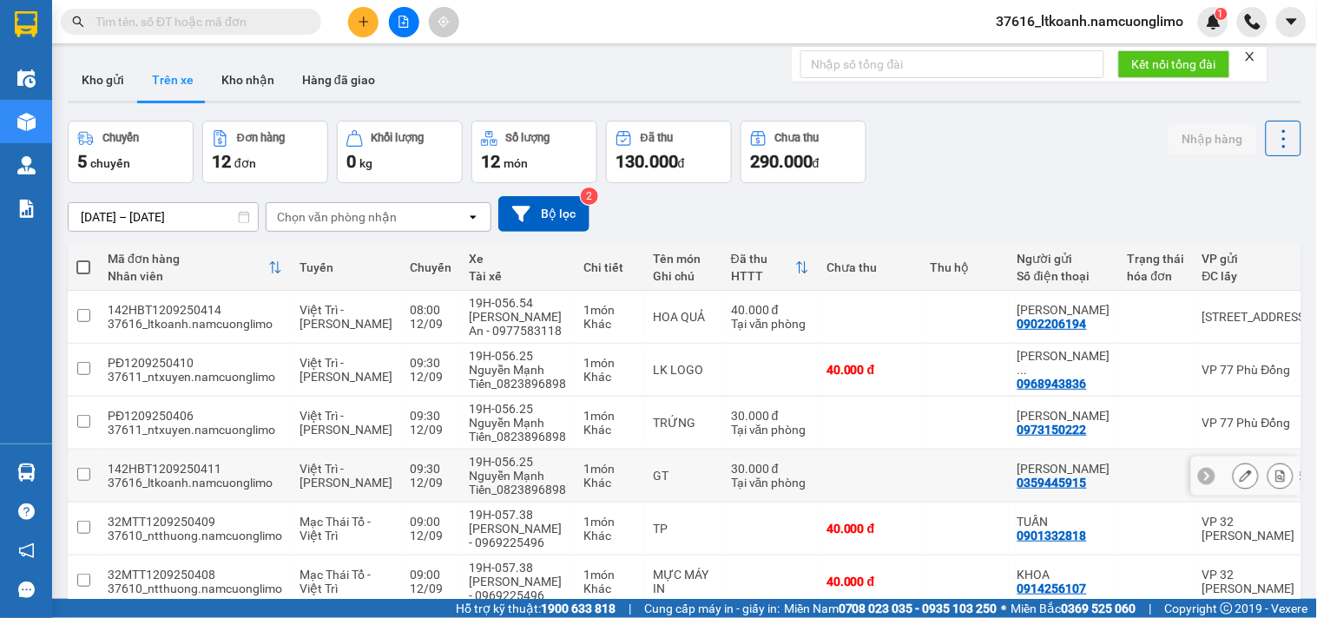
scroll to position [96, 0]
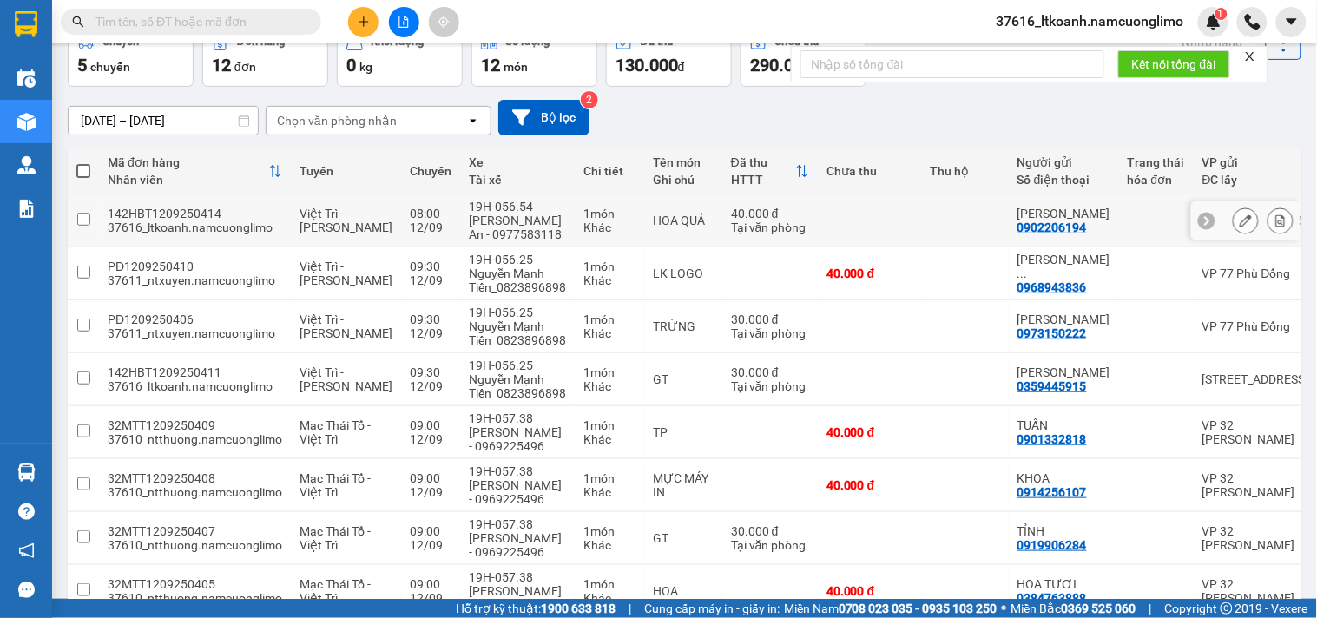
click at [528, 222] on div "[PERSON_NAME] An - 0977583118" at bounding box center [517, 228] width 97 height 28
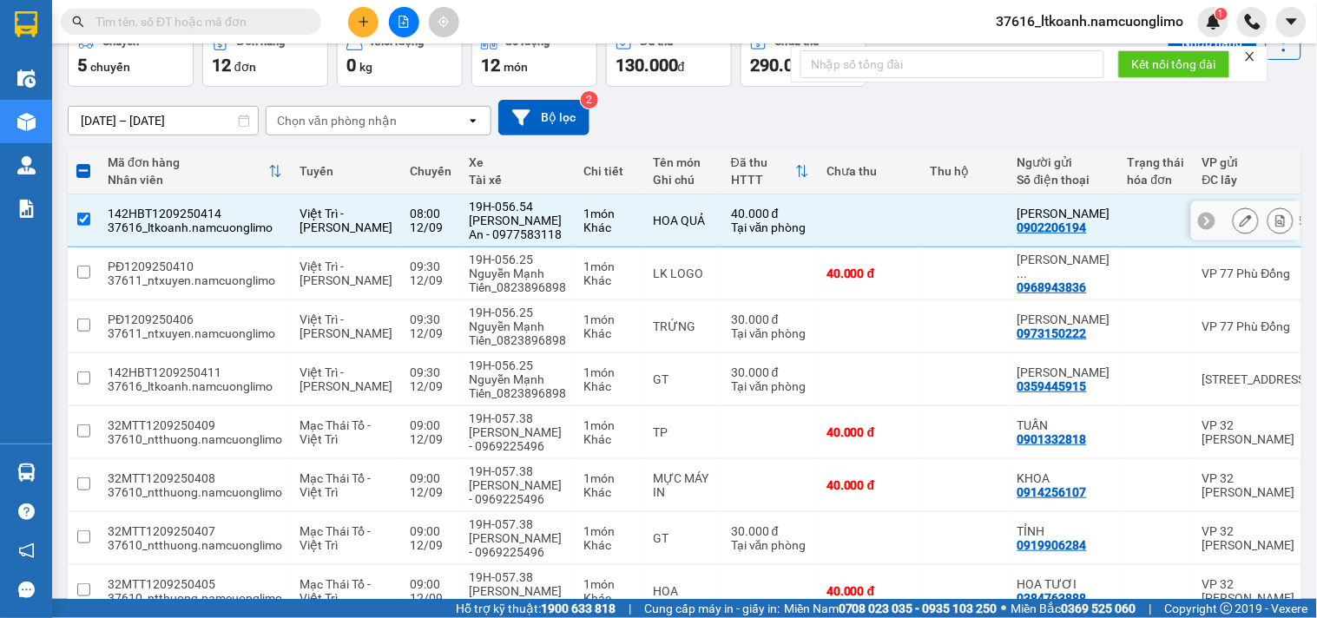
click at [208, 223] on div "37616_ltkoanh.namcuonglimo" at bounding box center [195, 227] width 174 height 14
checkbox input "false"
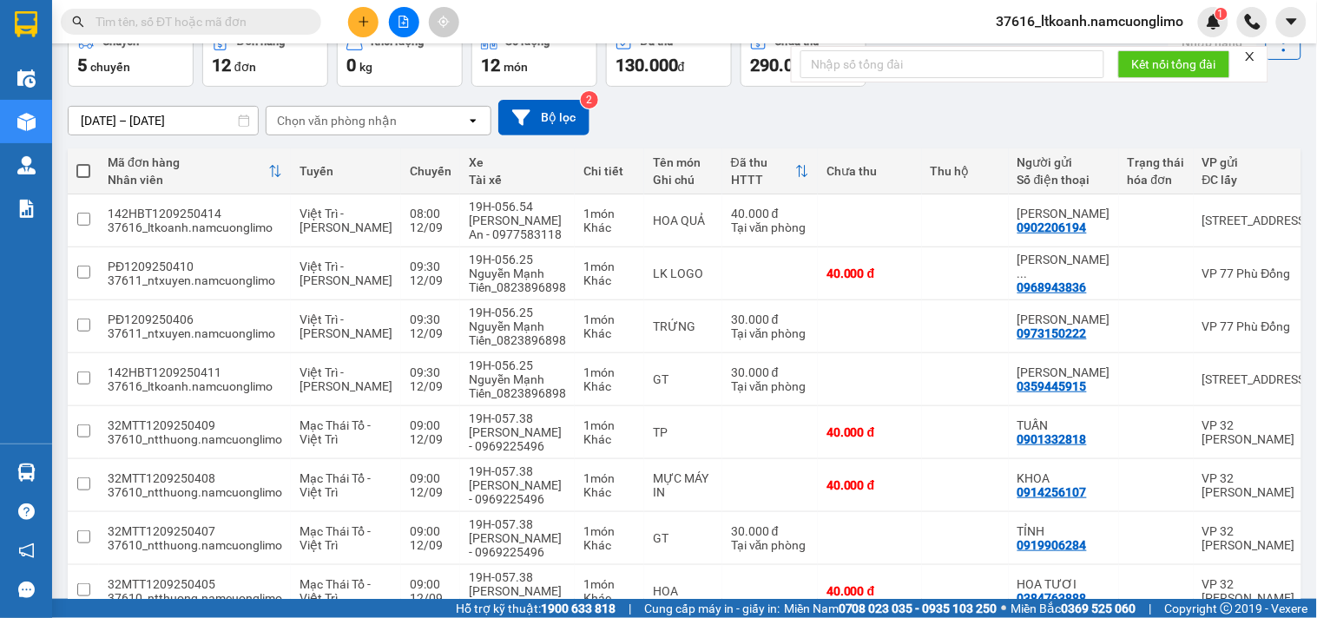
click at [285, 23] on input "text" at bounding box center [197, 21] width 205 height 19
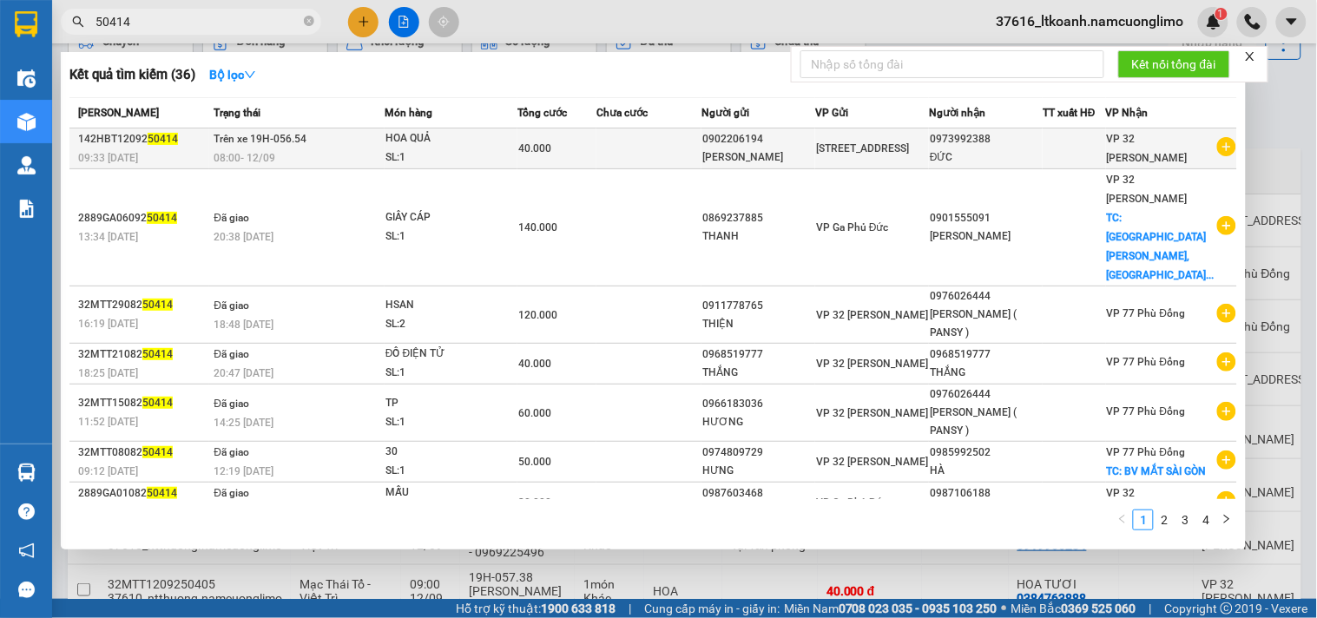
type input "50414"
click at [622, 166] on td at bounding box center [648, 148] width 105 height 41
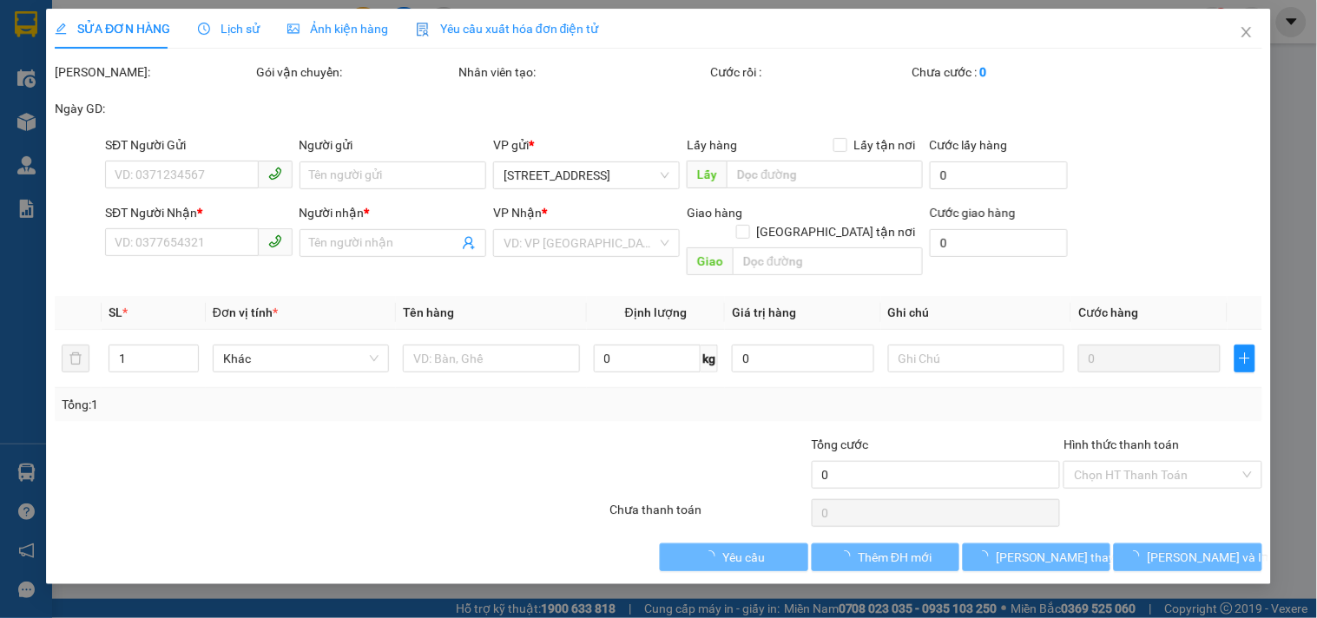
type input "0902206194"
type input "[PERSON_NAME]"
type input "0973992388"
type input "ĐỨC"
type input "40.000"
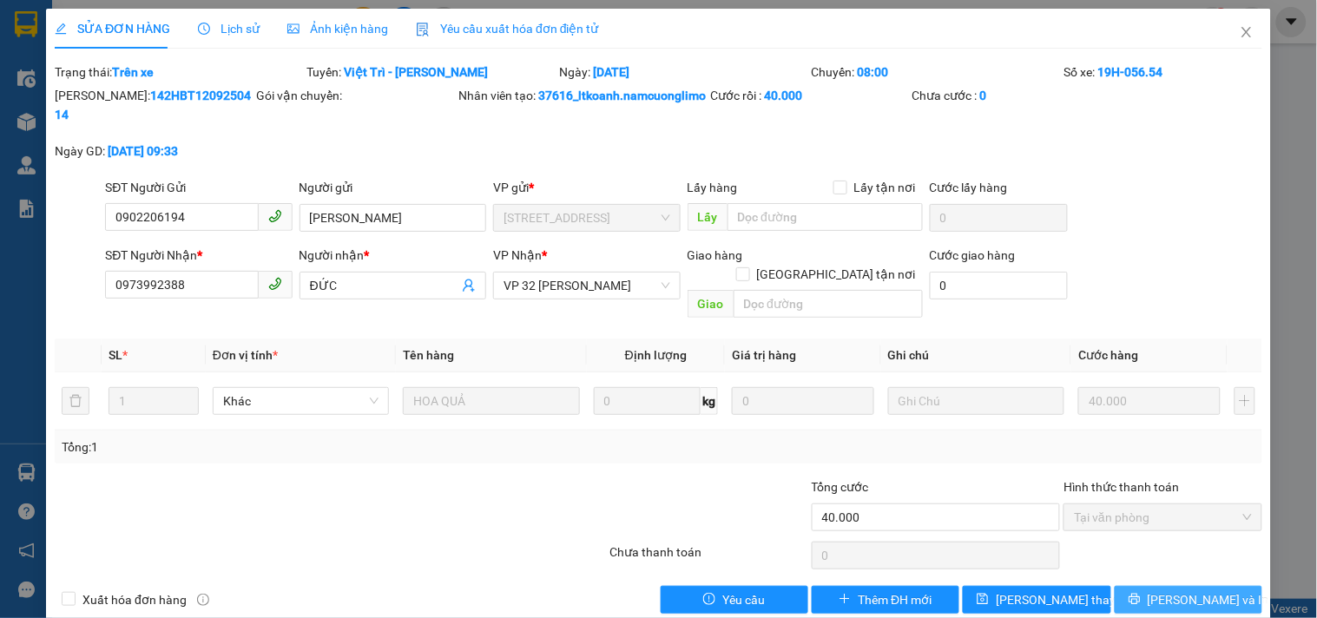
click at [1166, 590] on span "[PERSON_NAME] và In" at bounding box center [1209, 599] width 122 height 19
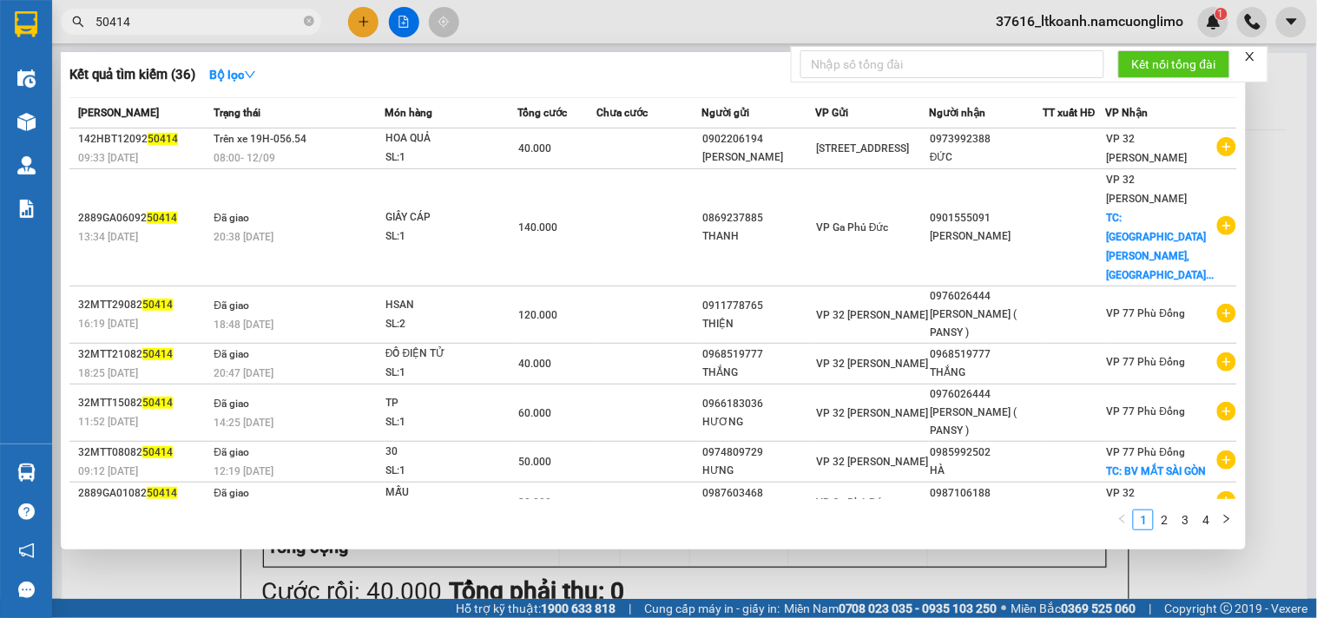
drag, startPoint x: 235, startPoint y: 27, endPoint x: 62, endPoint y: 80, distance: 181.5
click at [62, 37] on div "Kết quả tìm kiếm ( 36 ) Bộ lọc Mã ĐH Trạng thái Món hàng Tổng cước Chưa cước Ng…" at bounding box center [169, 22] width 339 height 30
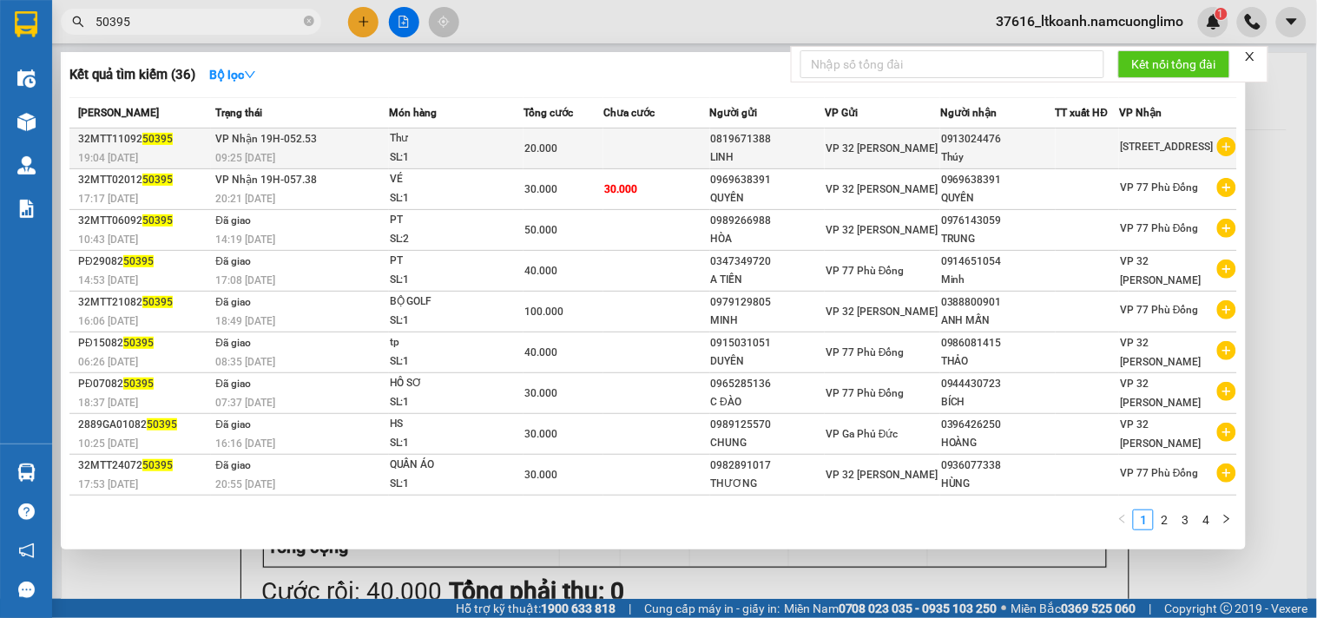
type input "50395"
click at [463, 152] on div "SL: 1" at bounding box center [455, 157] width 130 height 19
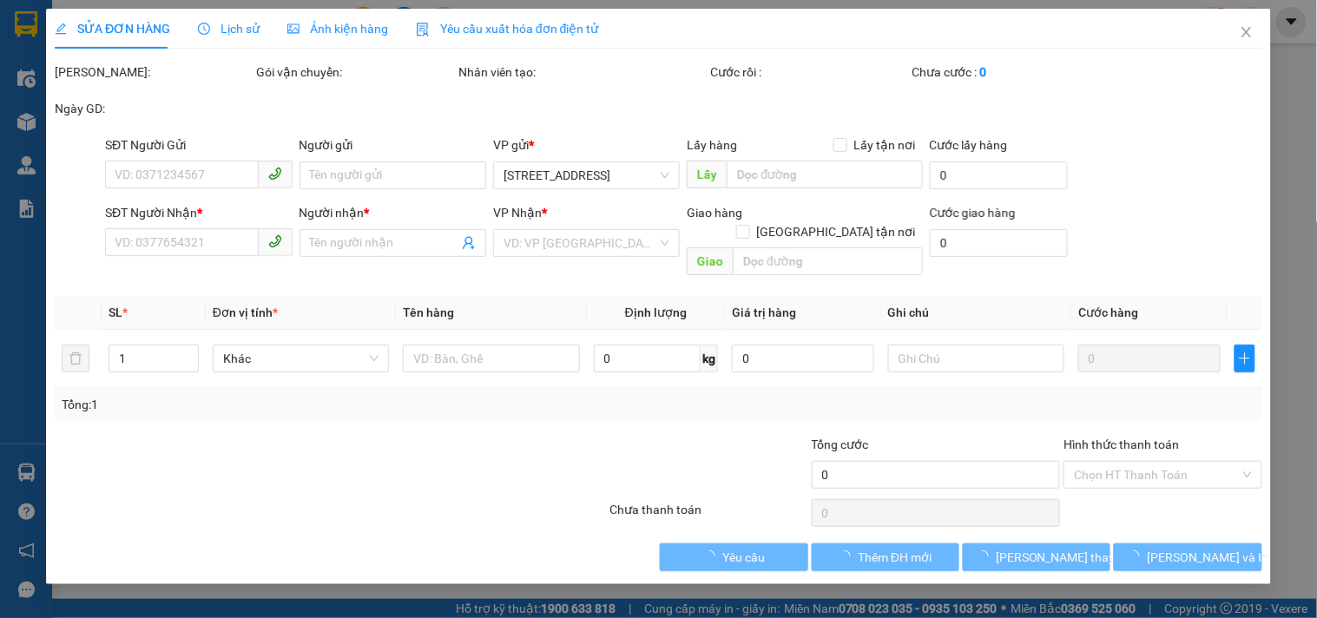
type input "0819671388"
type input "LINH"
type input "0913024476"
type input "Thúy"
type input "20.000"
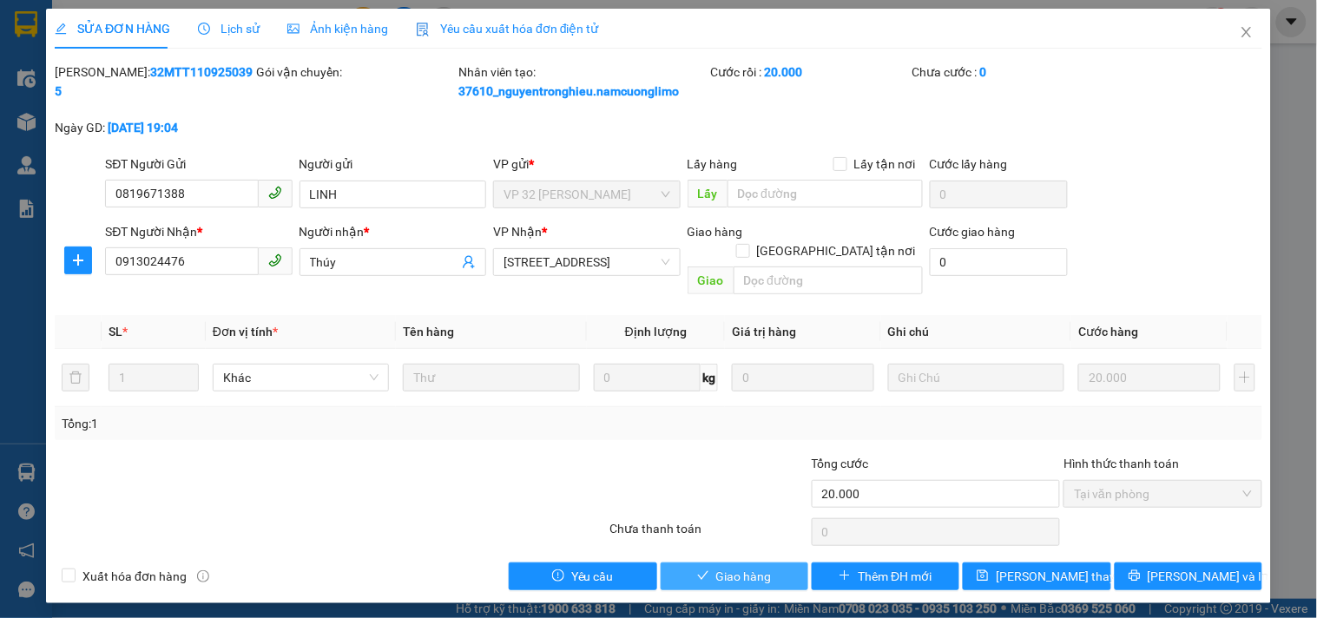
click at [738, 567] on span "Giao hàng" at bounding box center [744, 576] width 56 height 19
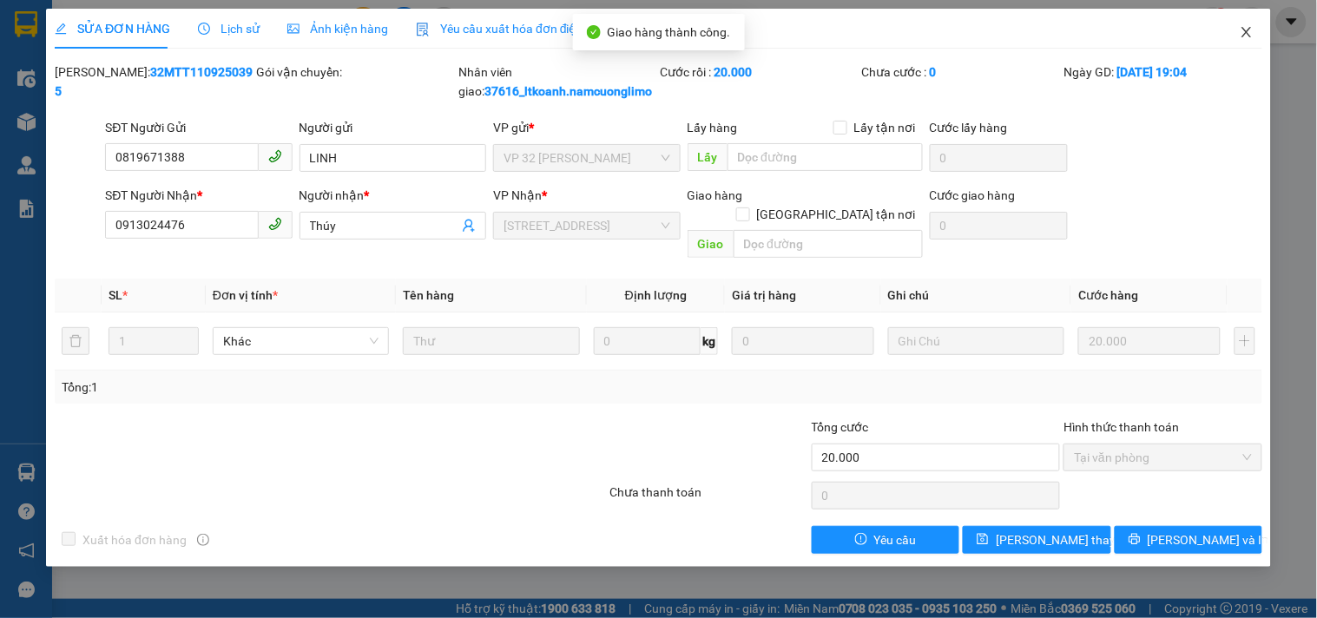
click at [1244, 33] on icon "close" at bounding box center [1247, 32] width 14 height 14
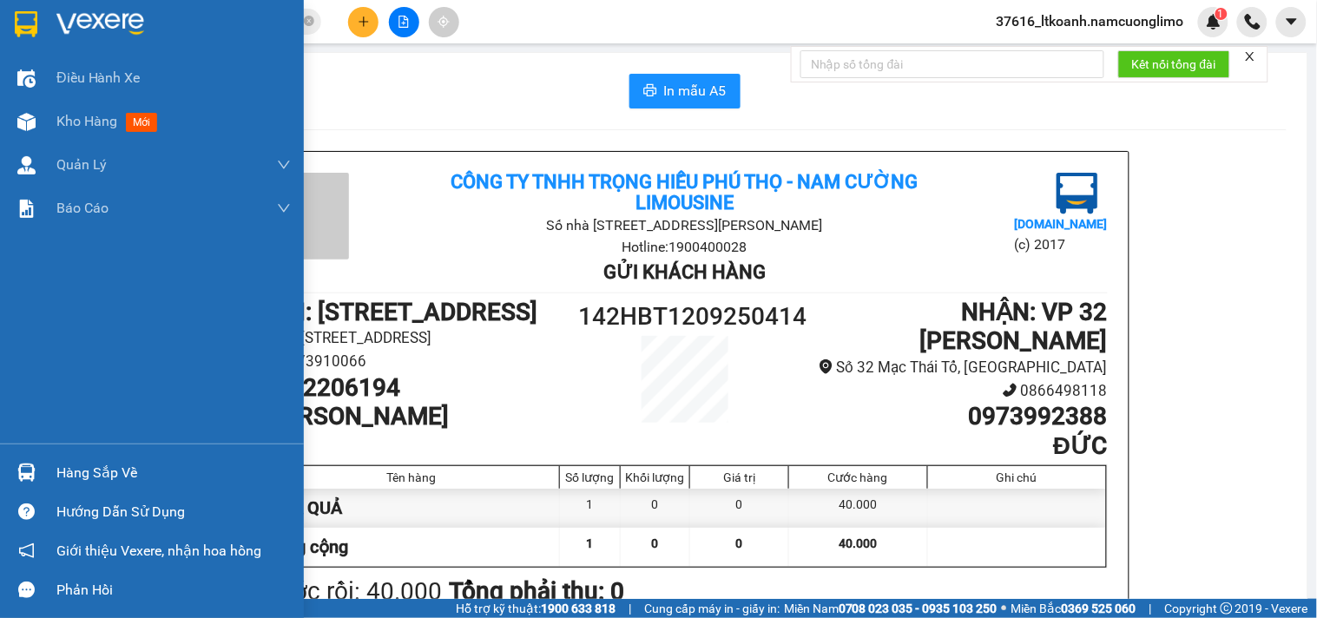
click at [21, 22] on img at bounding box center [26, 24] width 23 height 26
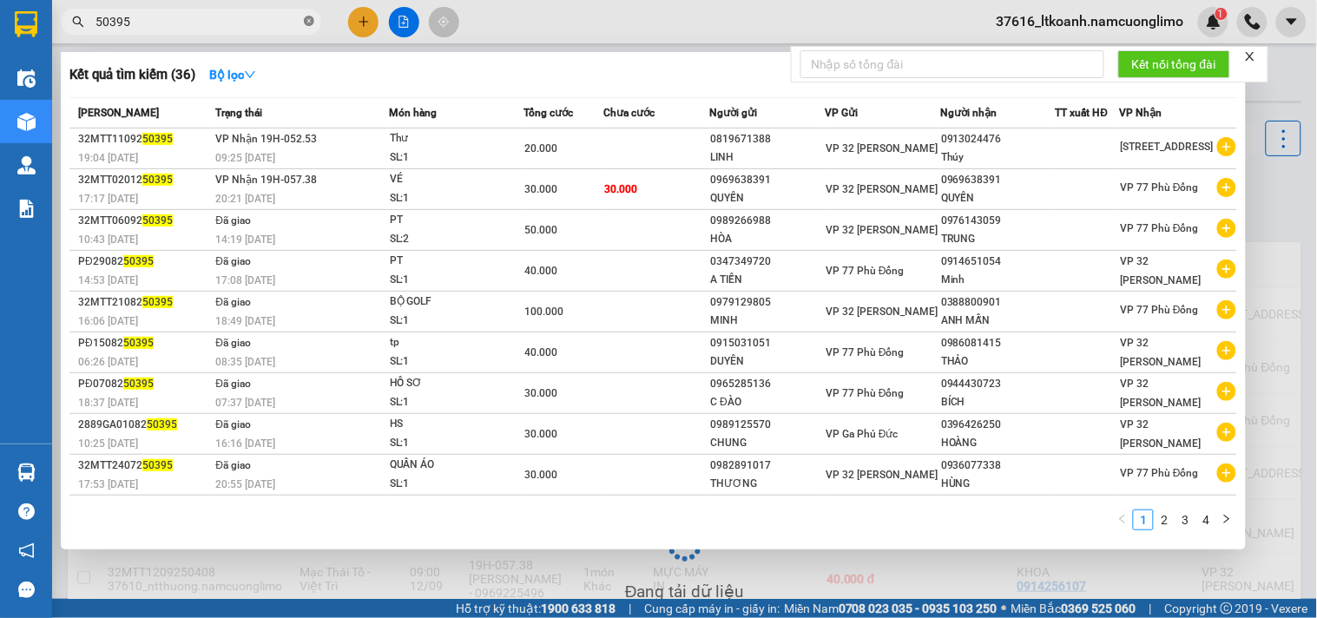
click at [310, 18] on icon "close-circle" at bounding box center [309, 21] width 10 height 10
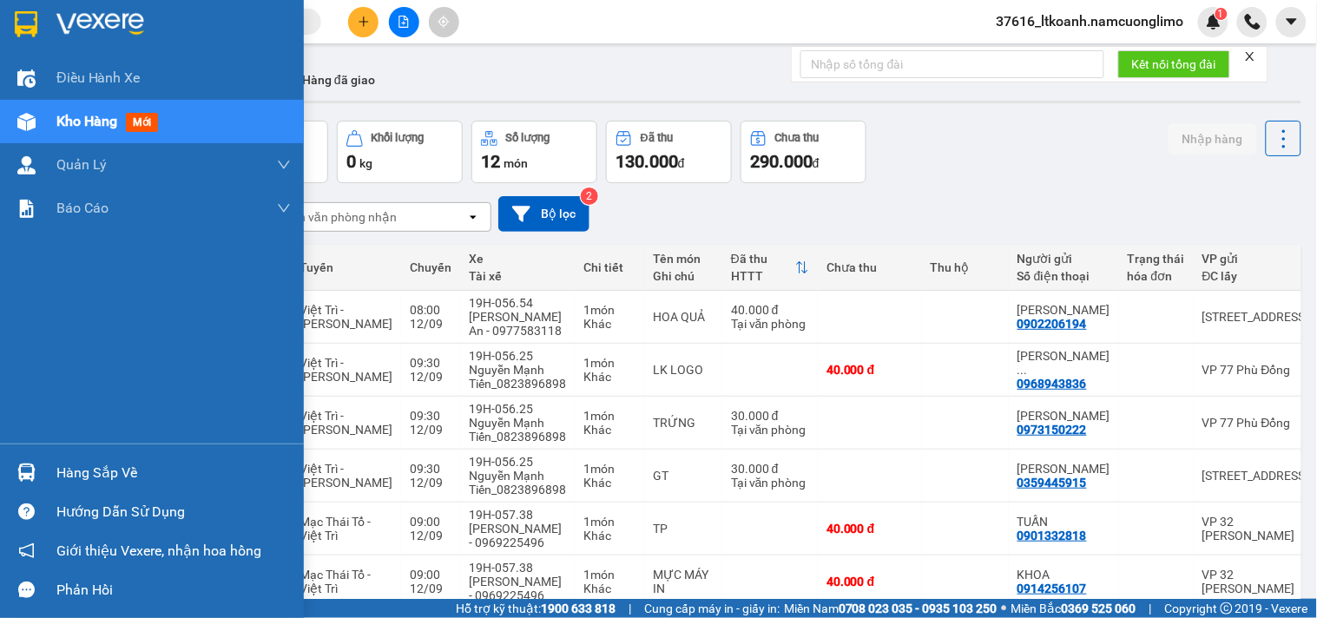
click at [27, 24] on img at bounding box center [26, 24] width 23 height 26
click at [13, 11] on div at bounding box center [26, 24] width 30 height 30
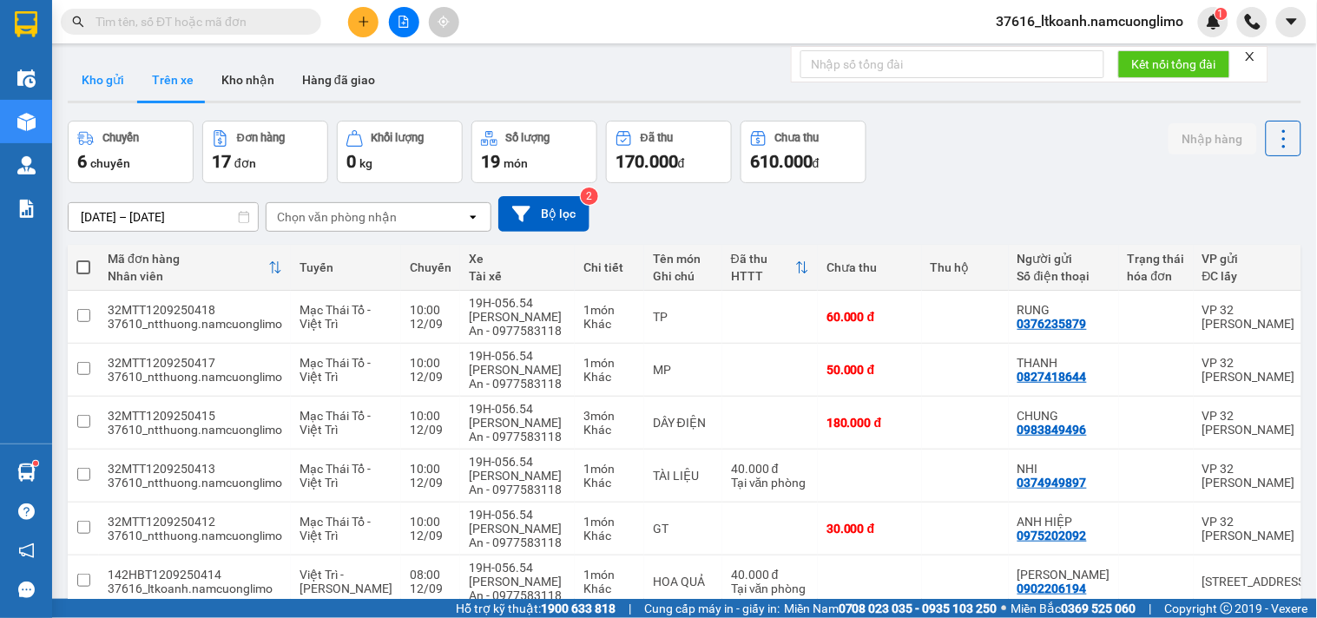
click at [122, 78] on button "Kho gửi" at bounding box center [103, 80] width 70 height 42
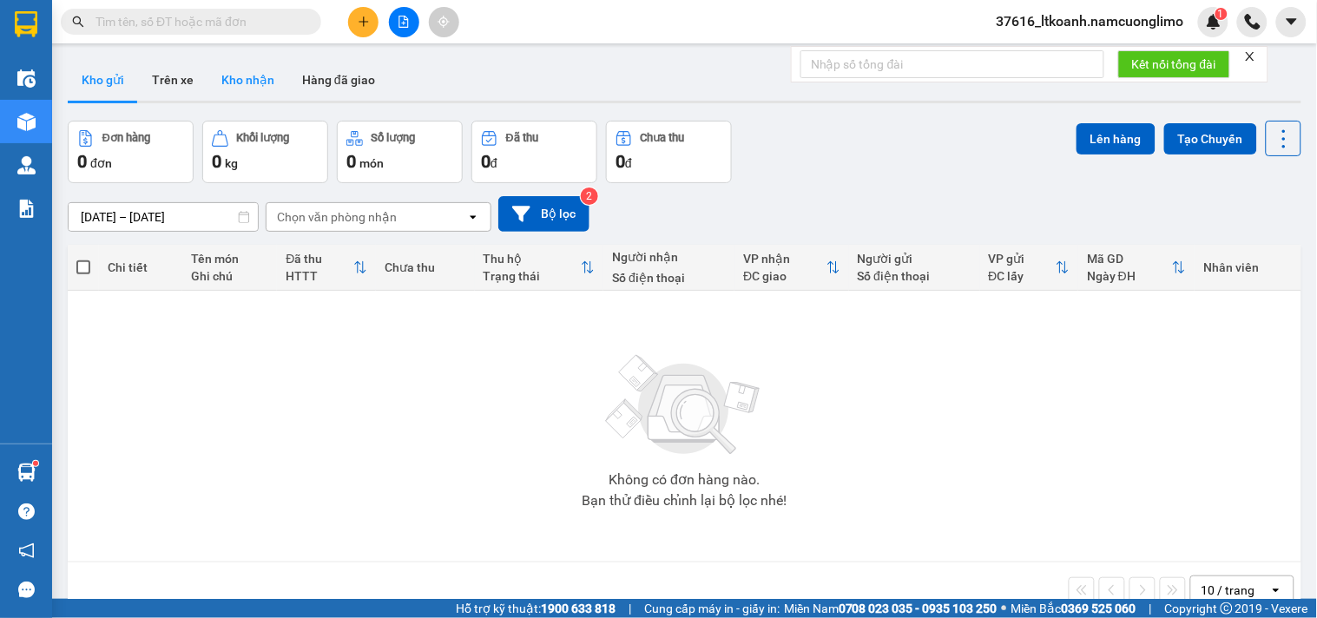
click at [246, 75] on button "Kho nhận" at bounding box center [247, 80] width 81 height 42
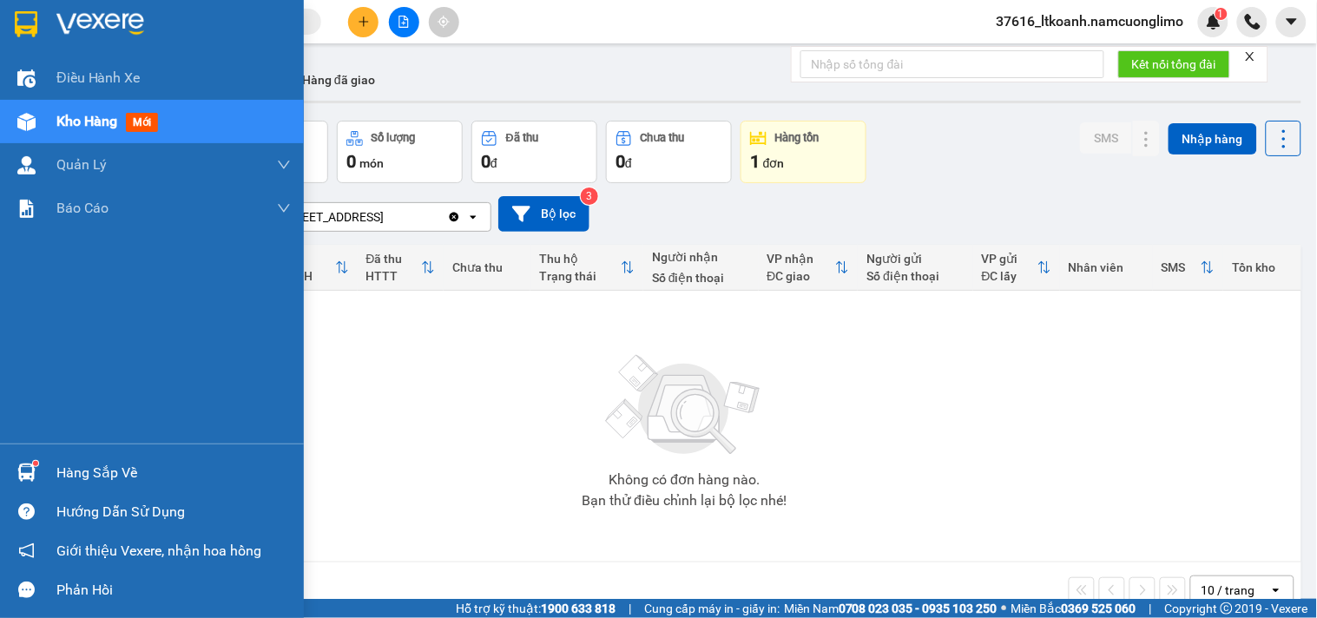
click at [87, 472] on div "Hàng sắp về" at bounding box center [173, 473] width 234 height 26
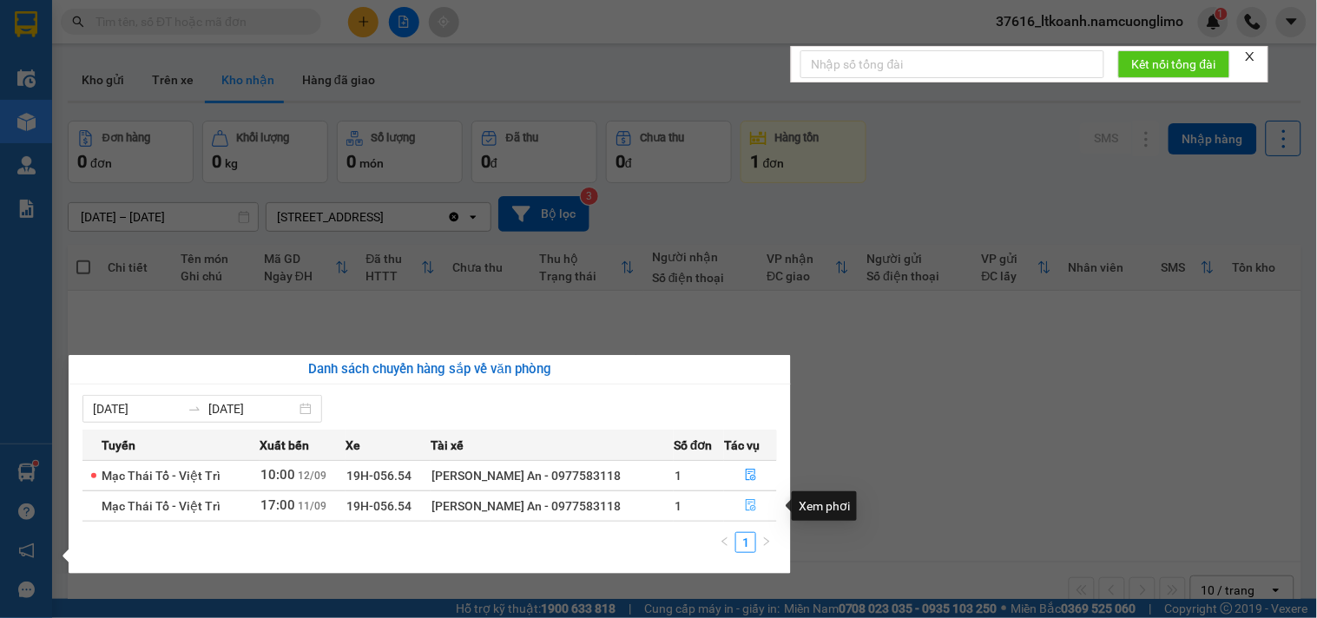
click at [748, 498] on button "button" at bounding box center [750, 506] width 51 height 28
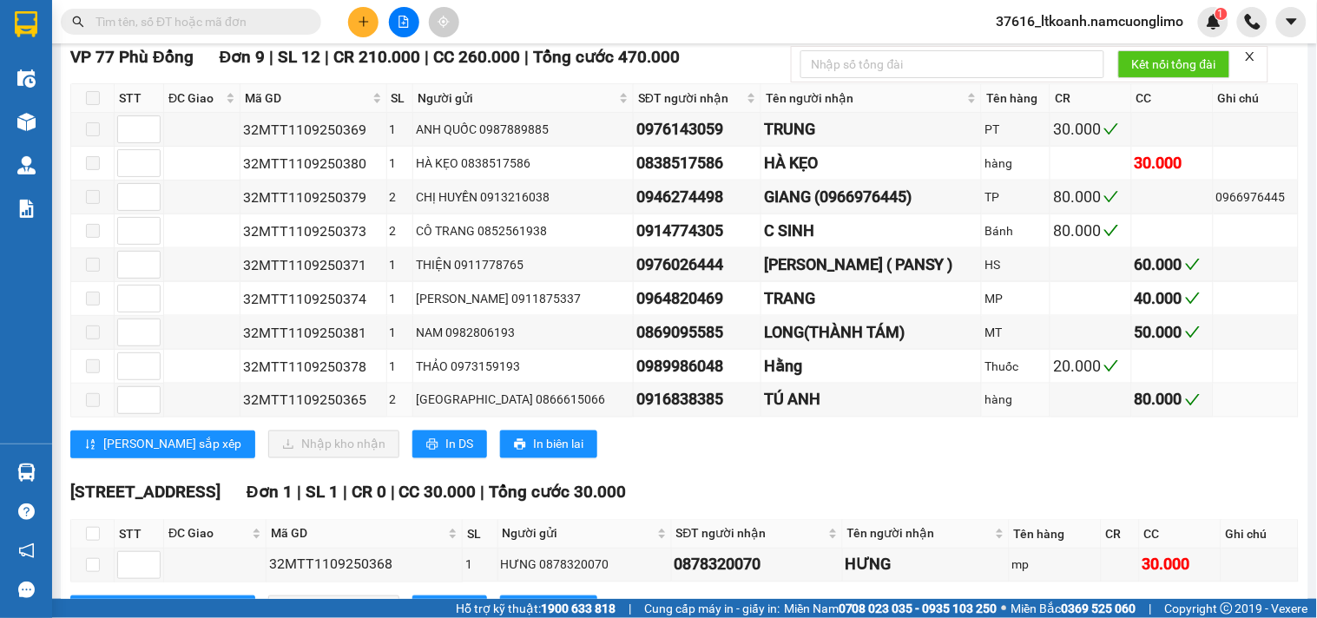
scroll to position [361, 0]
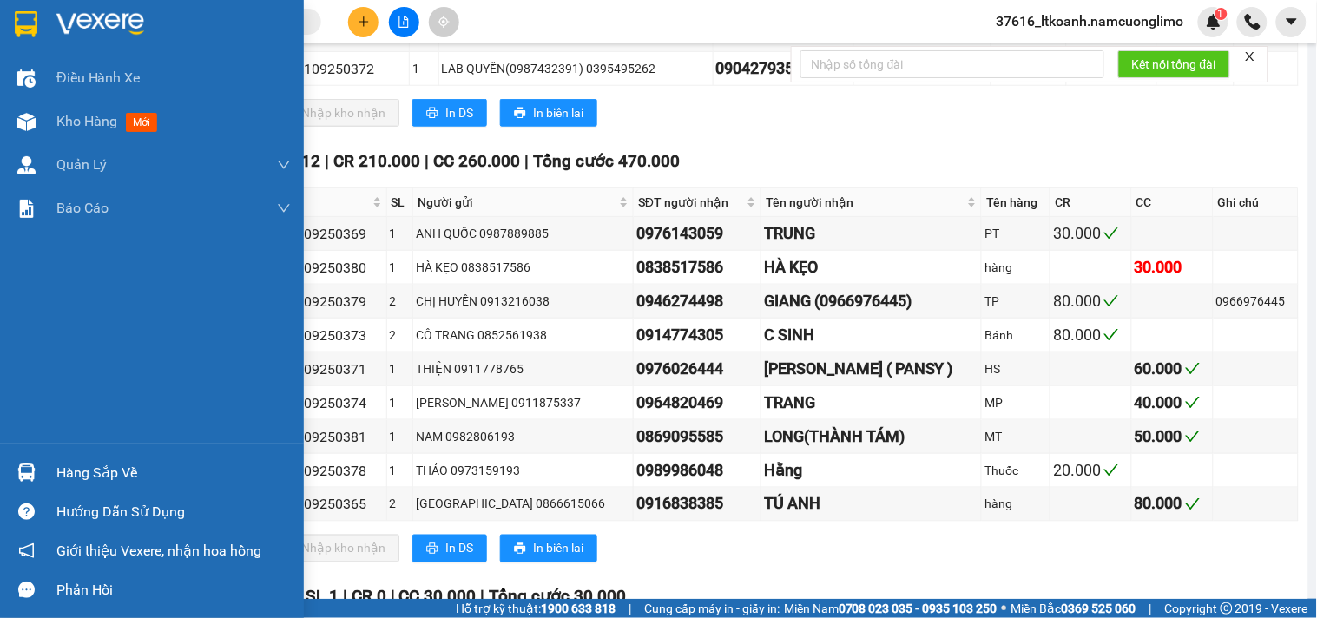
click at [29, 462] on div at bounding box center [26, 472] width 30 height 30
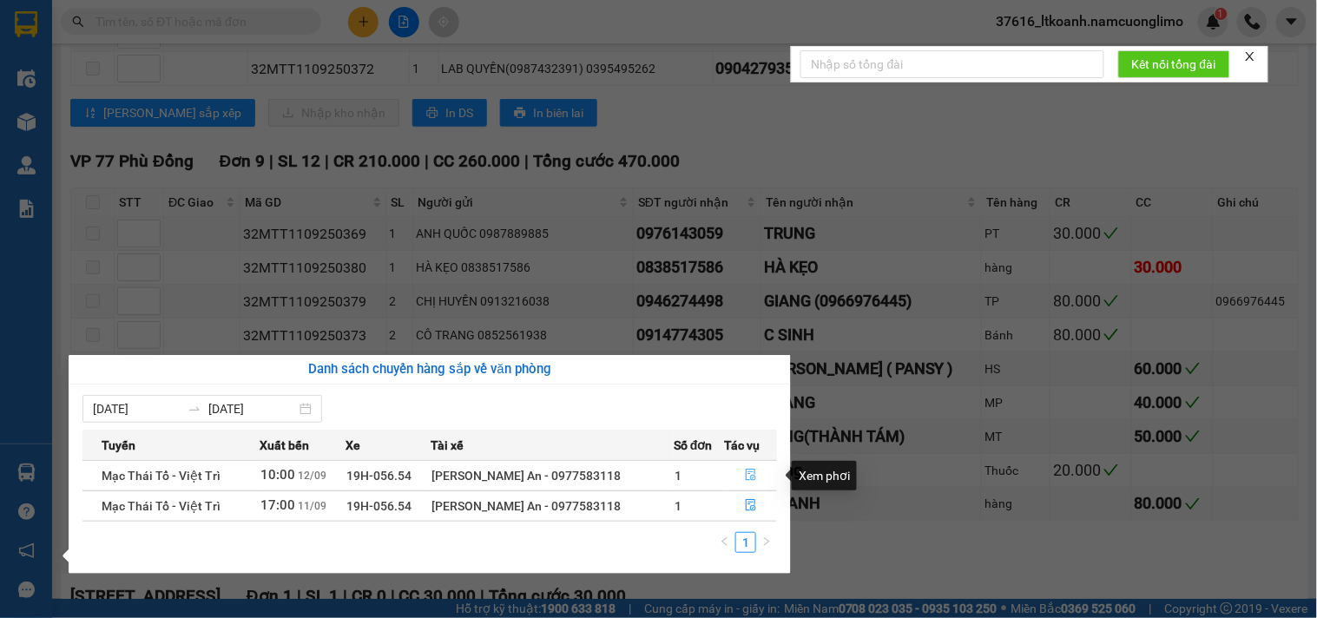
click at [745, 474] on icon "file-done" at bounding box center [751, 475] width 12 height 12
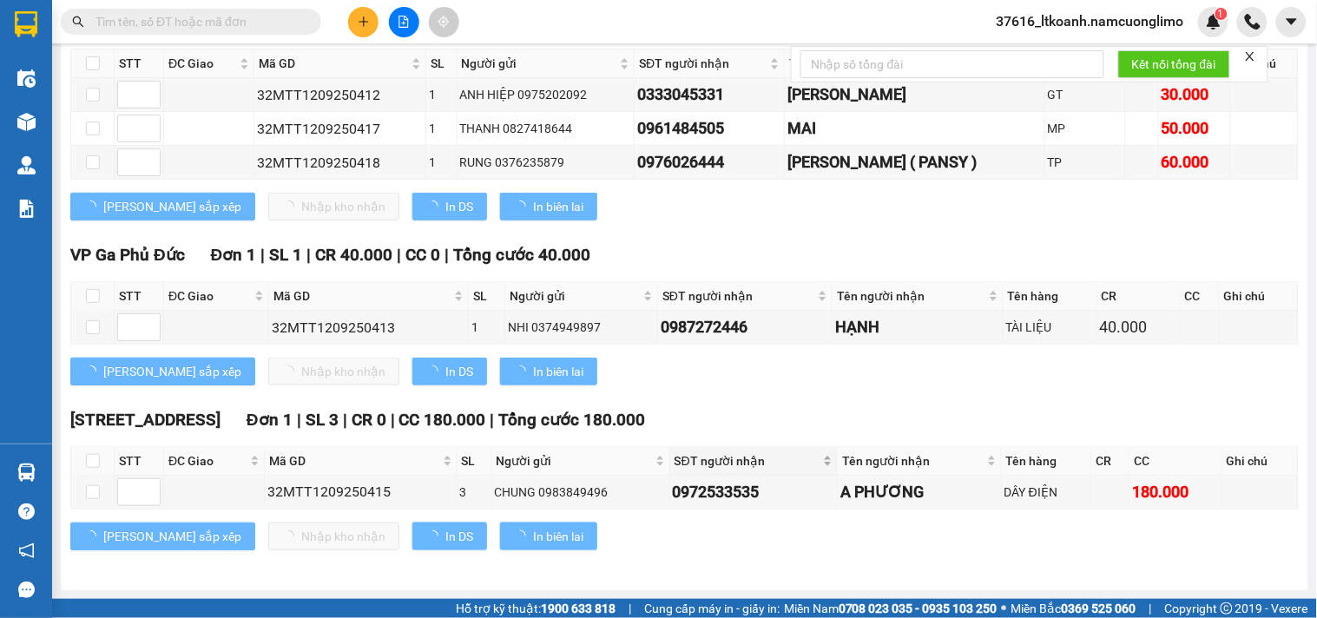
scroll to position [316, 0]
type input "[DATE]"
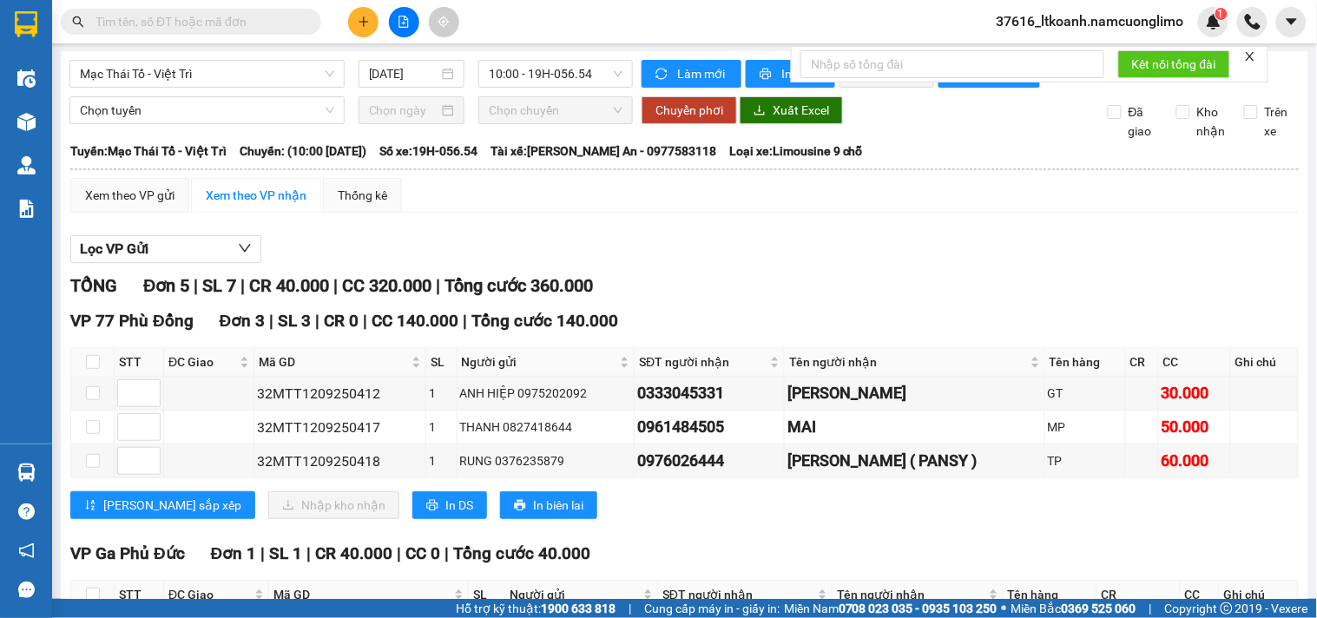
scroll to position [0, 0]
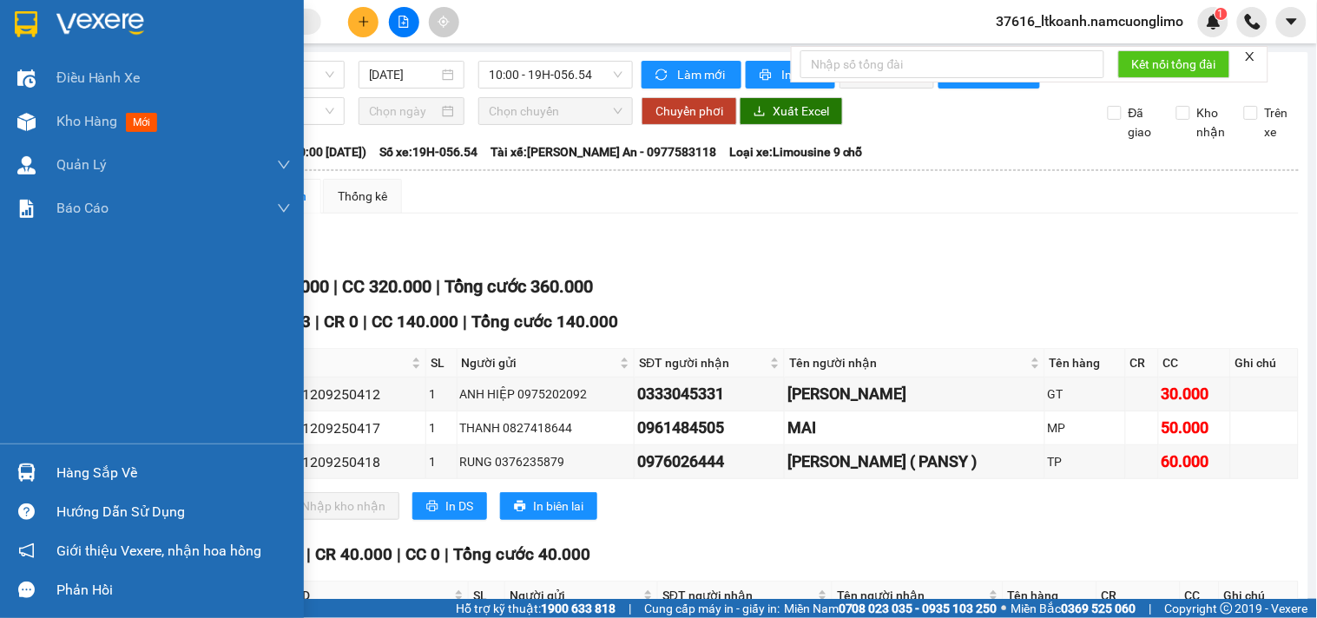
click at [23, 30] on img at bounding box center [26, 24] width 23 height 26
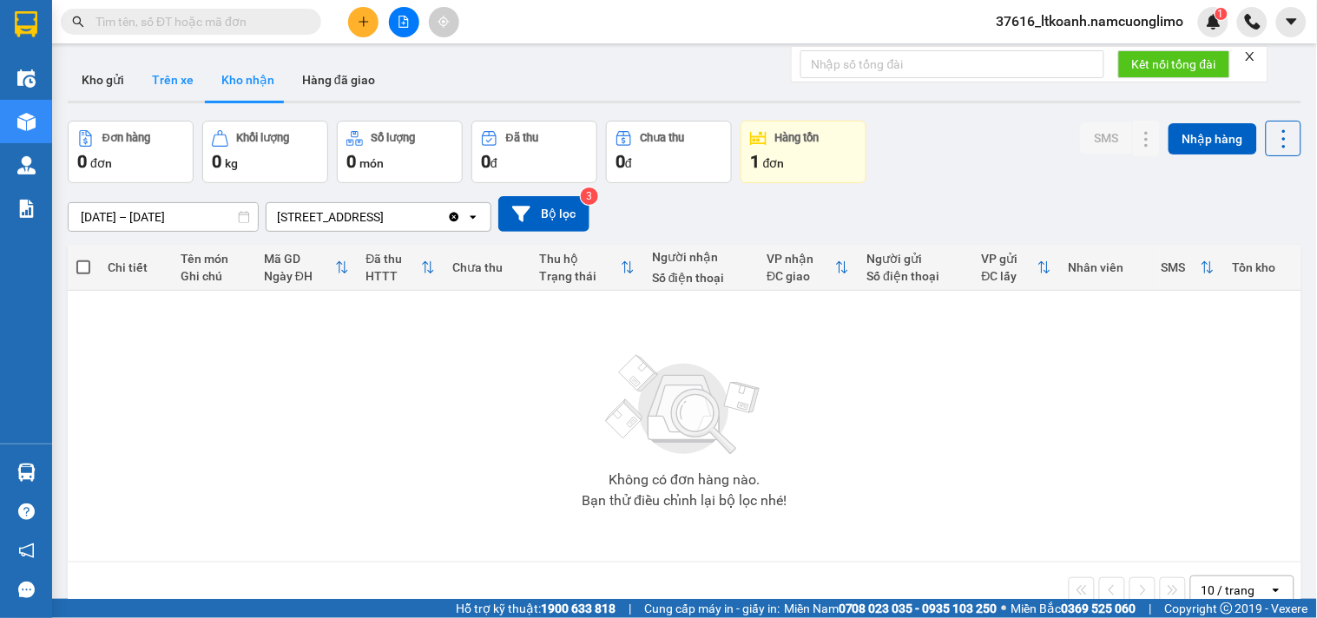
click at [185, 76] on button "Trên xe" at bounding box center [172, 80] width 69 height 42
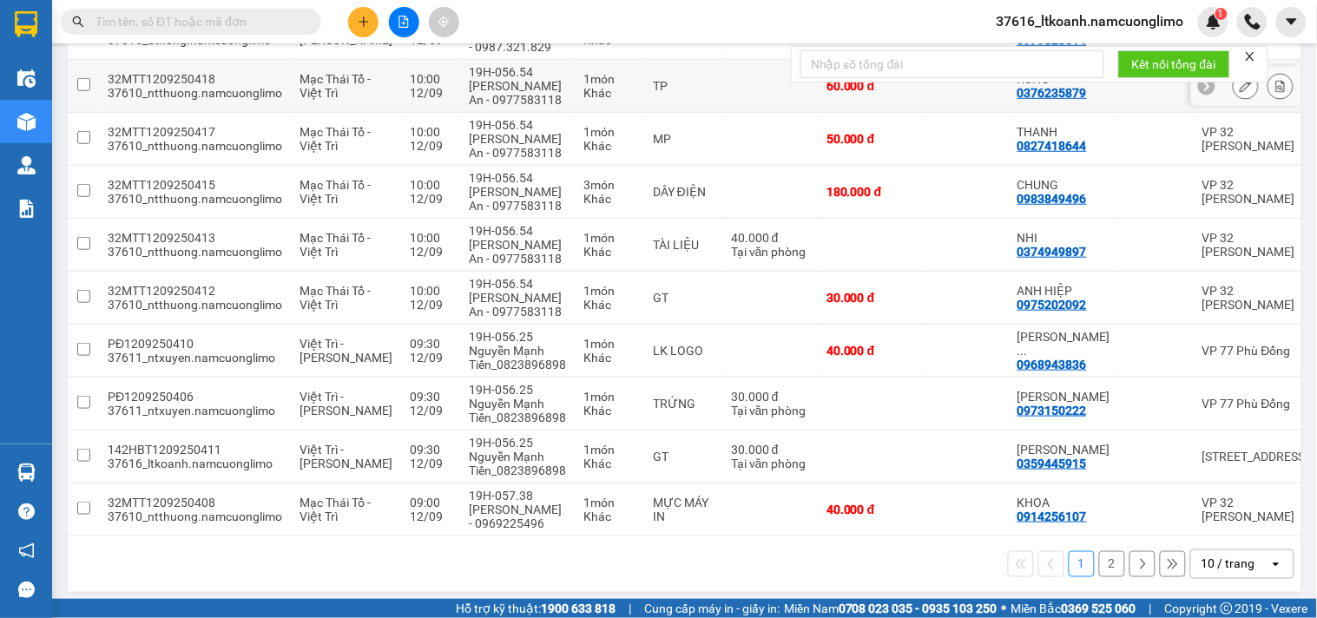
scroll to position [289, 0]
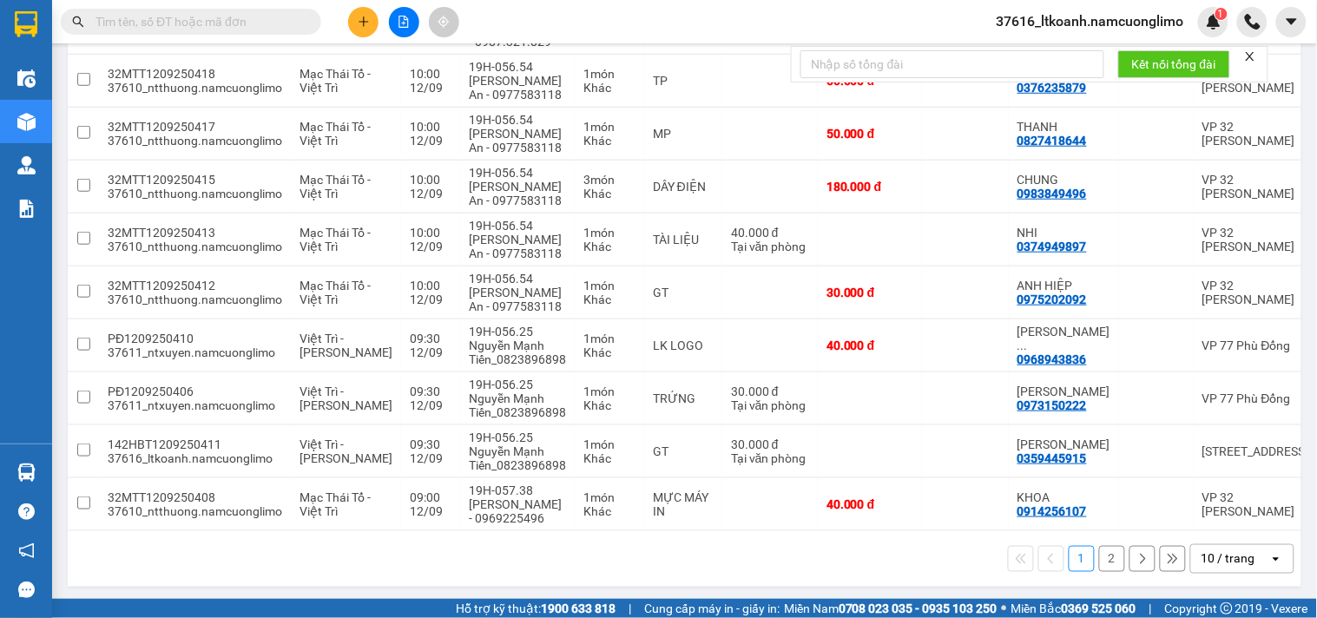
click at [1099, 565] on button "2" at bounding box center [1112, 559] width 26 height 26
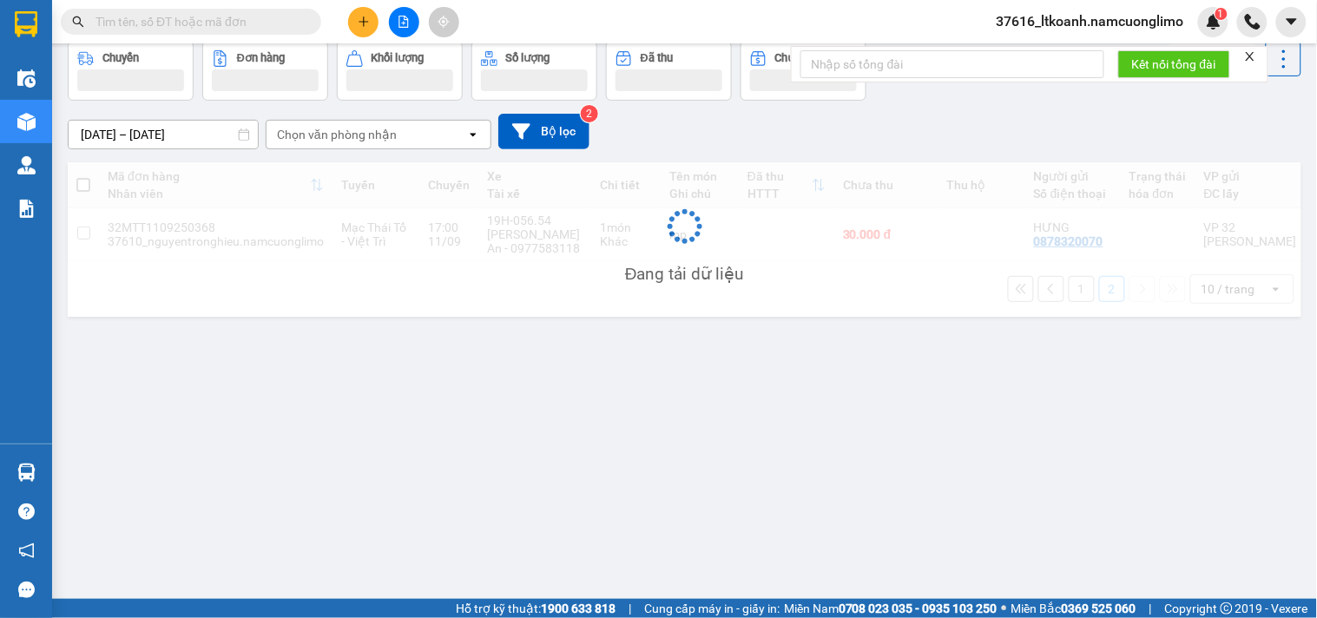
scroll to position [80, 0]
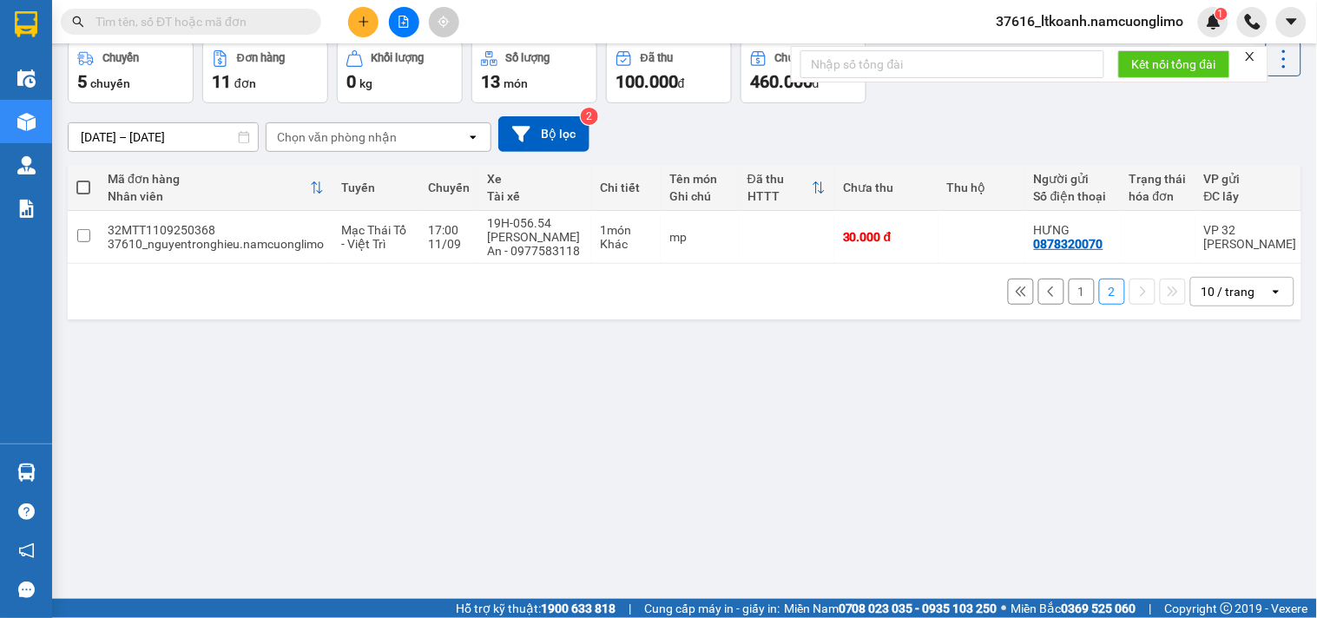
click at [1069, 299] on button "1" at bounding box center [1082, 292] width 26 height 26
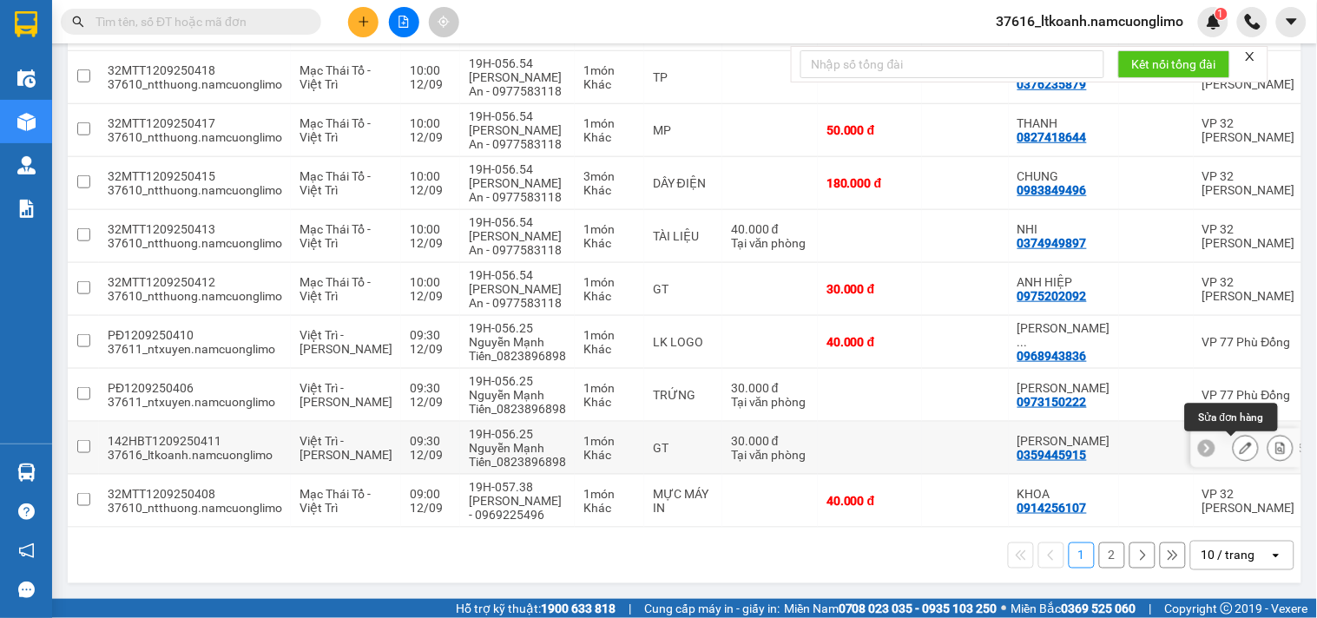
scroll to position [300, 0]
click at [210, 16] on input "text" at bounding box center [197, 21] width 205 height 19
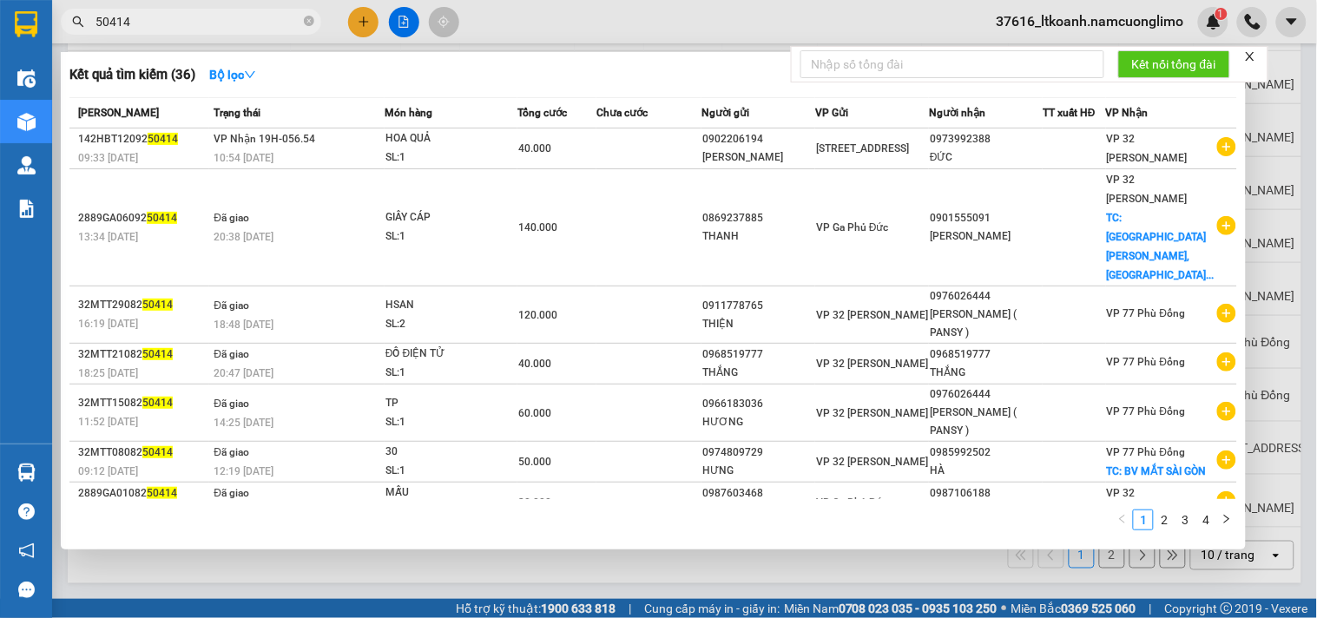
type input "50414"
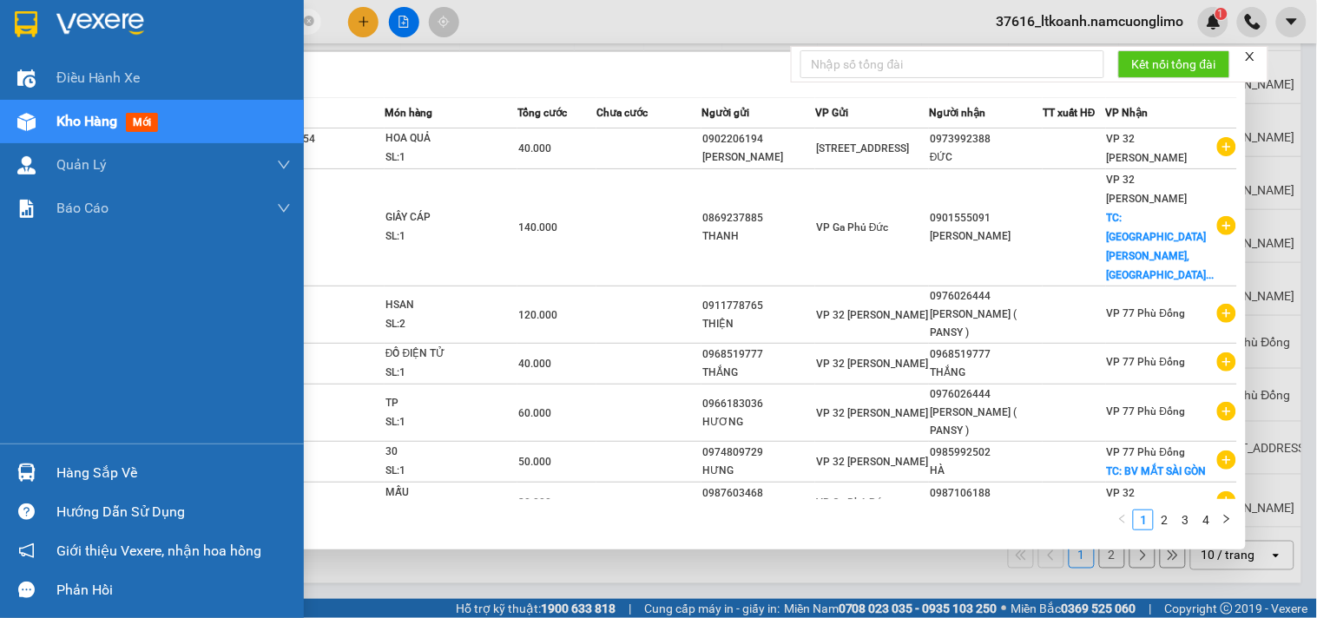
click at [68, 464] on div "Hàng sắp về" at bounding box center [173, 473] width 234 height 26
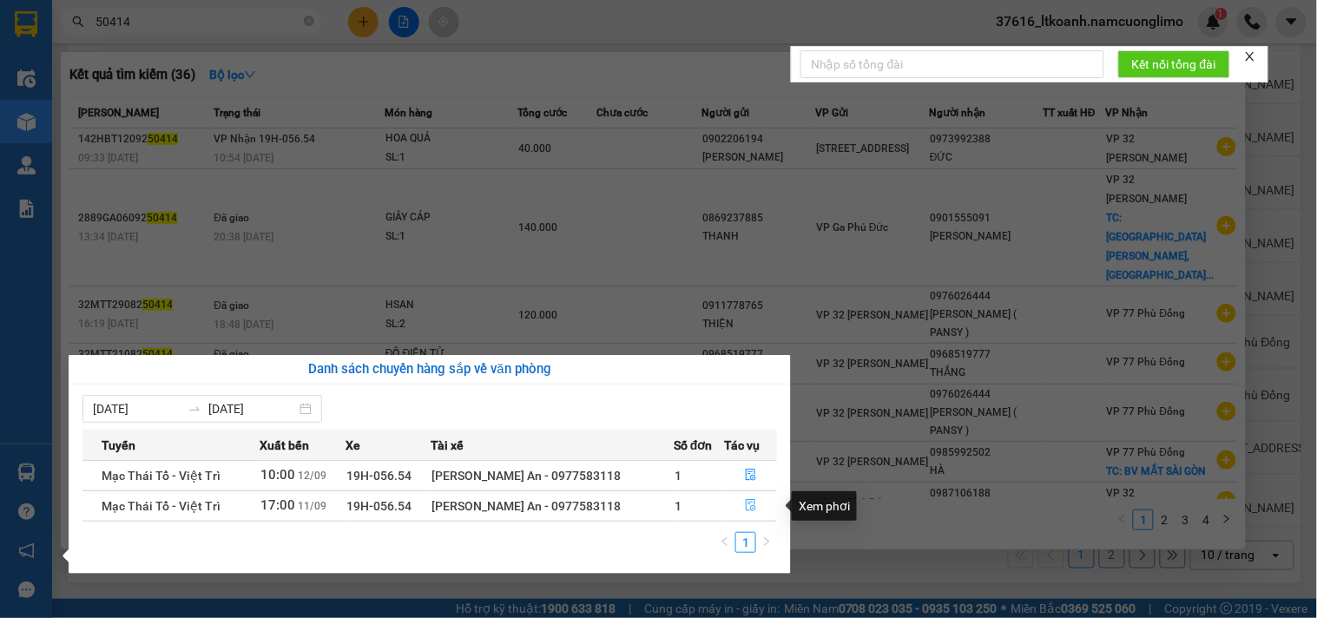
click at [749, 503] on icon "file-done" at bounding box center [751, 505] width 10 height 12
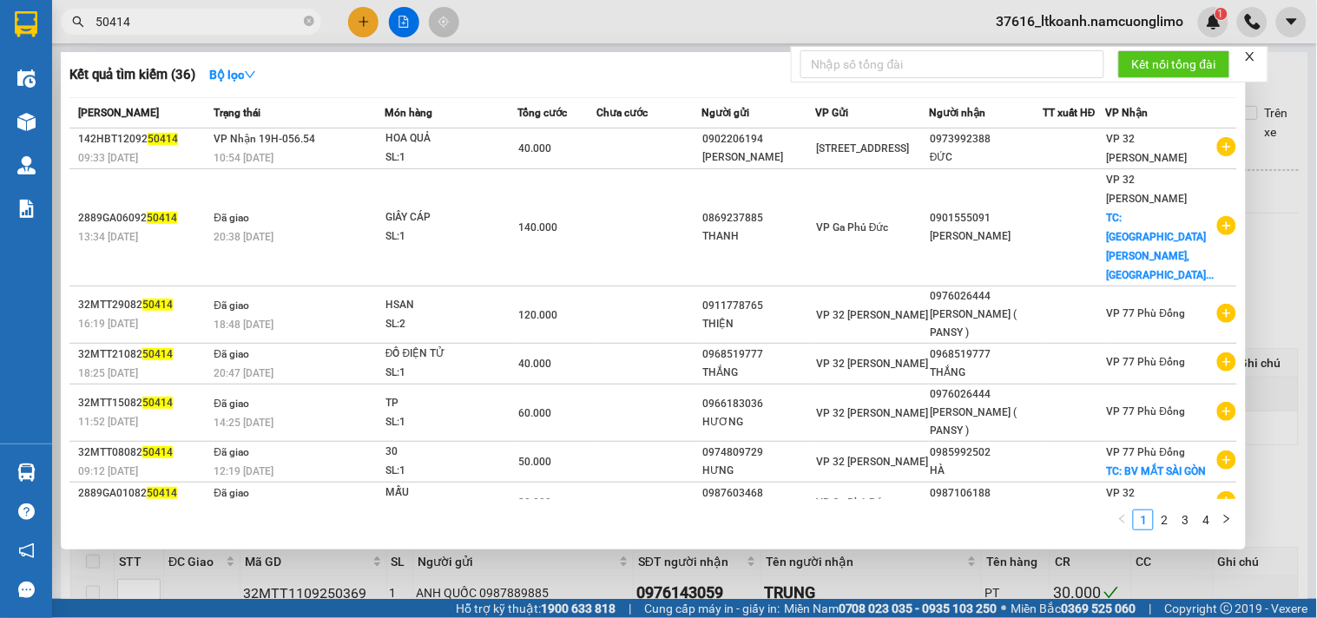
type input "[DATE]"
click at [311, 20] on icon "close-circle" at bounding box center [309, 21] width 10 height 10
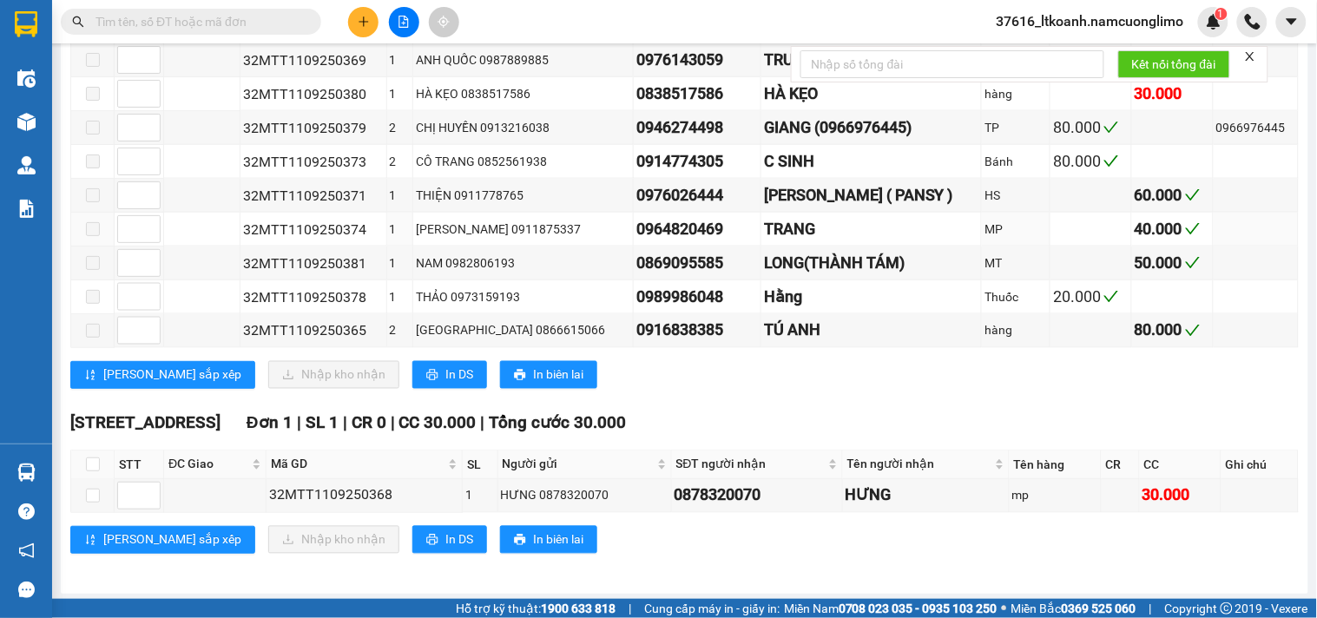
scroll to position [554, 0]
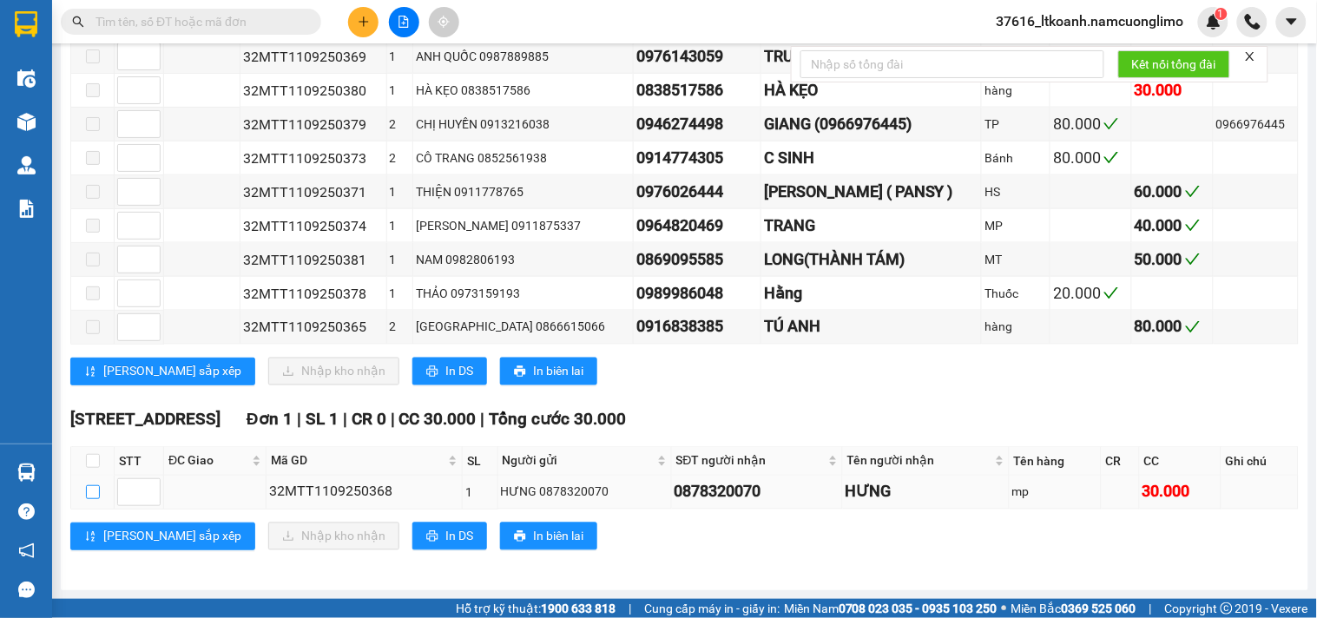
click at [90, 491] on input "checkbox" at bounding box center [93, 492] width 14 height 14
checkbox input "true"
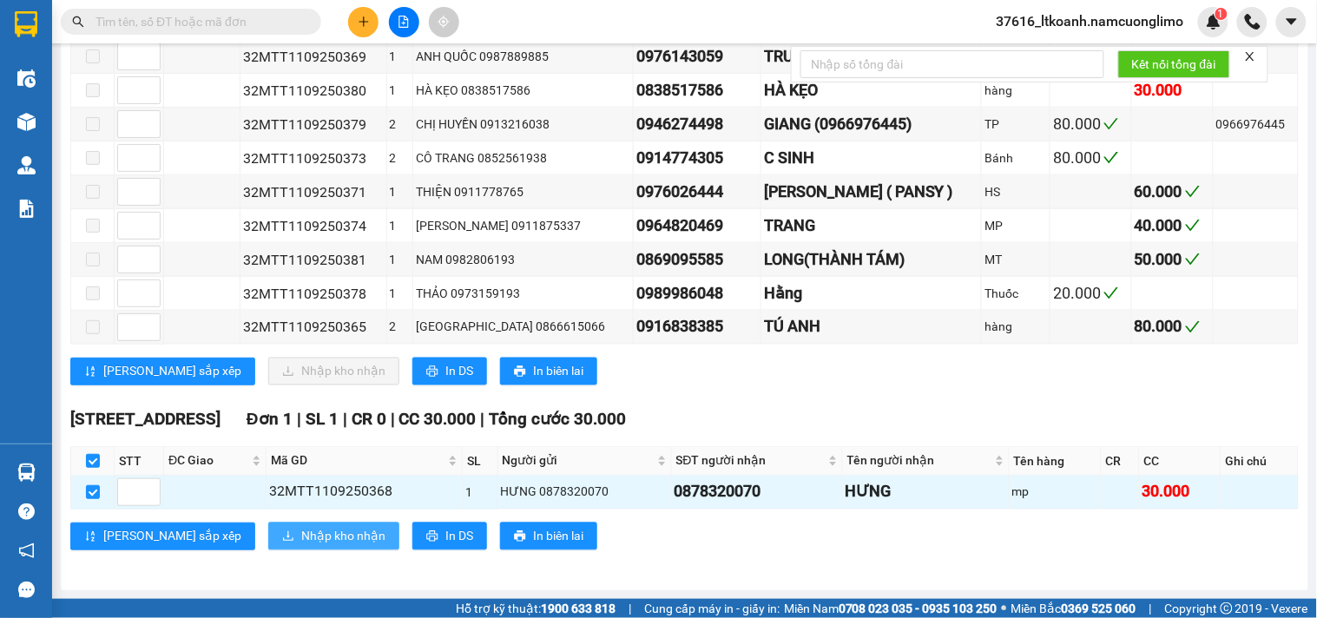
click at [301, 536] on span "Nhập kho nhận" at bounding box center [343, 536] width 84 height 19
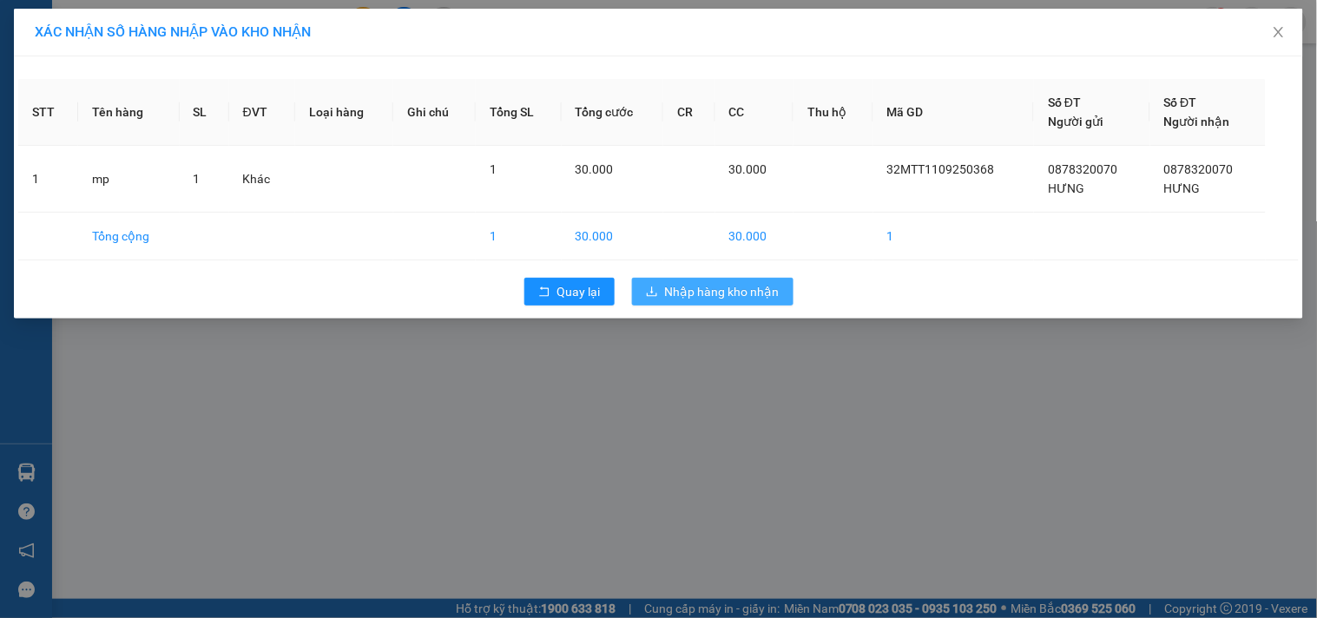
click at [734, 296] on span "Nhập hàng kho nhận" at bounding box center [722, 291] width 115 height 19
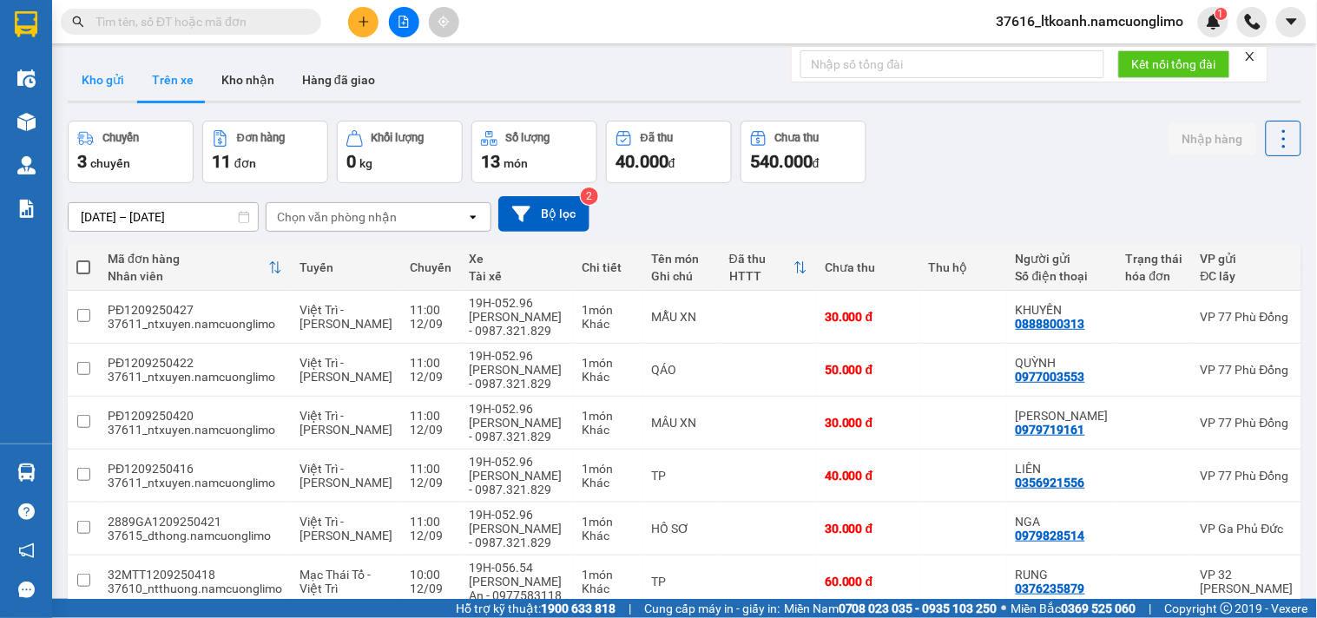
click at [106, 85] on button "Kho gửi" at bounding box center [103, 80] width 70 height 42
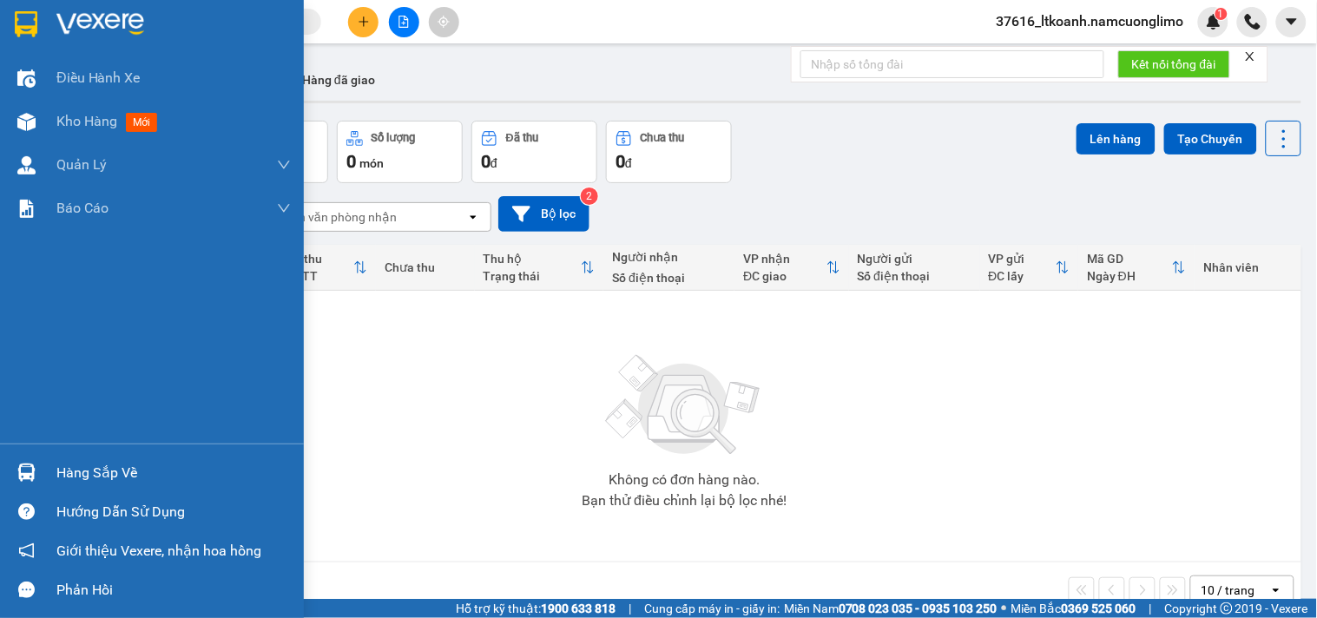
click at [0, 466] on div "Hàng sắp về" at bounding box center [152, 472] width 304 height 39
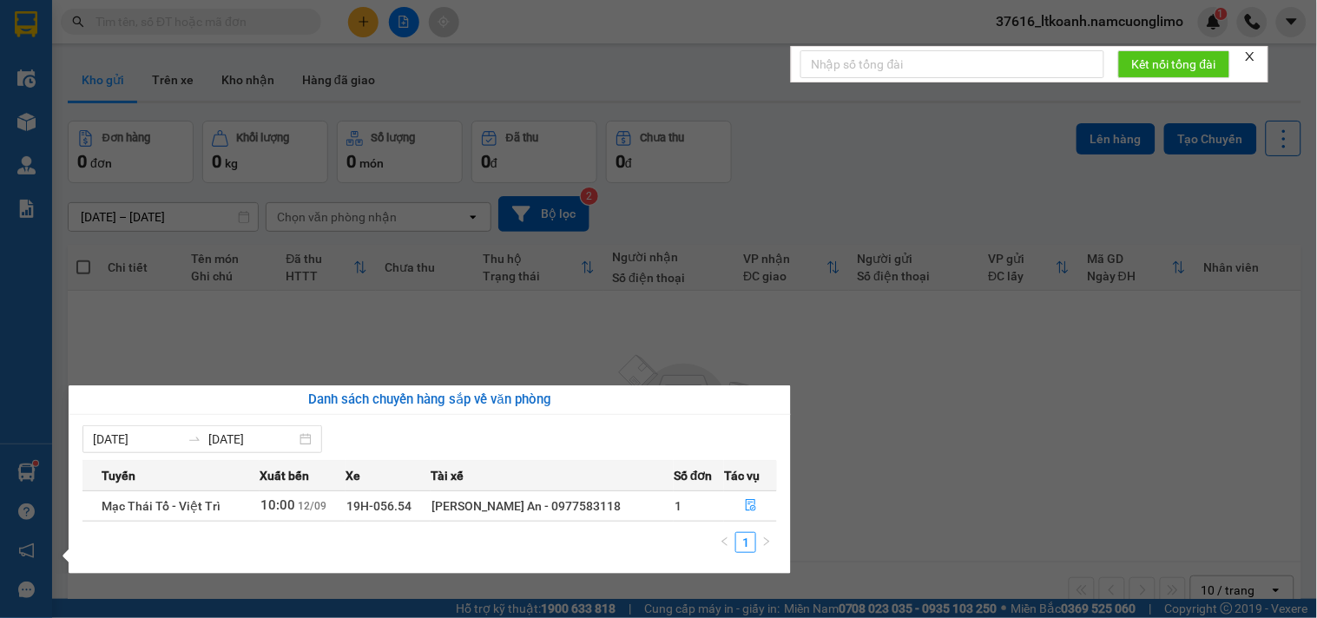
click at [929, 490] on section "Kết quả tìm kiếm ( 36 ) Bộ lọc Mã ĐH Trạng thái Món hàng Tổng cước Chưa cước Ng…" at bounding box center [658, 309] width 1317 height 618
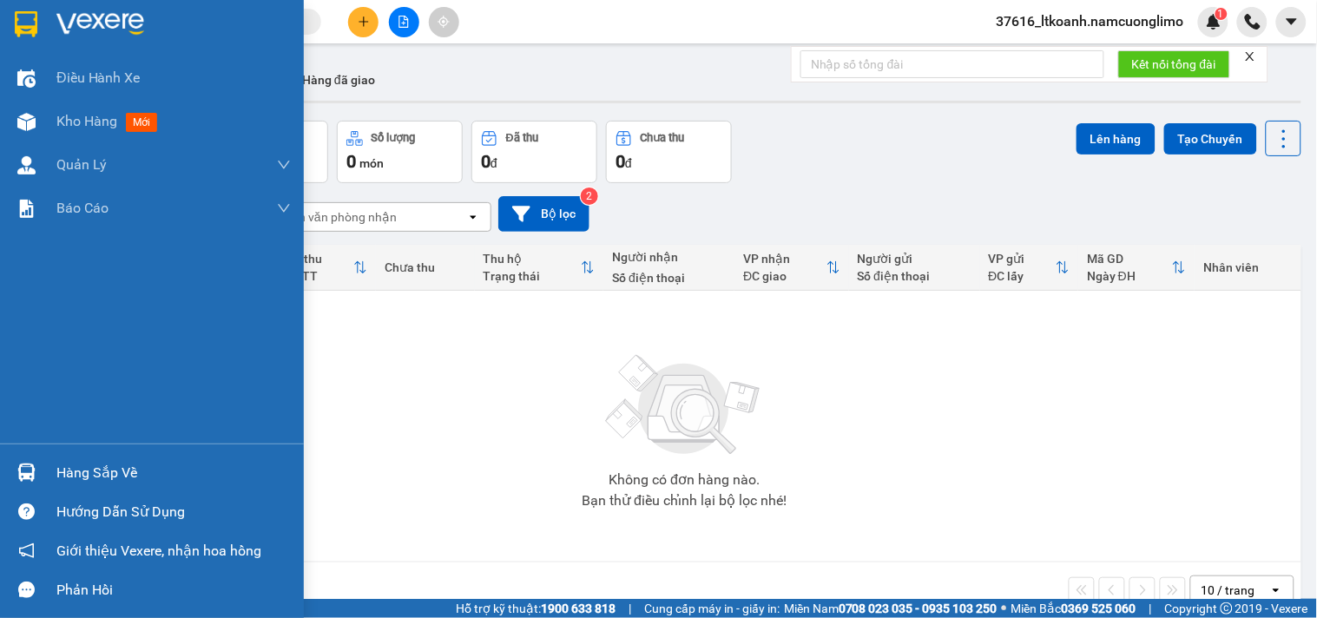
click at [55, 472] on div "Hàng sắp về" at bounding box center [152, 472] width 304 height 39
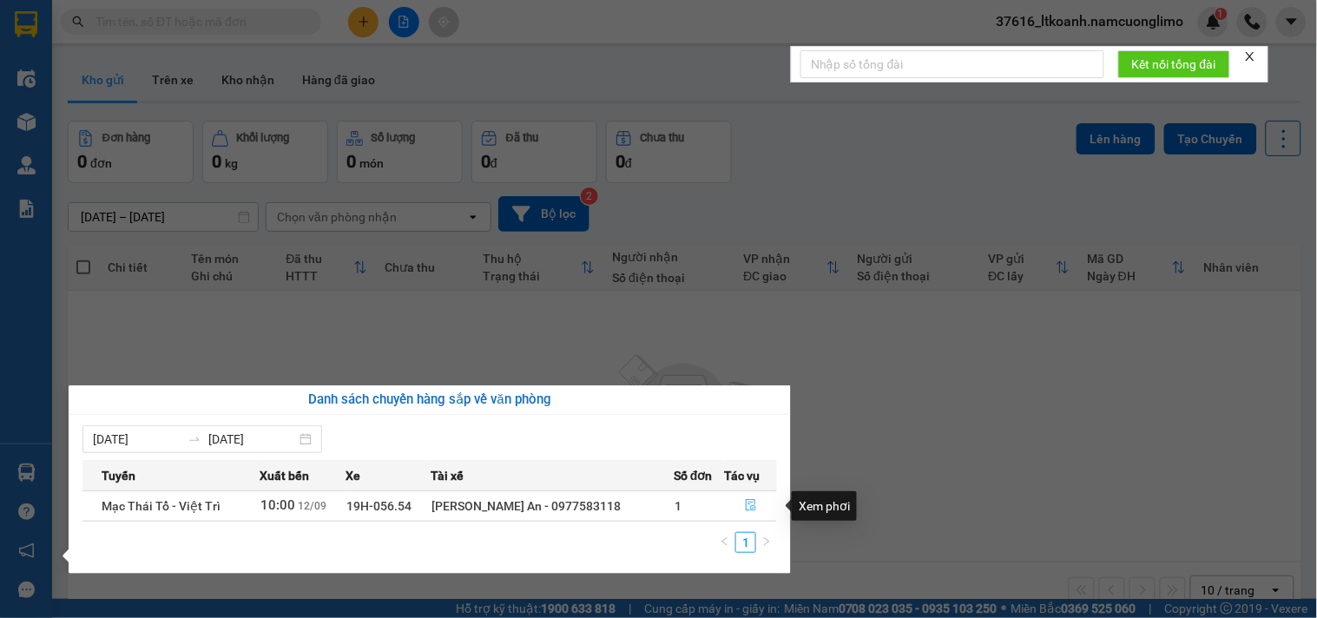
click at [745, 513] on span "file-done" at bounding box center [751, 506] width 12 height 14
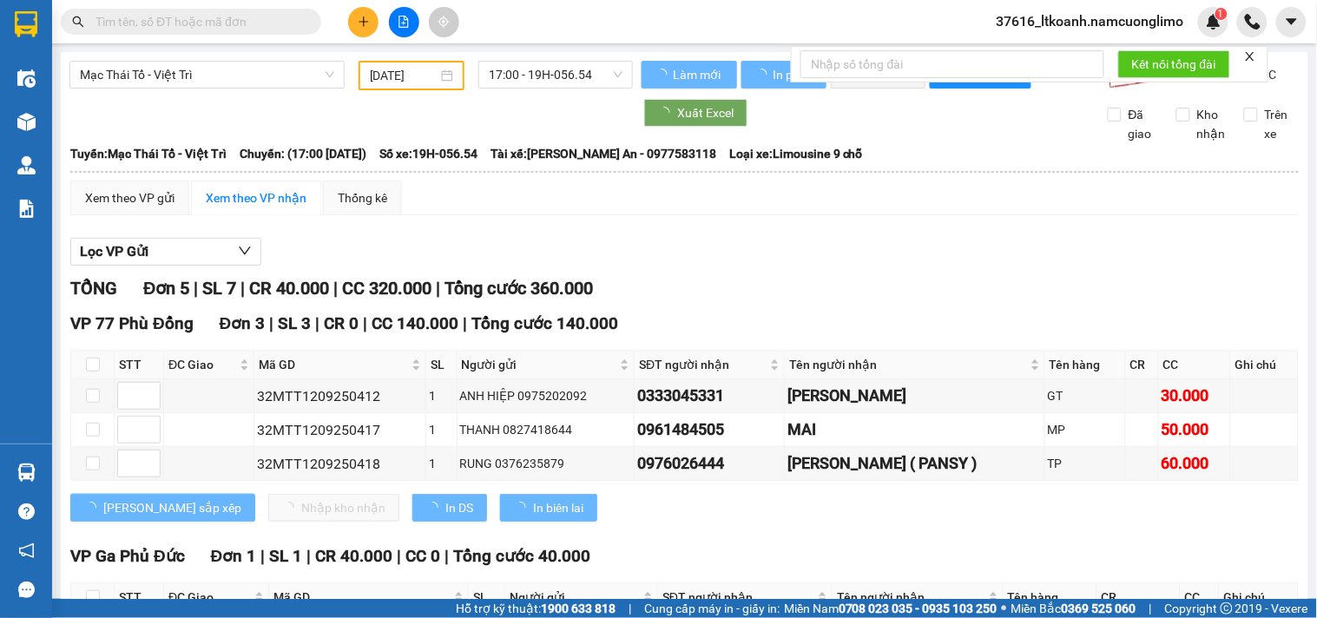
type input "[DATE]"
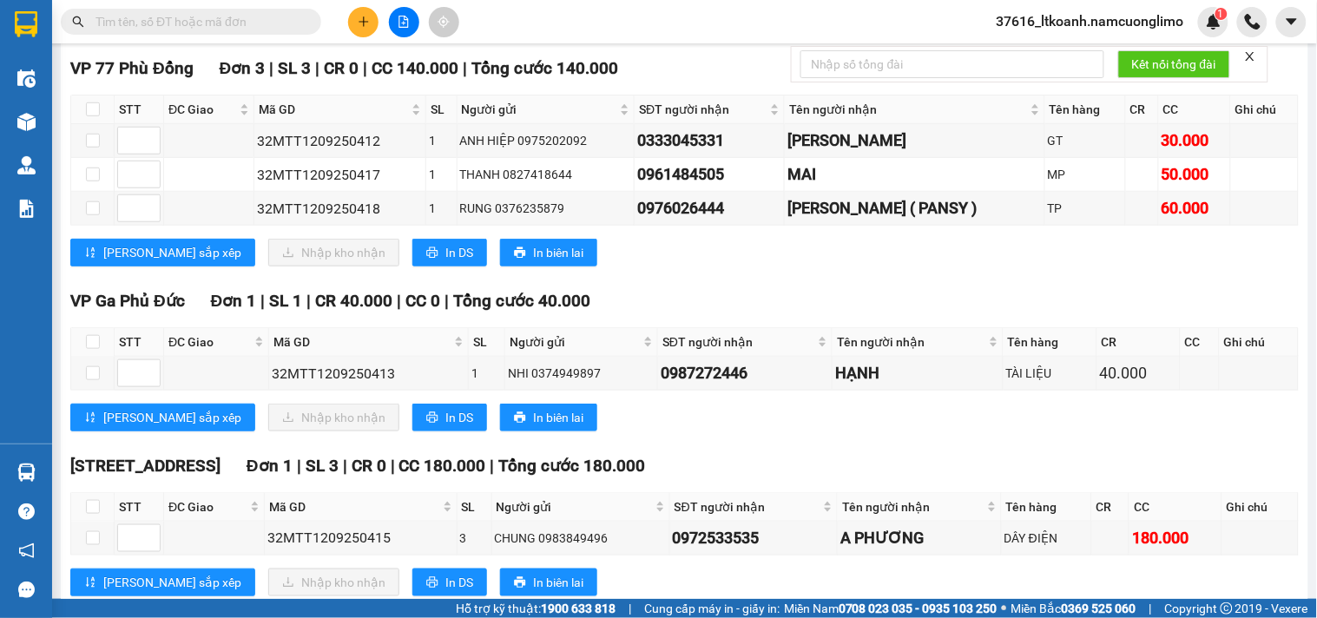
scroll to position [316, 0]
